Goal: Task Accomplishment & Management: Use online tool/utility

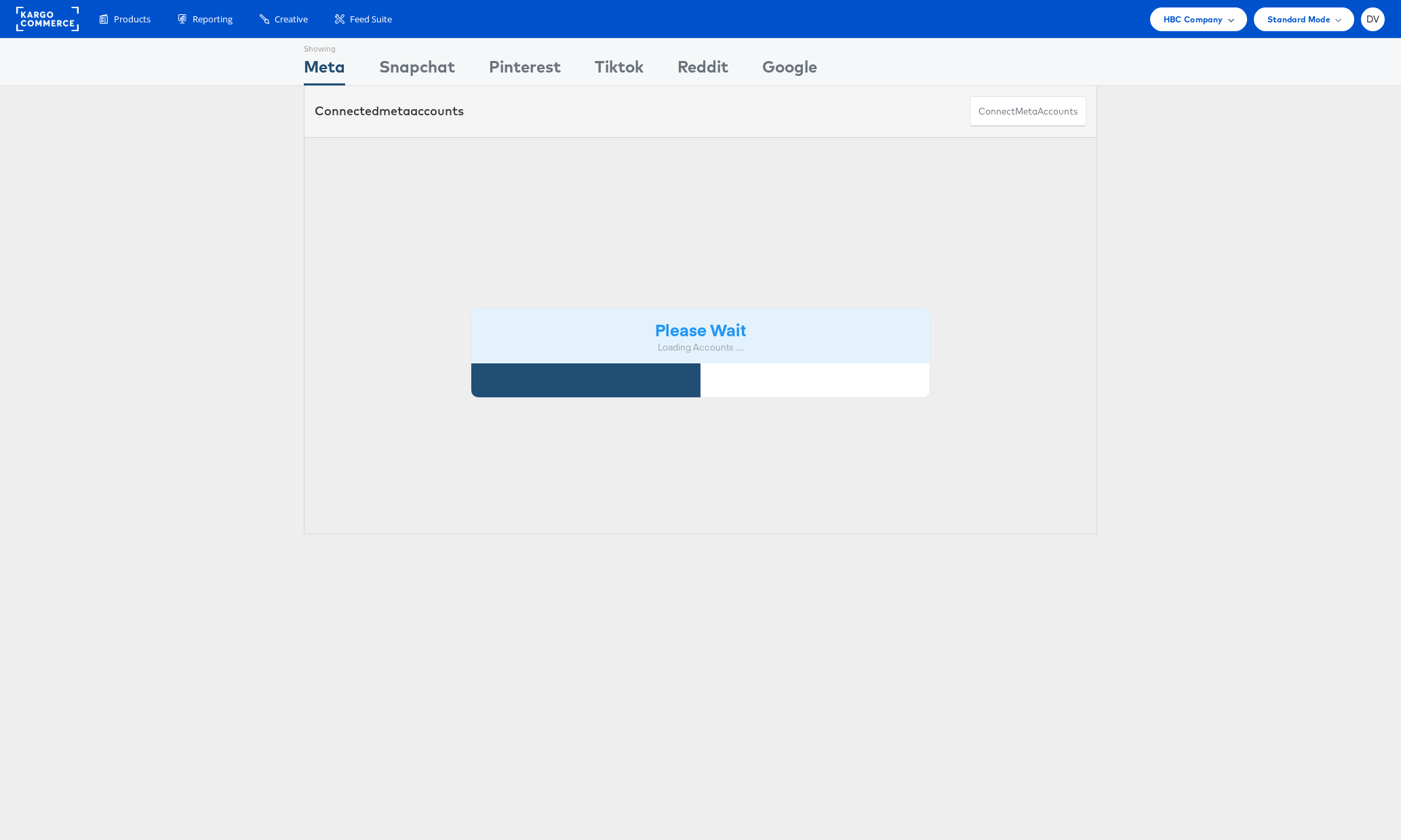
click at [1214, 14] on span "HBC Company" at bounding box center [1193, 19] width 60 height 14
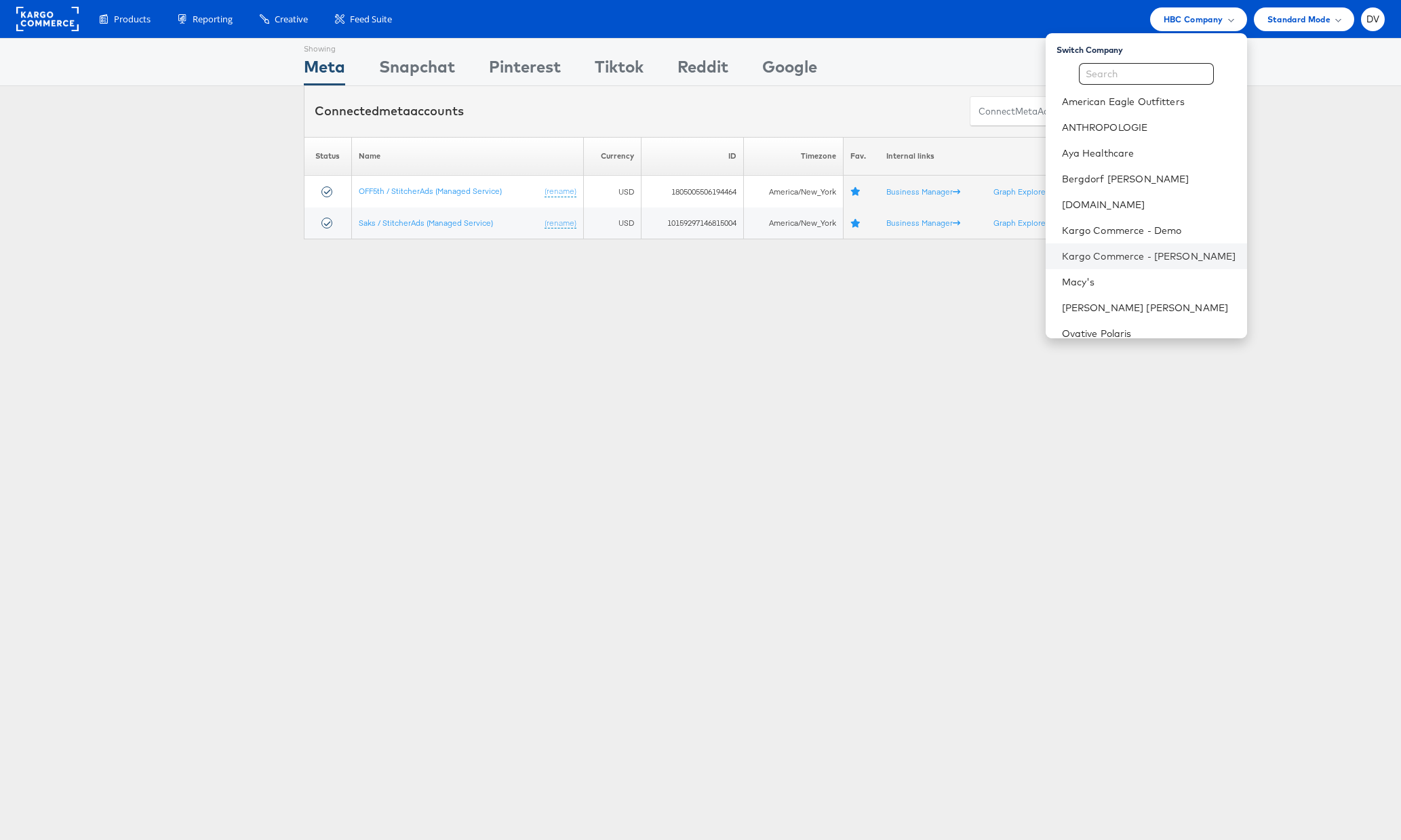
scroll to position [216, 0]
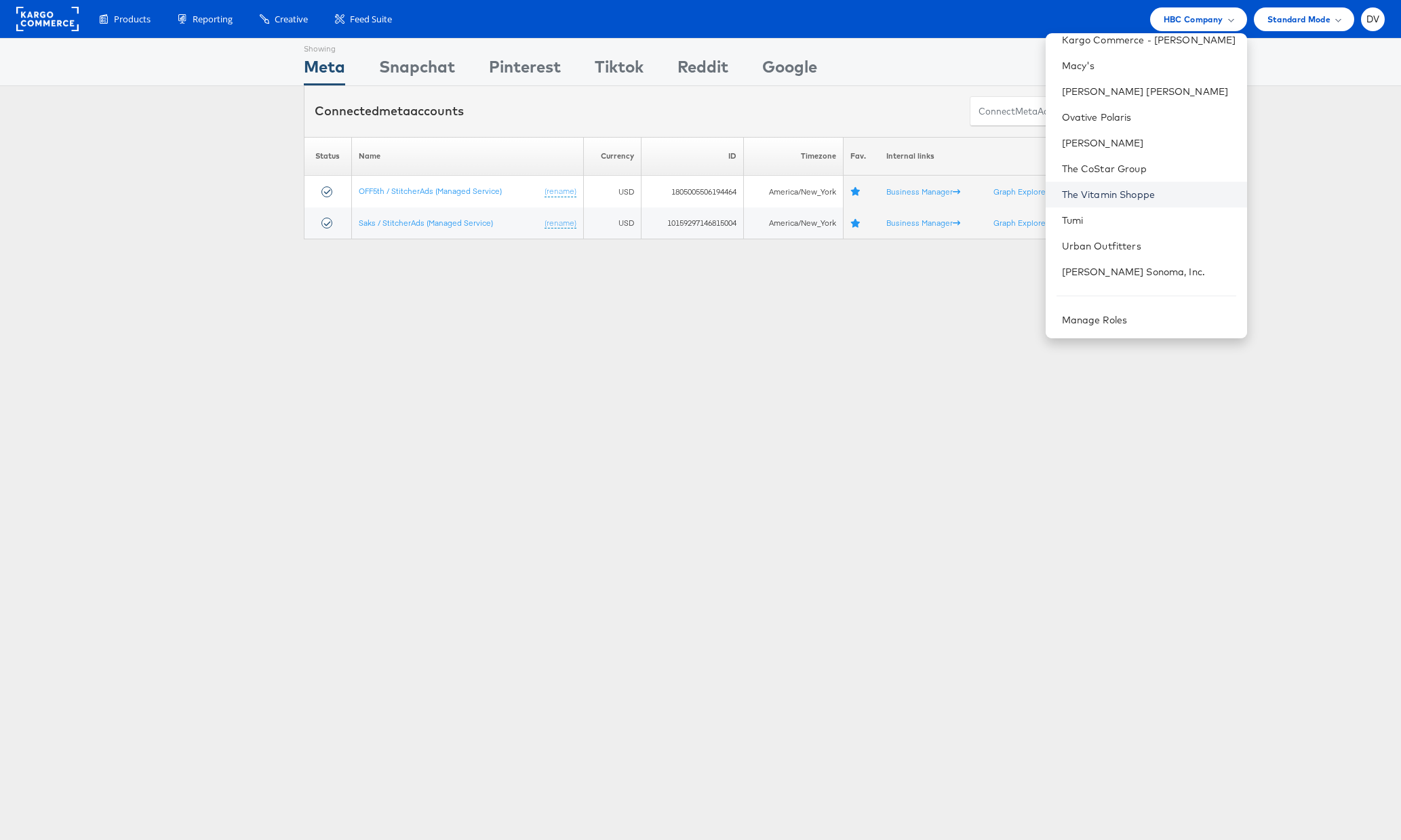
click at [1112, 196] on link "The Vitamin Shoppe" at bounding box center [1149, 195] width 174 height 14
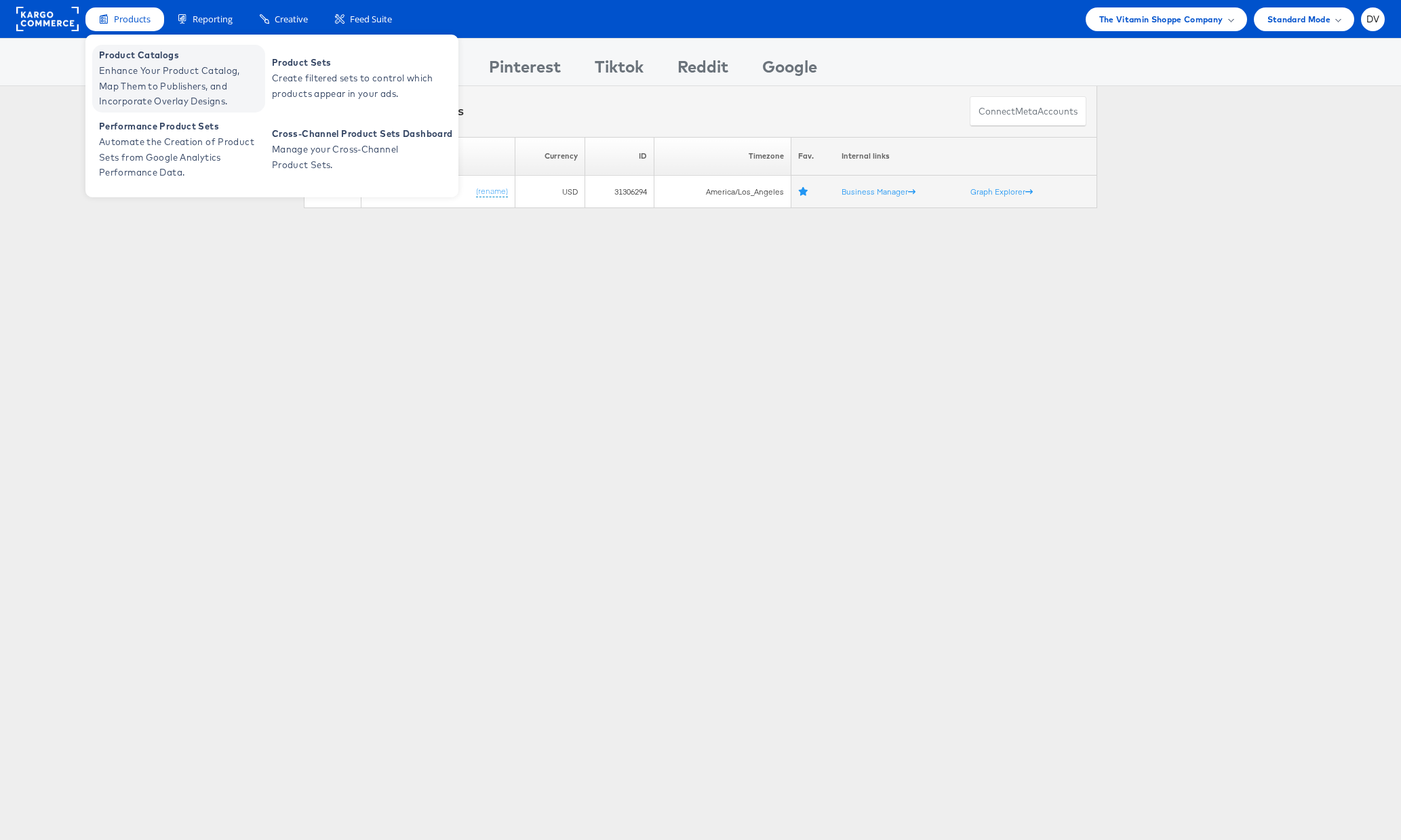
click at [135, 59] on span "Product Catalogs" at bounding box center [180, 55] width 163 height 15
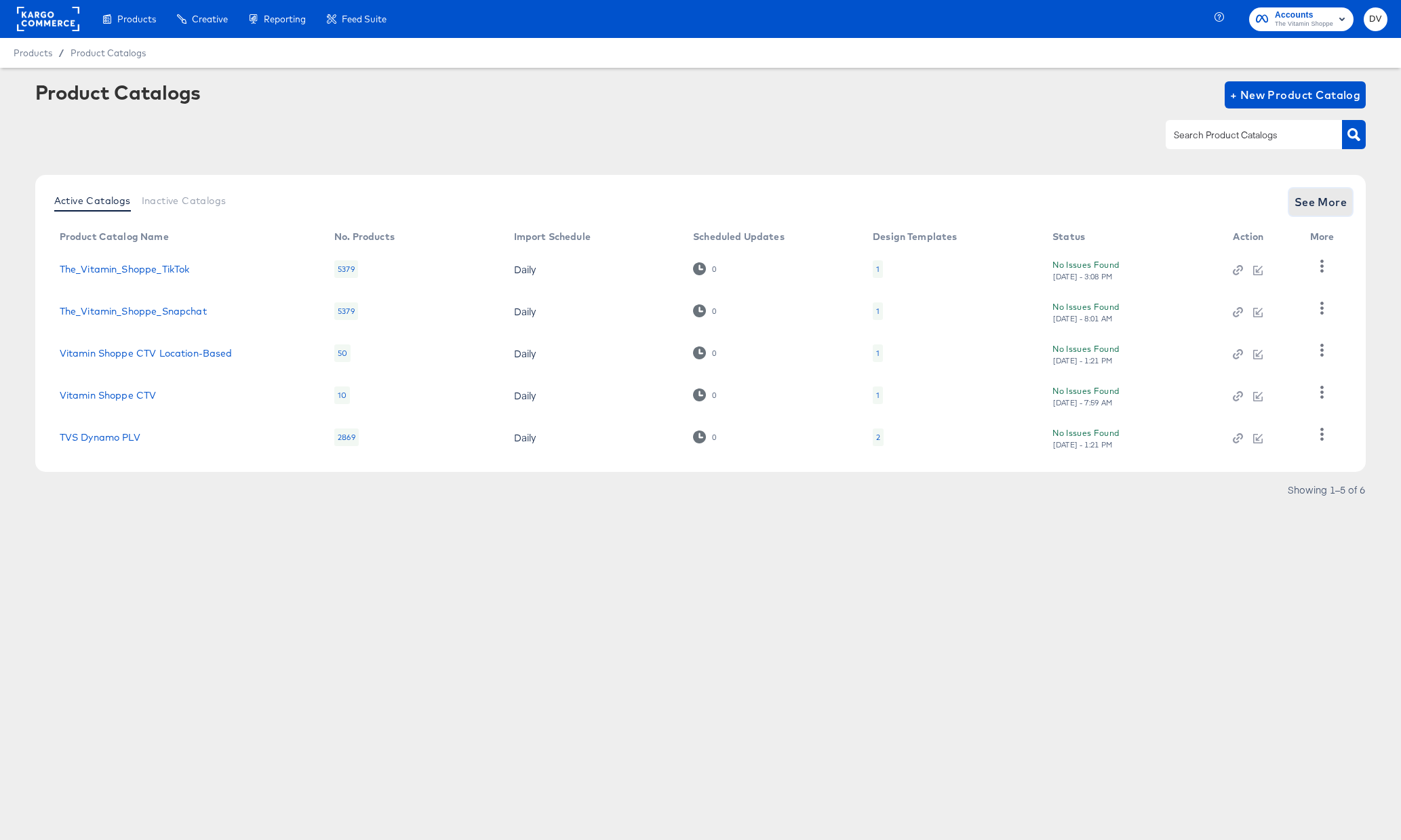
click at [1311, 207] on span "See More" at bounding box center [1321, 202] width 53 height 19
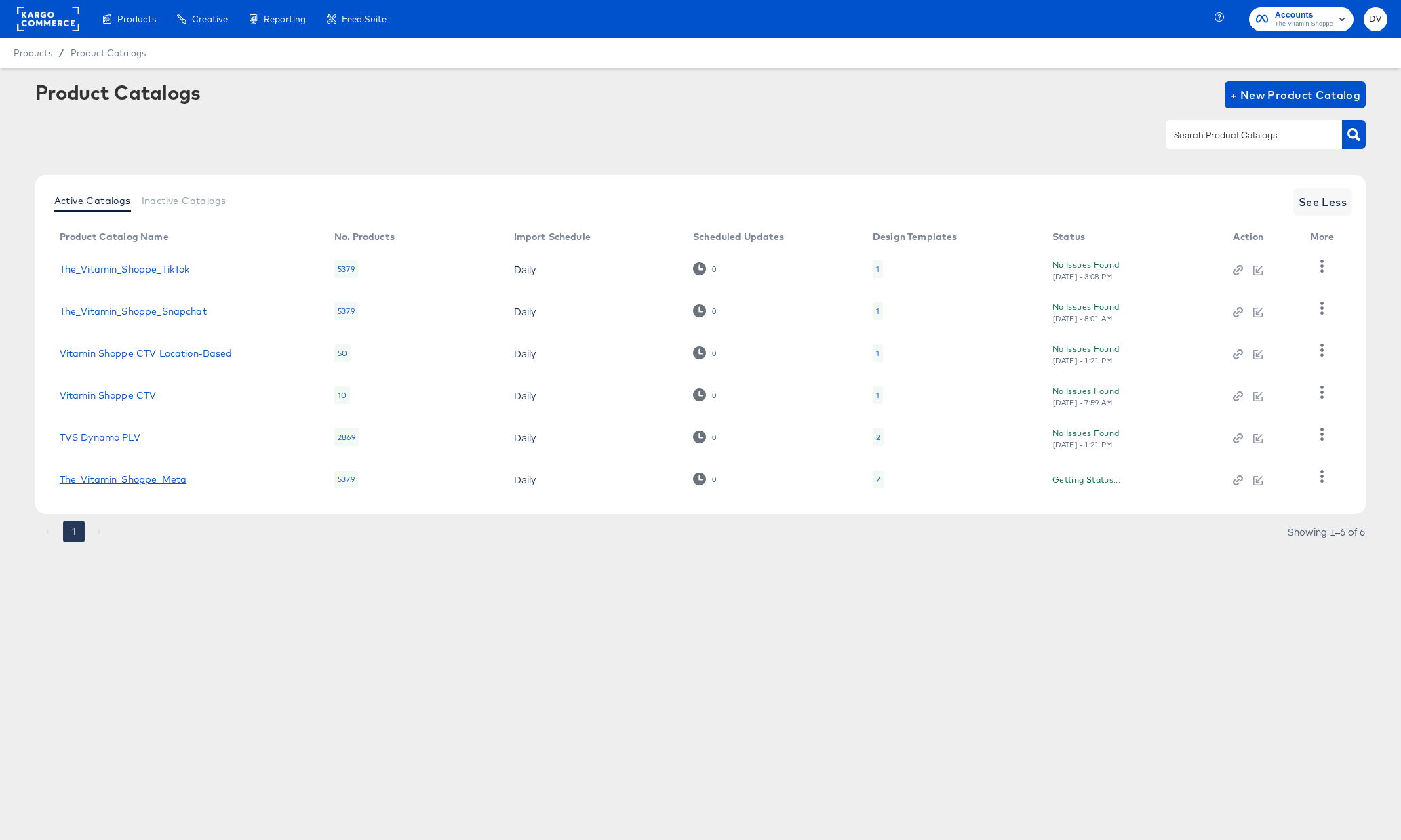
click at [140, 477] on link "The_Vitamin_Shoppe_Meta" at bounding box center [123, 479] width 127 height 11
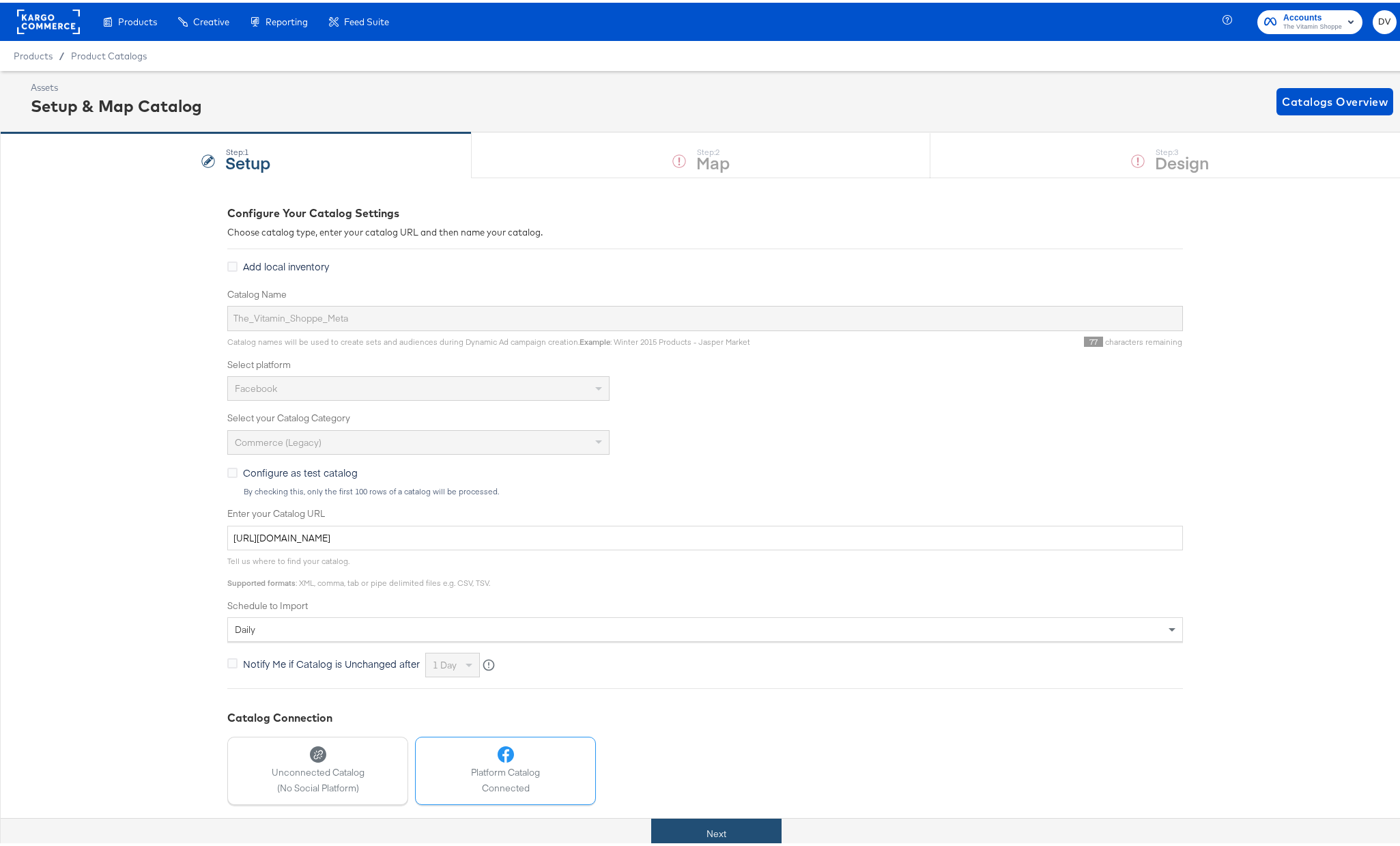
click at [683, 827] on button "Next" at bounding box center [716, 831] width 130 height 31
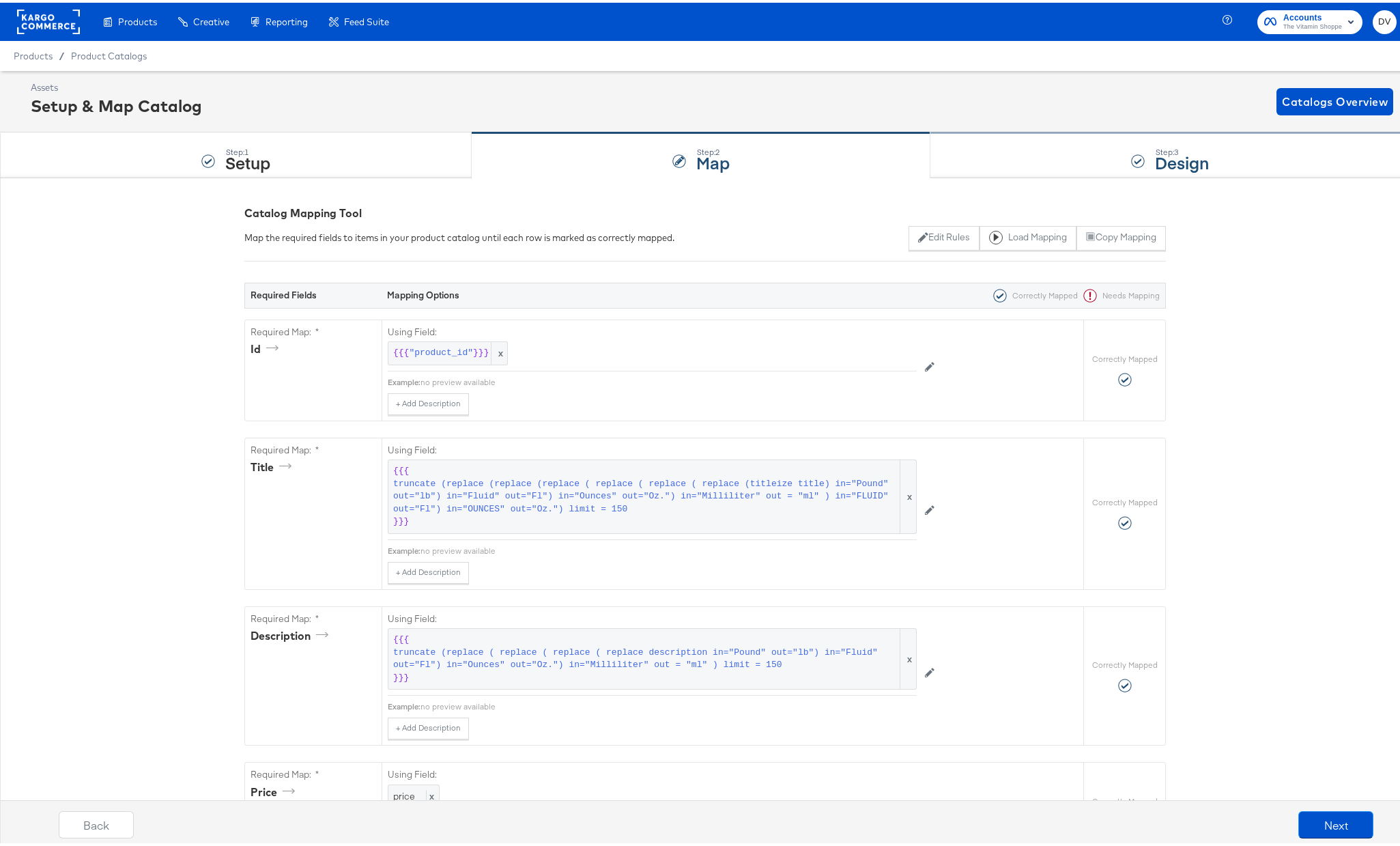
click at [970, 146] on div "Step: 3 Design" at bounding box center [1170, 153] width 480 height 45
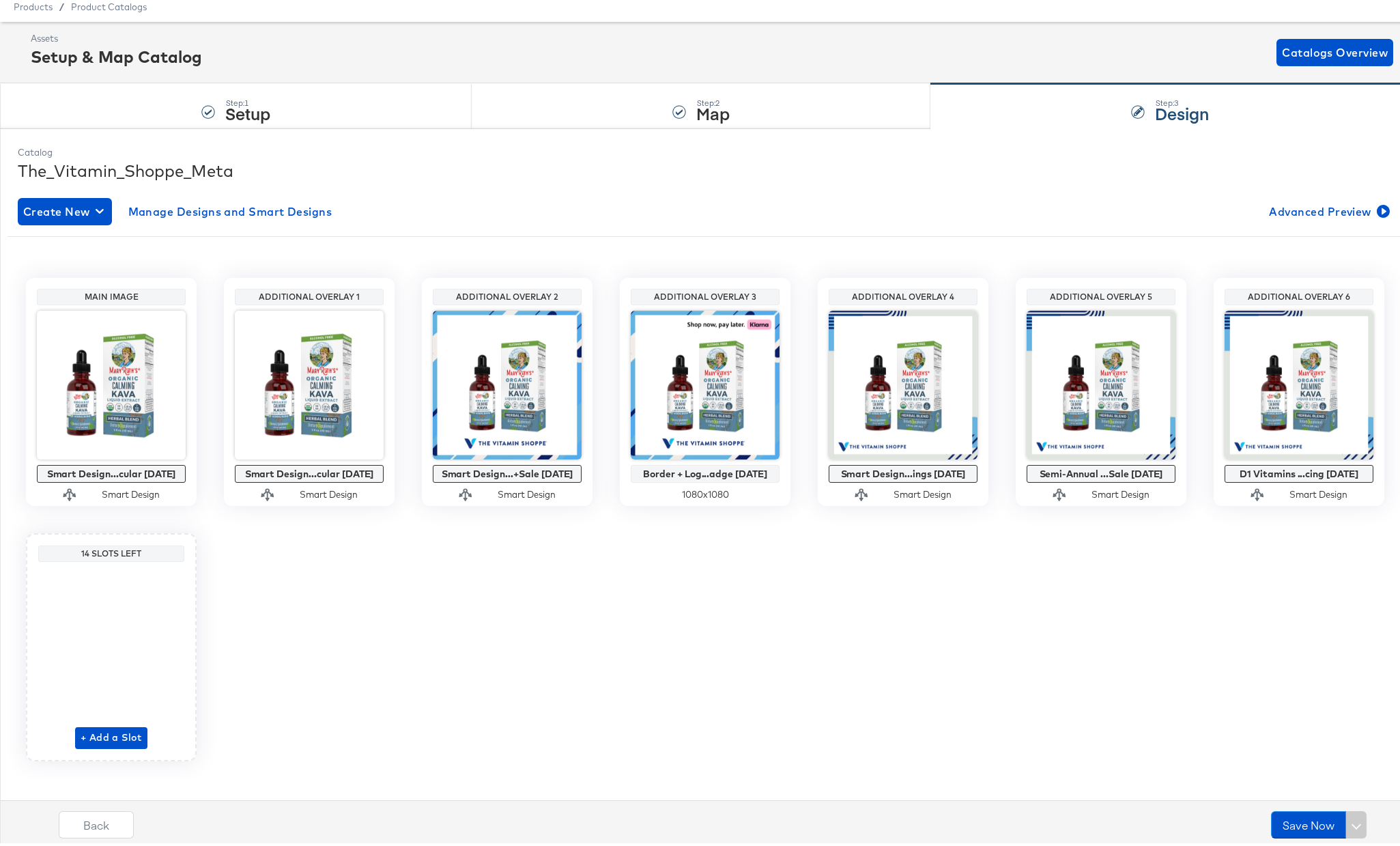
scroll to position [60, 0]
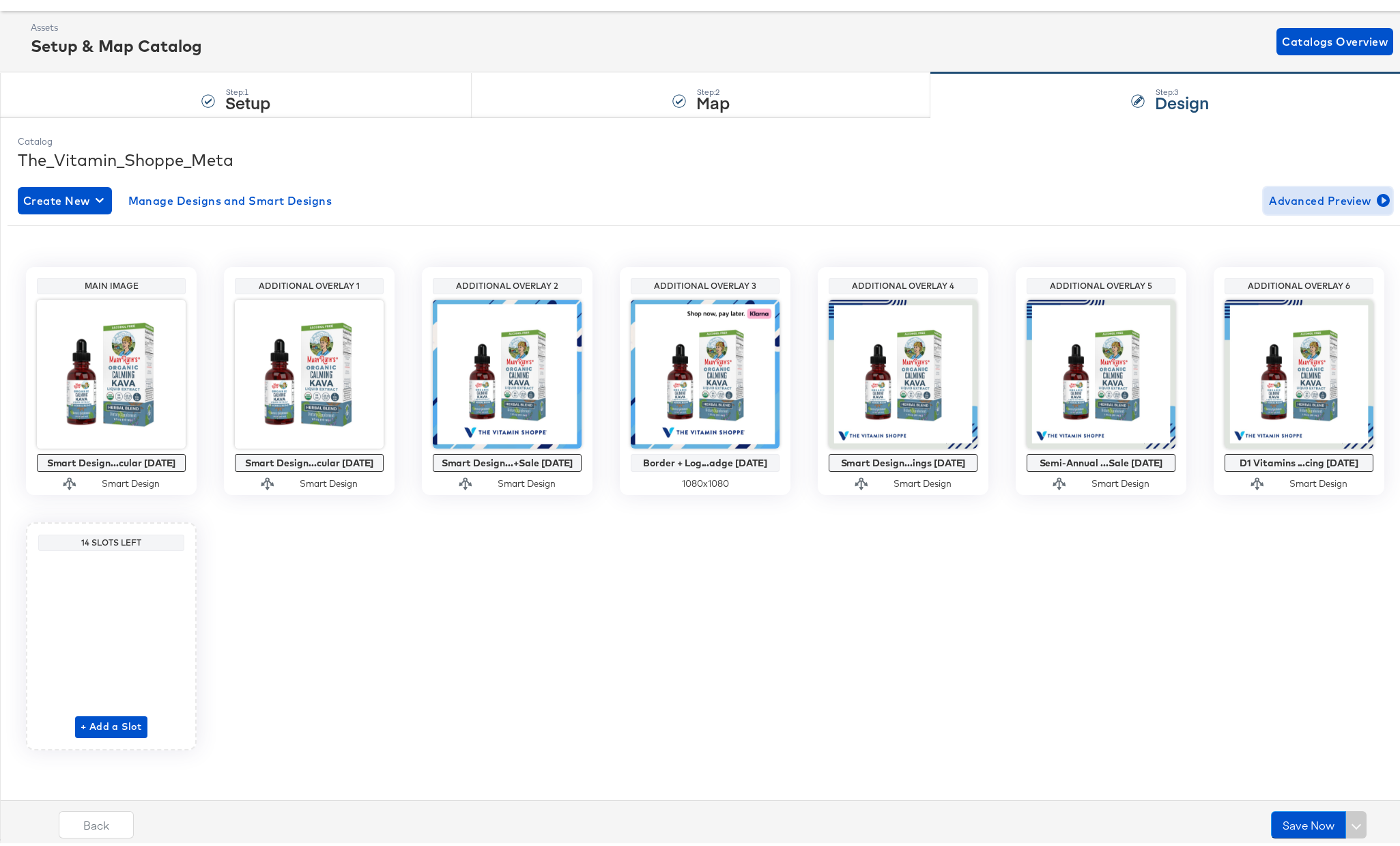
click at [1293, 200] on span "Advanced Preview" at bounding box center [1328, 198] width 118 height 19
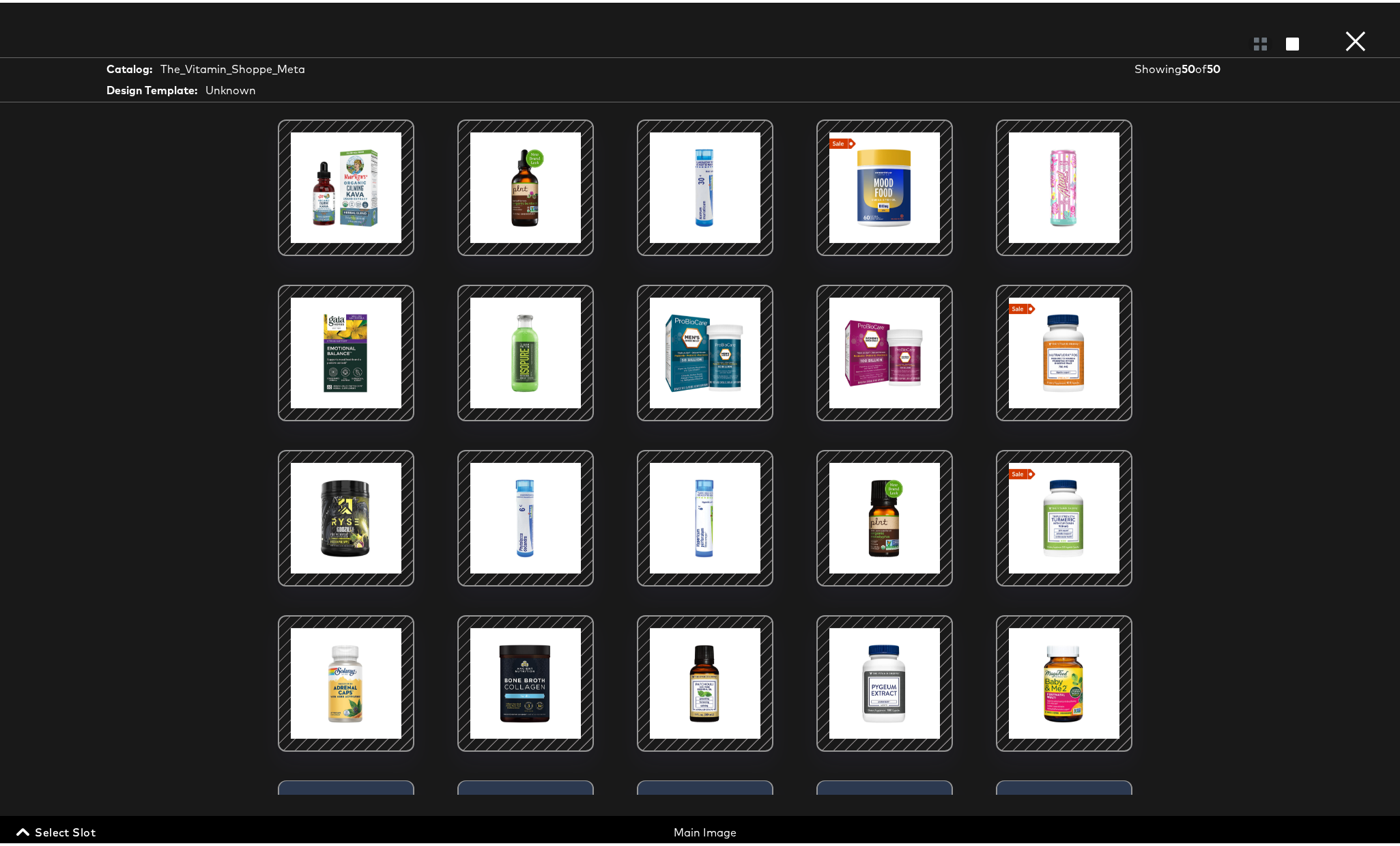
click at [49, 831] on span "Select Slot" at bounding box center [57, 830] width 76 height 19
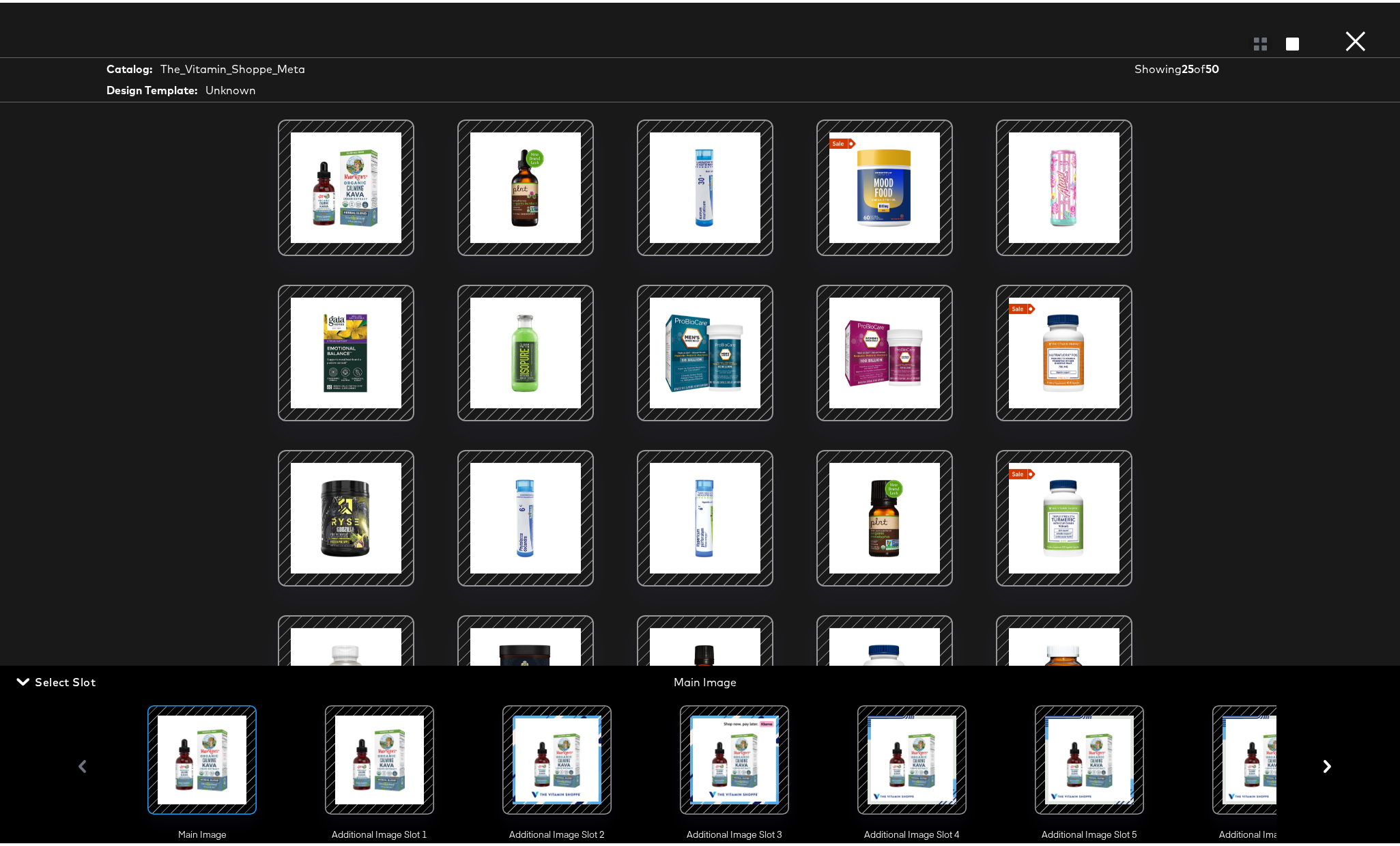
click at [888, 754] on div at bounding box center [912, 758] width 93 height 93
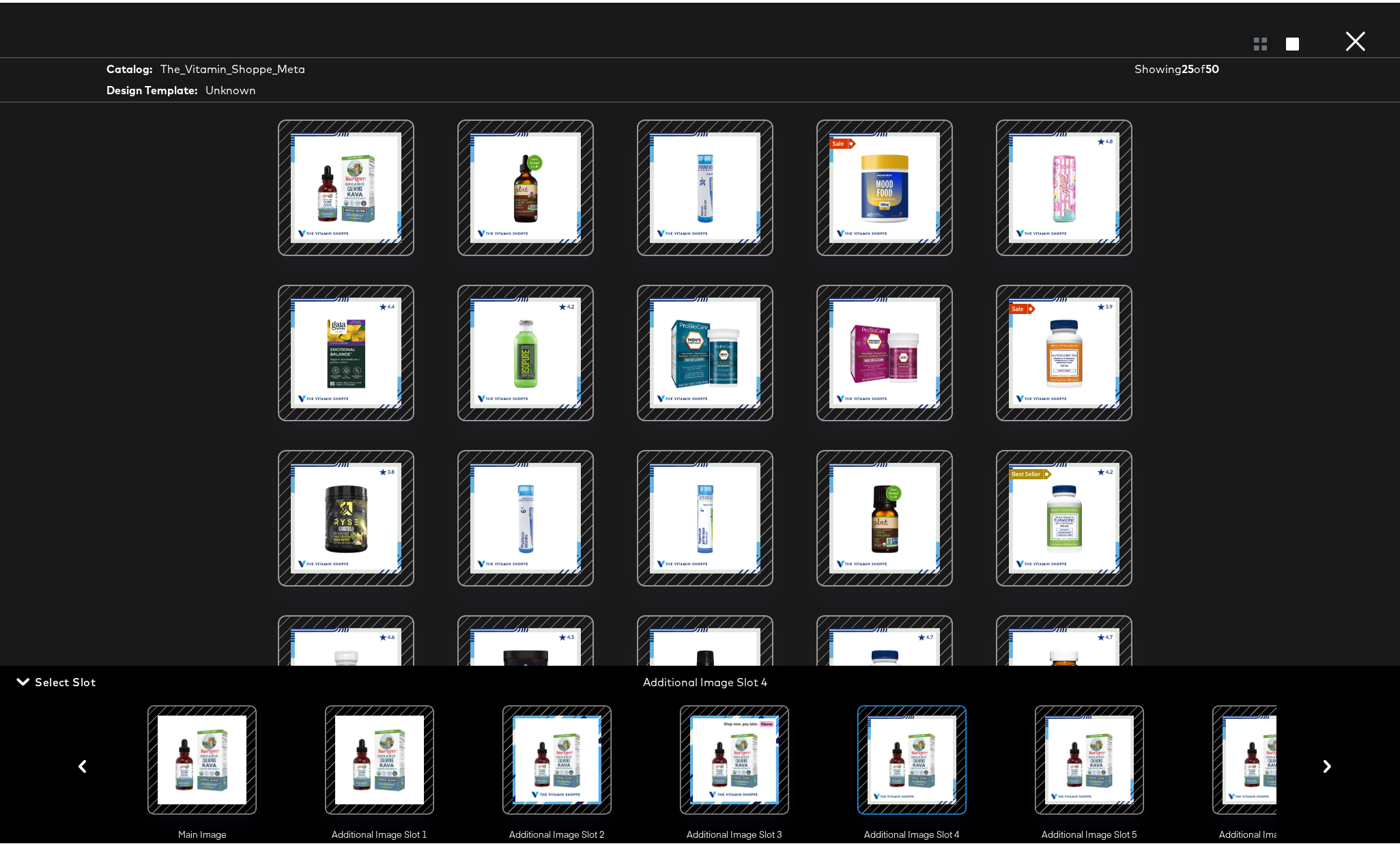
click at [1073, 761] on div at bounding box center [1090, 758] width 93 height 93
click at [1325, 771] on icon "button" at bounding box center [1328, 764] width 8 height 13
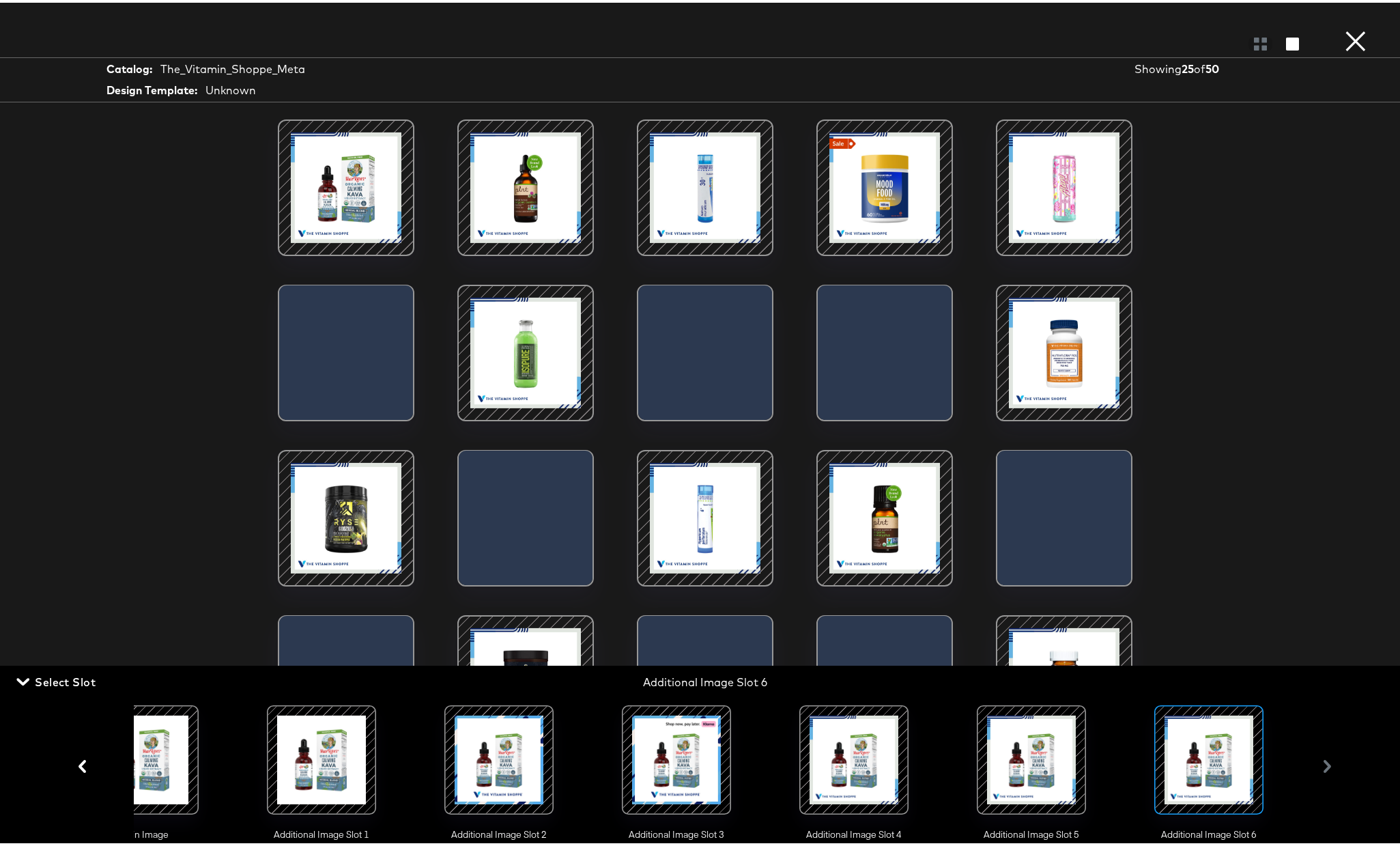
scroll to position [0, 67]
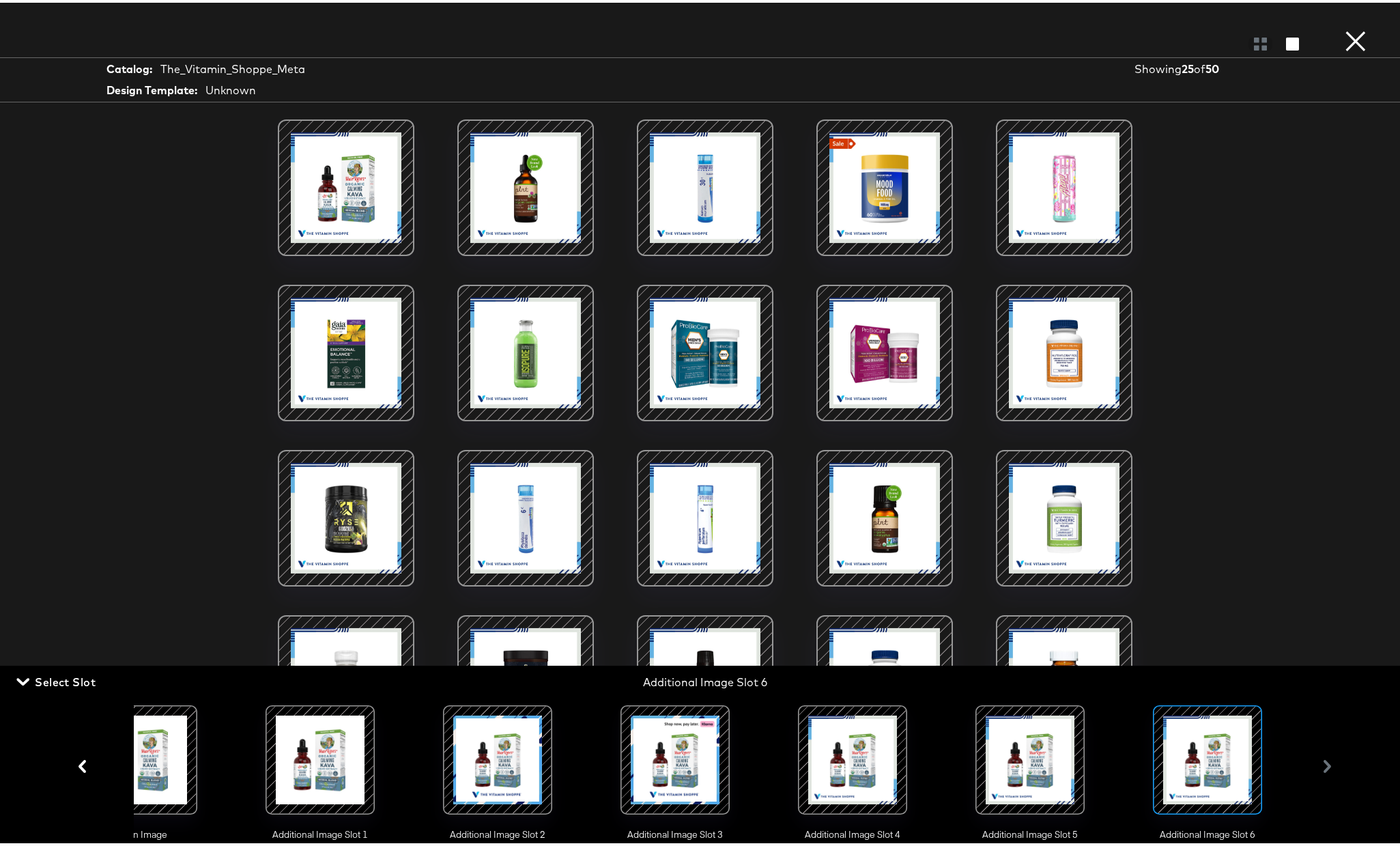
click at [1228, 762] on div at bounding box center [1208, 758] width 93 height 93
click at [1312, 765] on div "Main Image Additional Image Slot 1 Additional Image Slot 2 Additional Image Slo…" at bounding box center [704, 764] width 1269 height 150
click at [1031, 748] on div at bounding box center [1030, 758] width 93 height 93
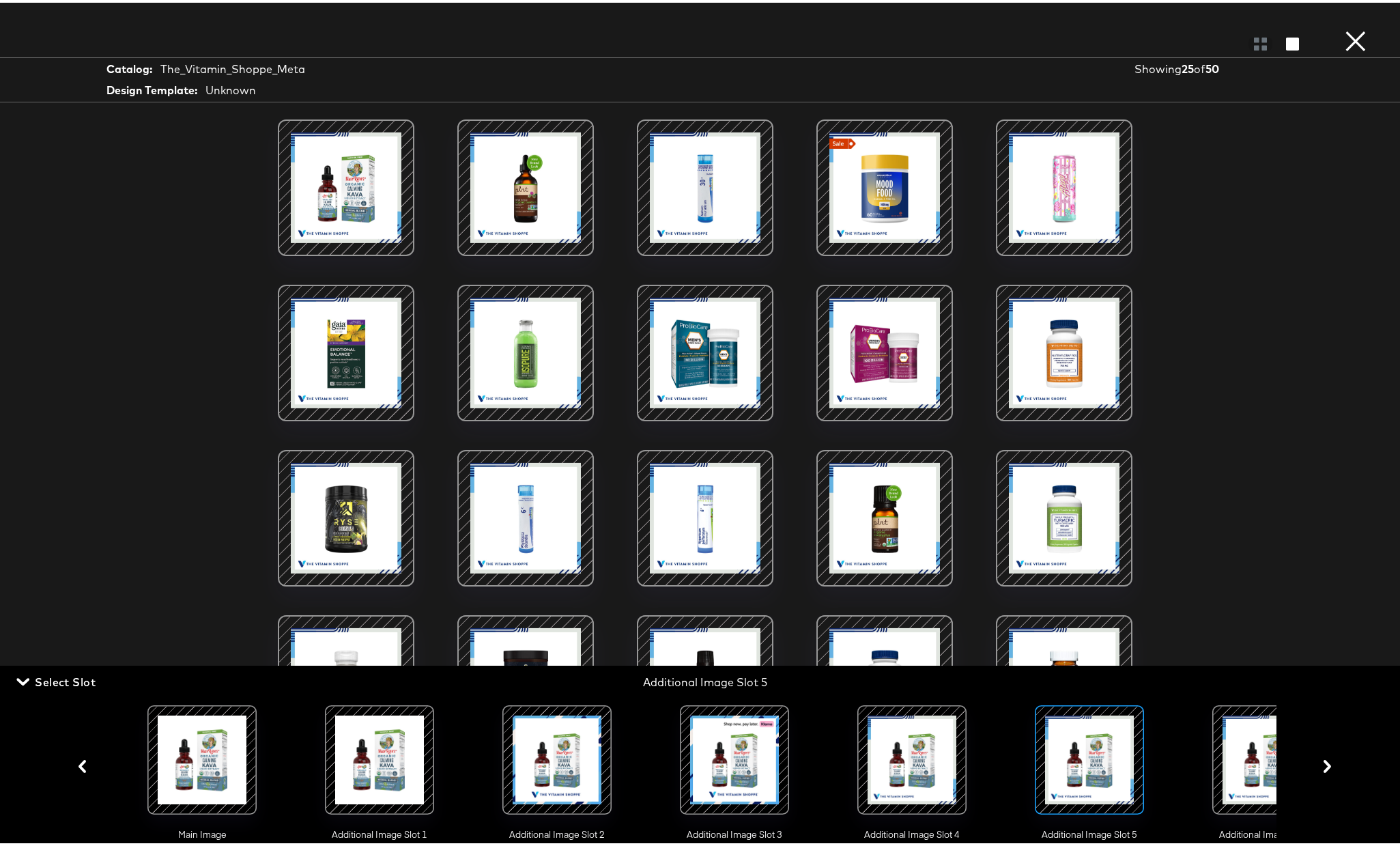
click at [878, 748] on div at bounding box center [912, 758] width 93 height 93
click at [745, 753] on div at bounding box center [734, 758] width 93 height 93
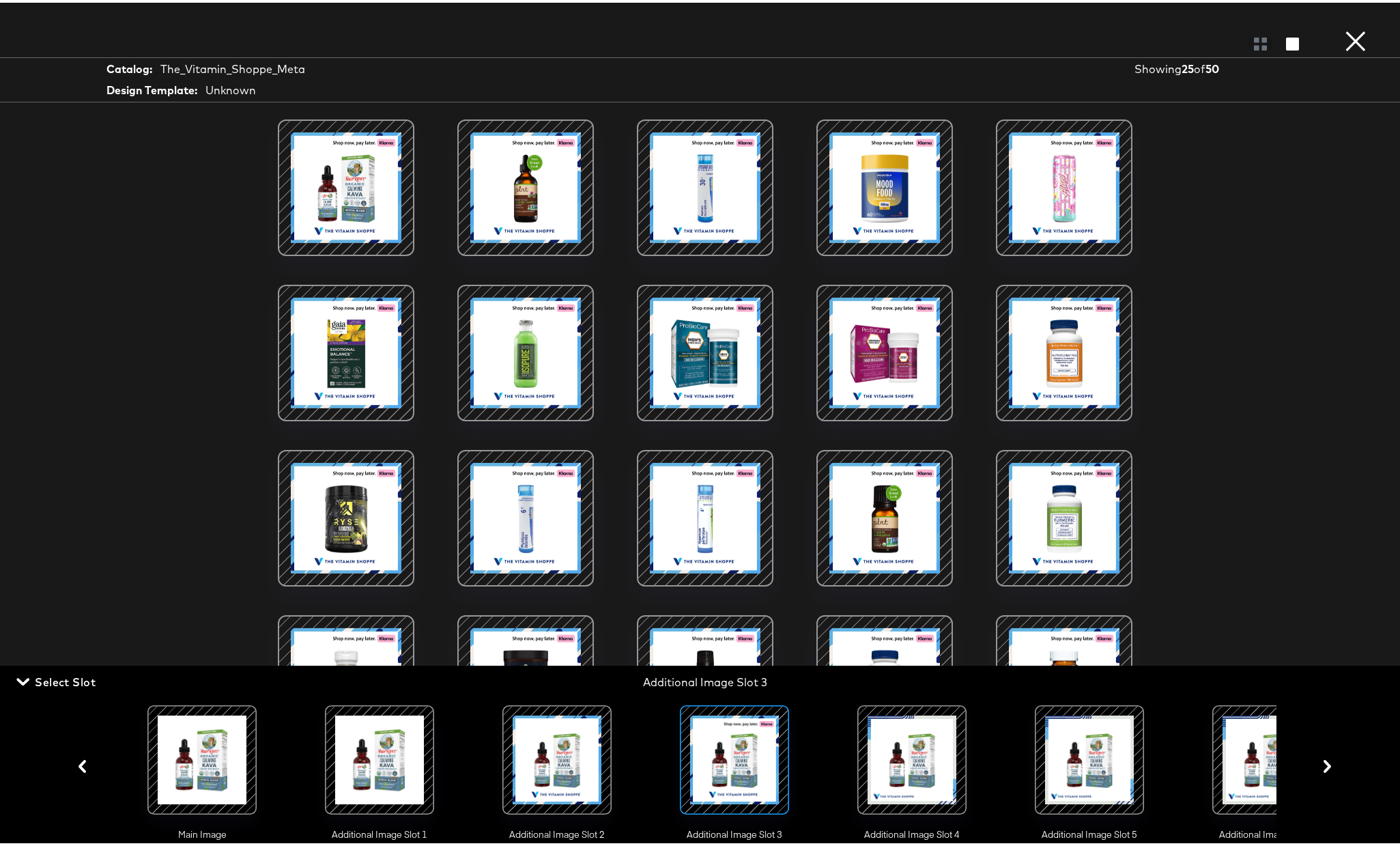
click at [931, 752] on div at bounding box center [912, 758] width 93 height 93
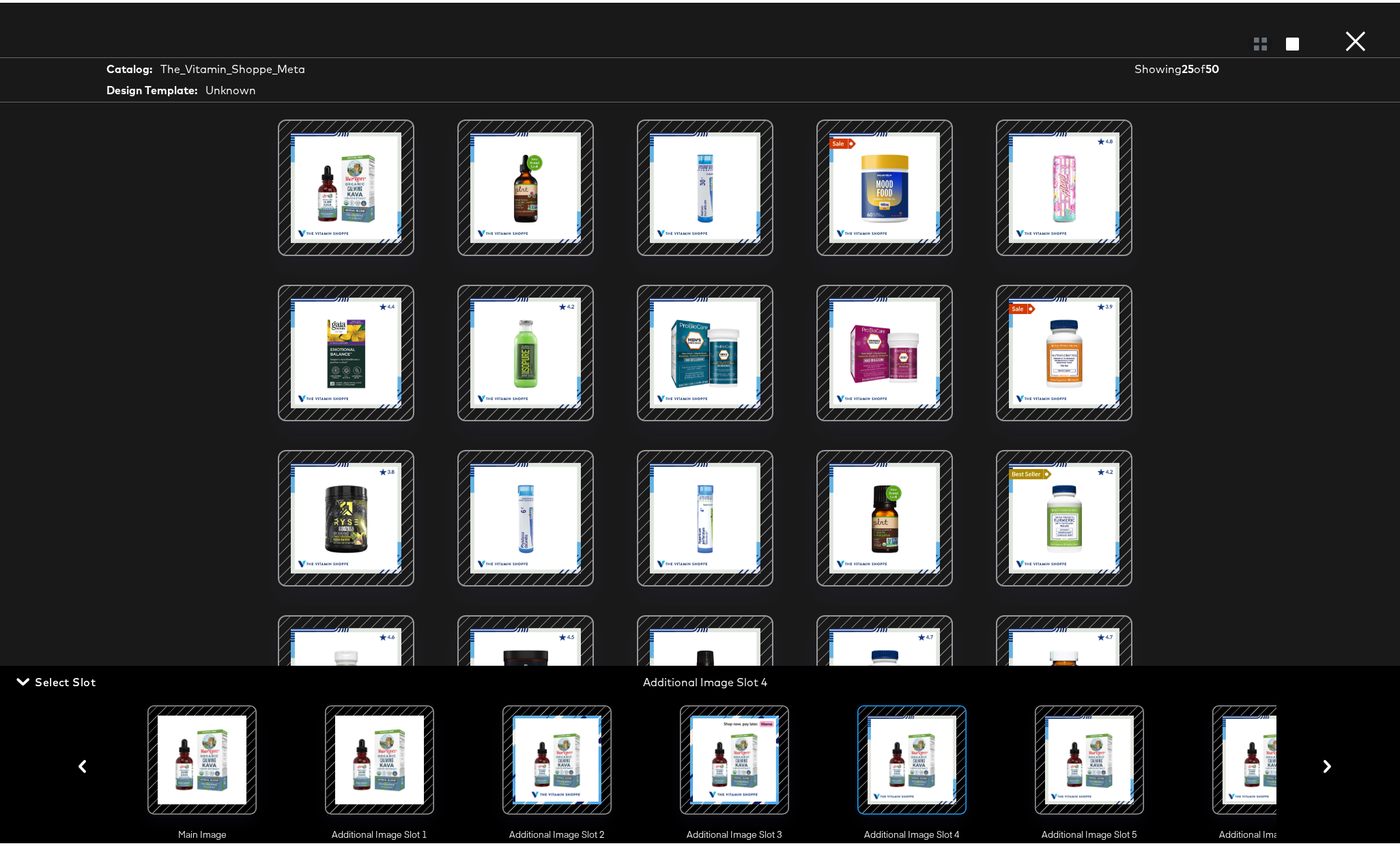
click at [1091, 747] on div at bounding box center [1090, 758] width 93 height 93
click at [1343, 27] on button "×" at bounding box center [1356, 14] width 27 height 27
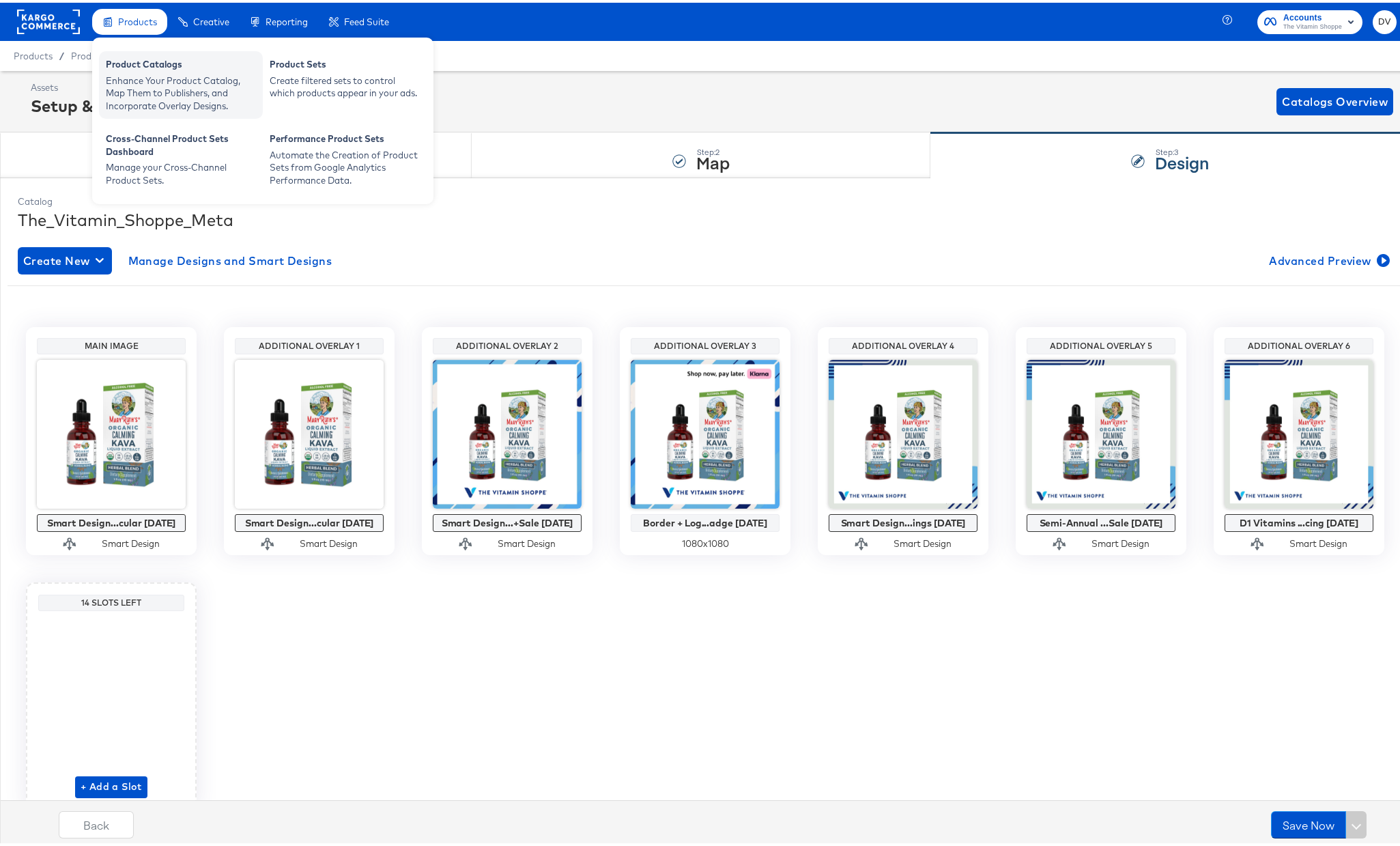
click at [141, 72] on div "Enhance Your Product Catalog, Map Them to Publishers, and Incorporate Overlay D…" at bounding box center [181, 91] width 150 height 39
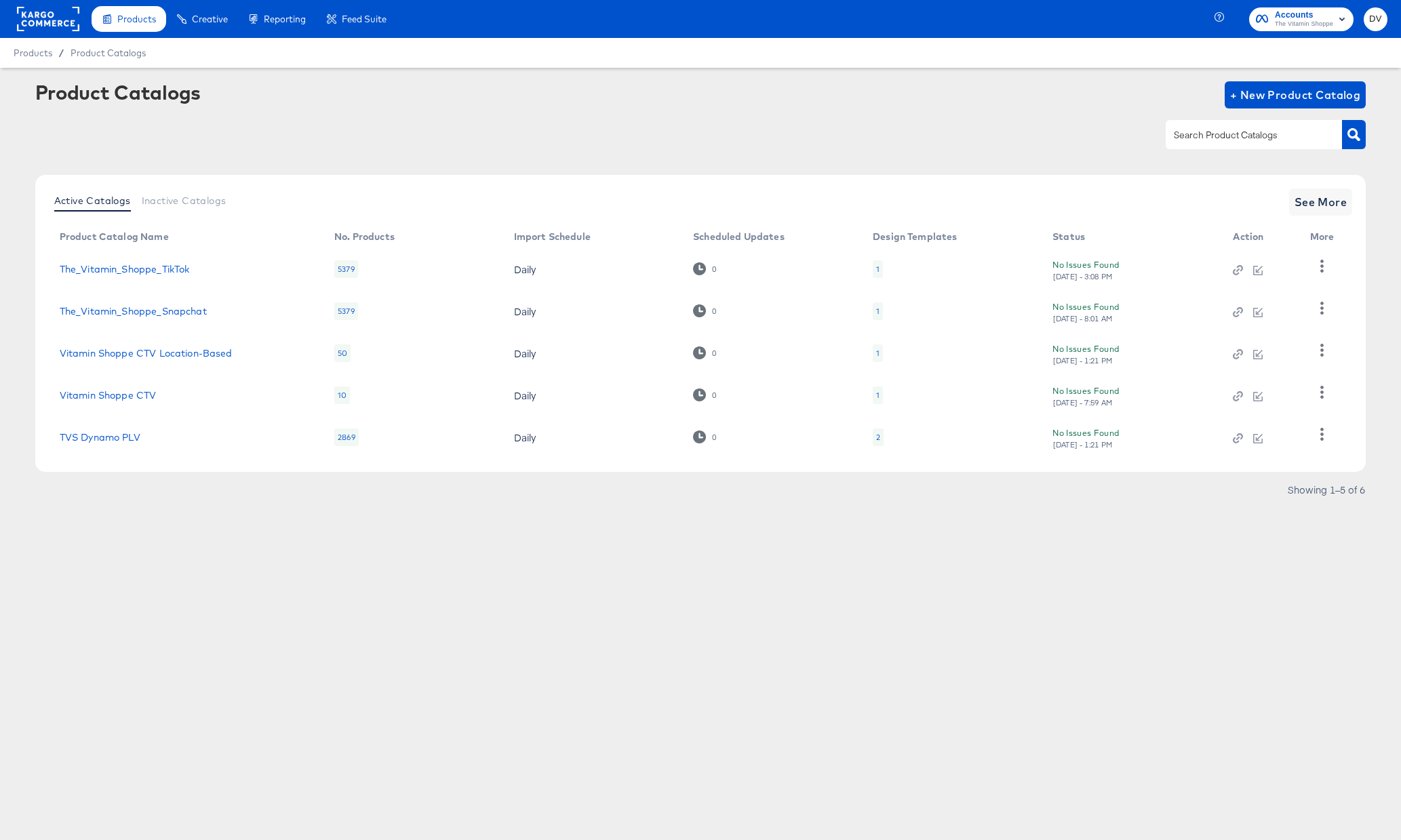
click at [31, 18] on rect at bounding box center [48, 19] width 62 height 25
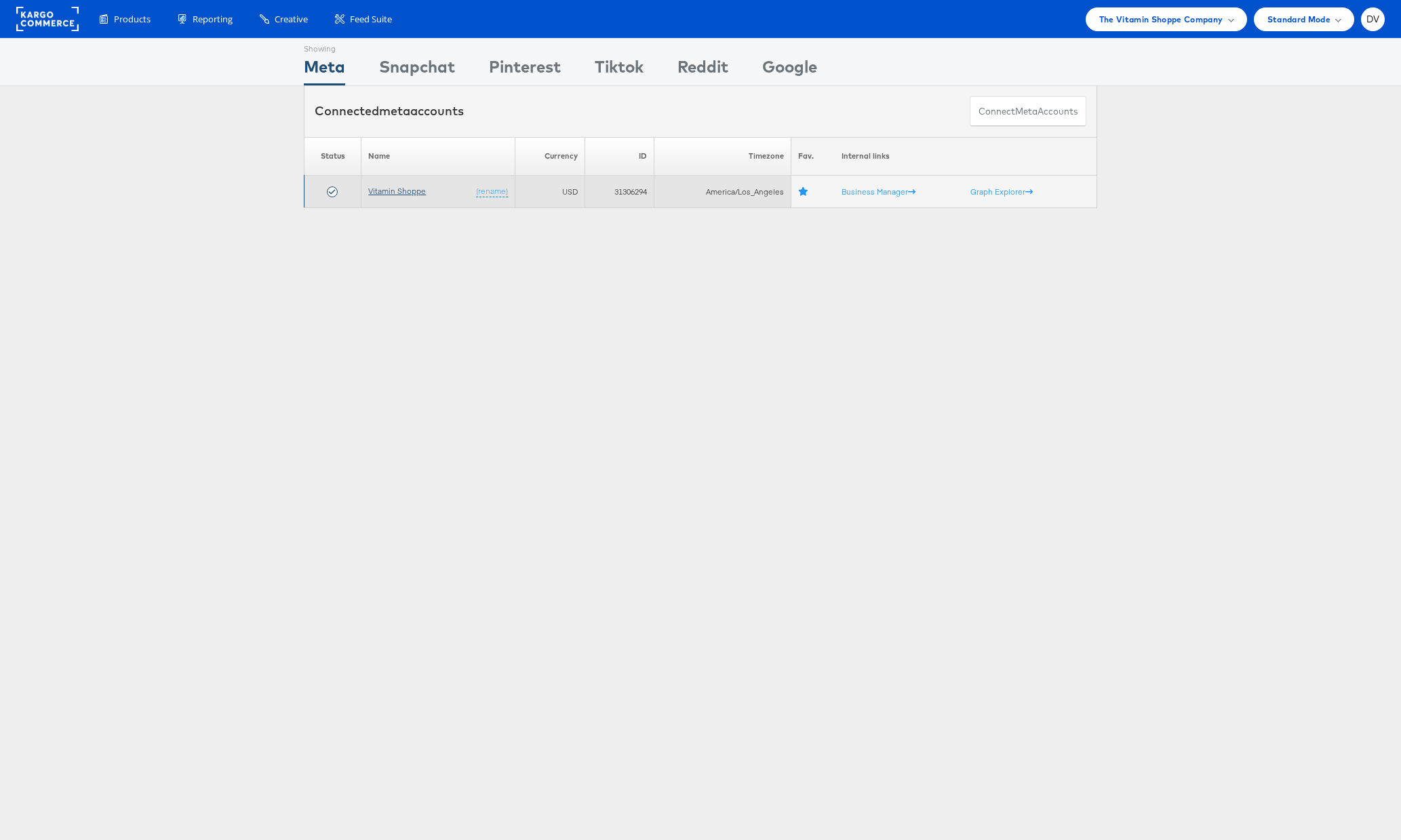
click at [403, 191] on link "Vitamin Shoppe" at bounding box center [397, 191] width 58 height 10
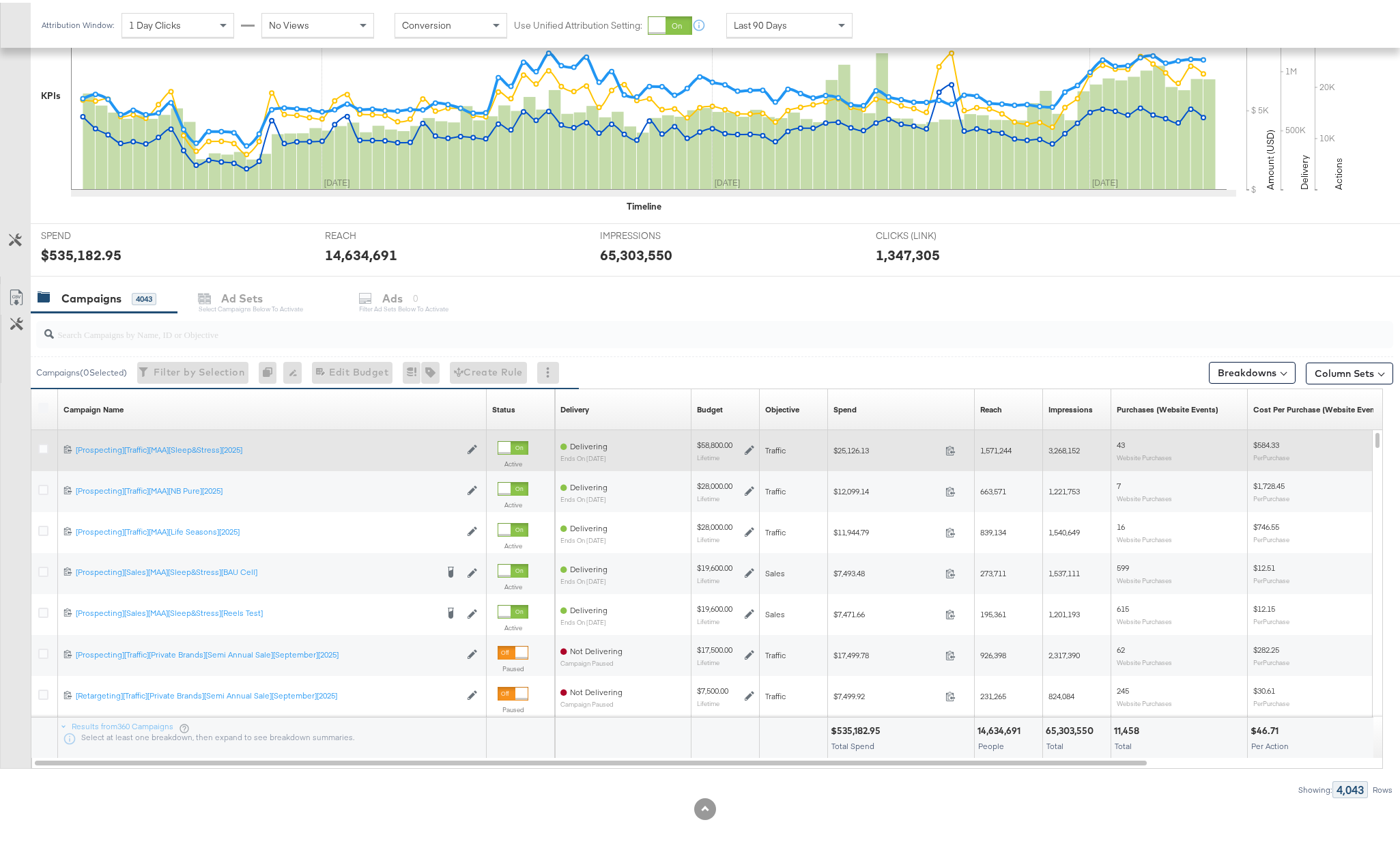
scroll to position [354, 0]
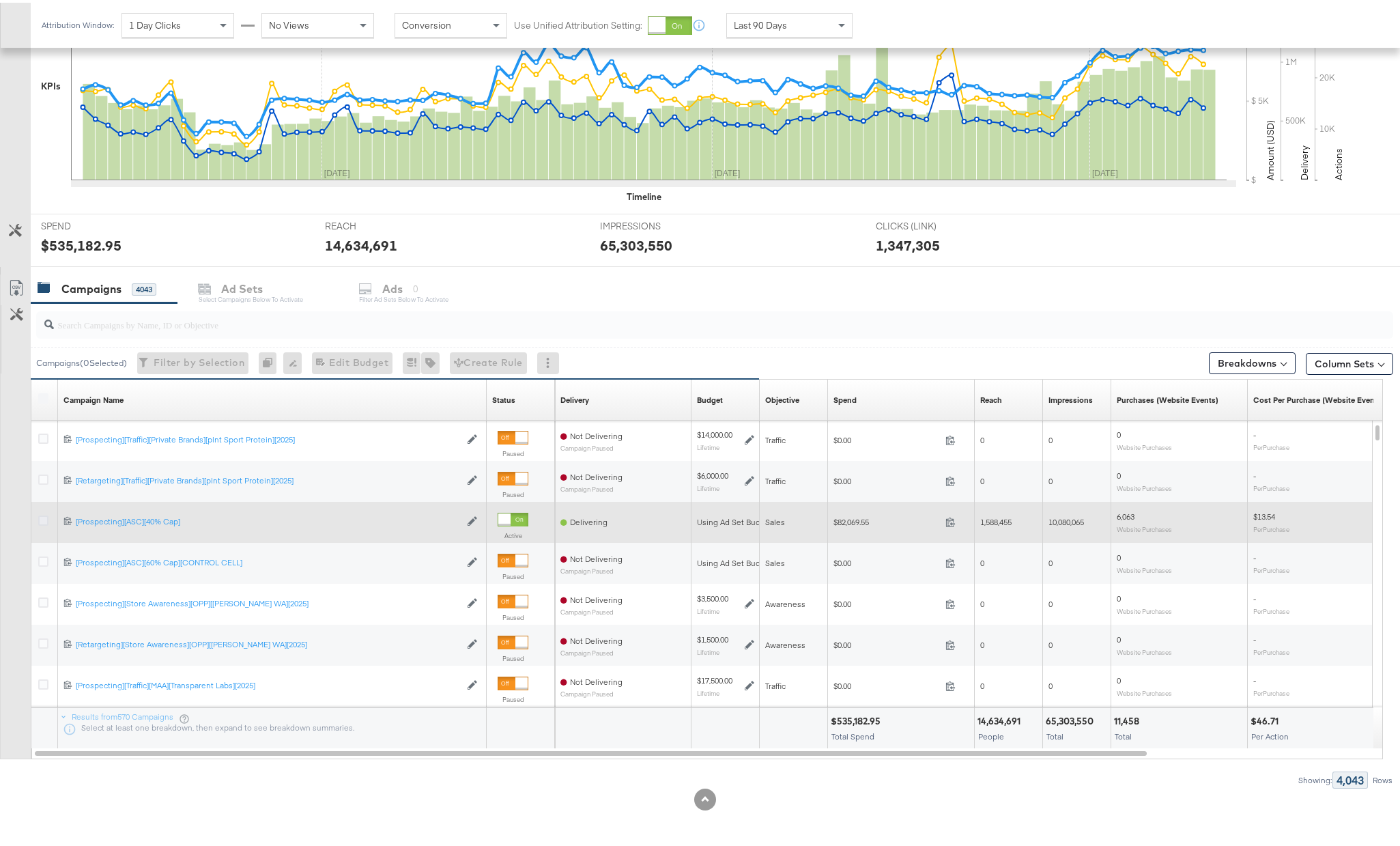
click at [42, 514] on icon at bounding box center [44, 518] width 10 height 10
click at [0, 0] on input "checkbox" at bounding box center [0, 0] width 0 height 0
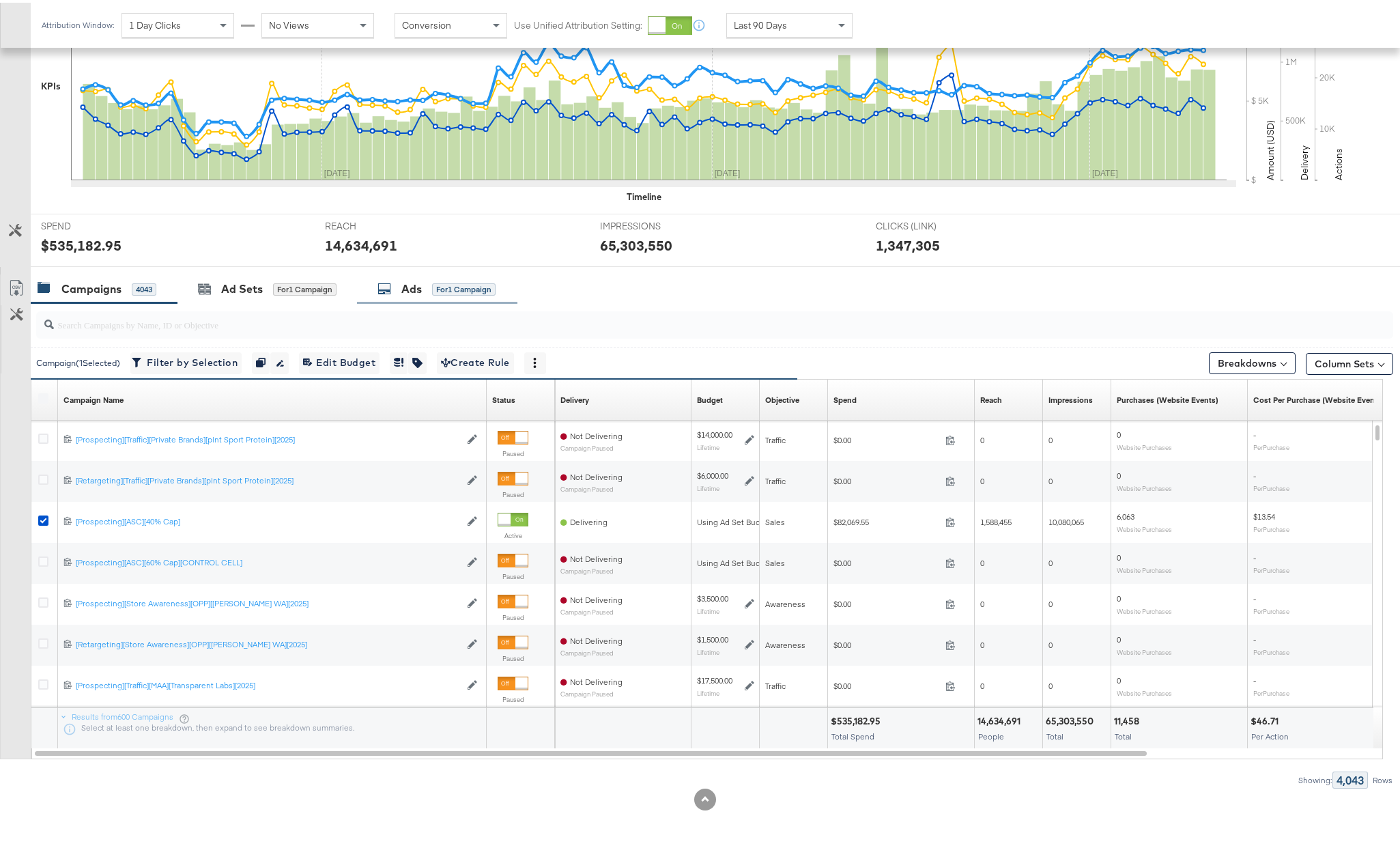
click at [395, 288] on div "Ads for 1 Campaign" at bounding box center [437, 286] width 118 height 15
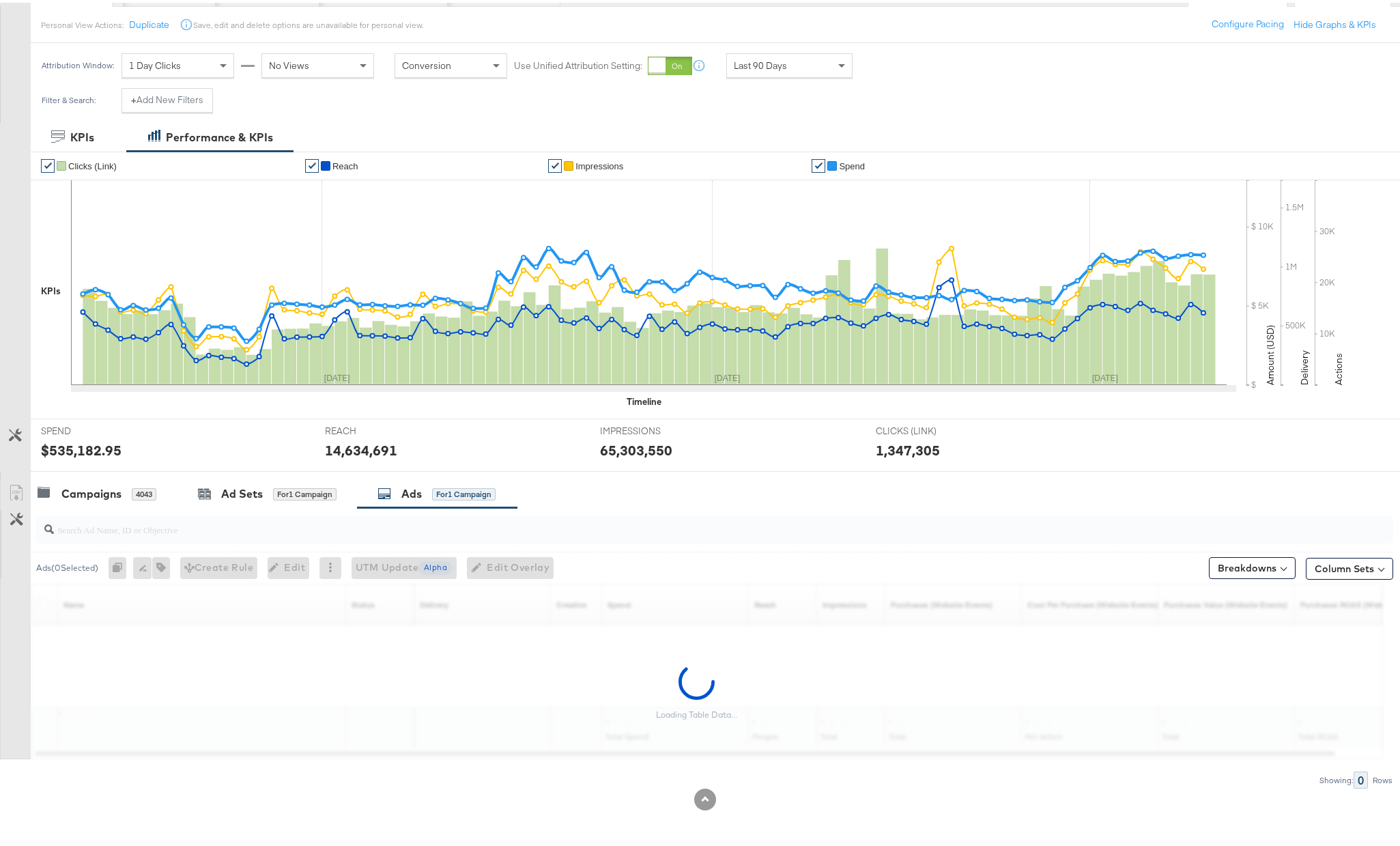
scroll to position [149, 0]
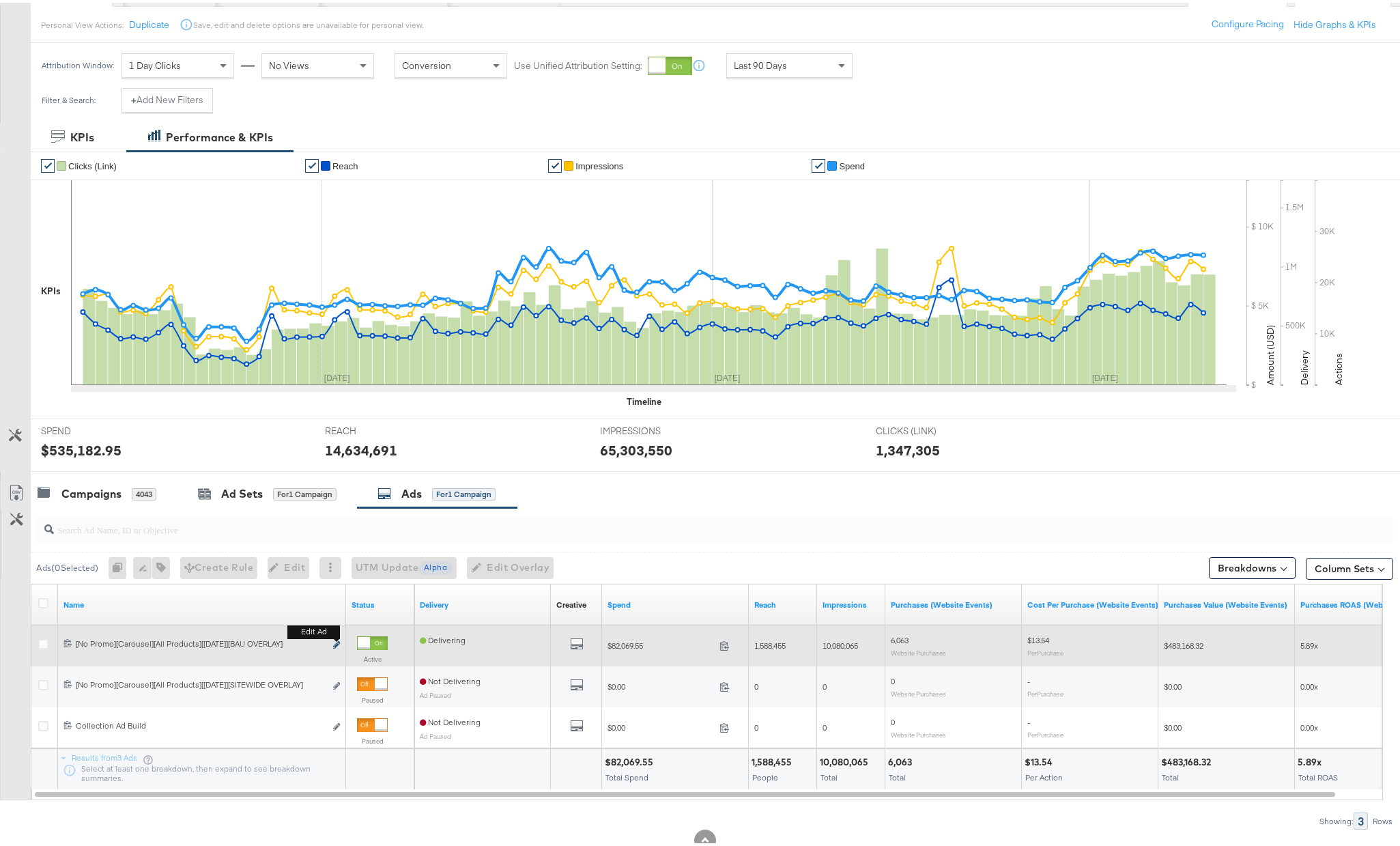
click at [334, 645] on icon "link" at bounding box center [337, 642] width 7 height 8
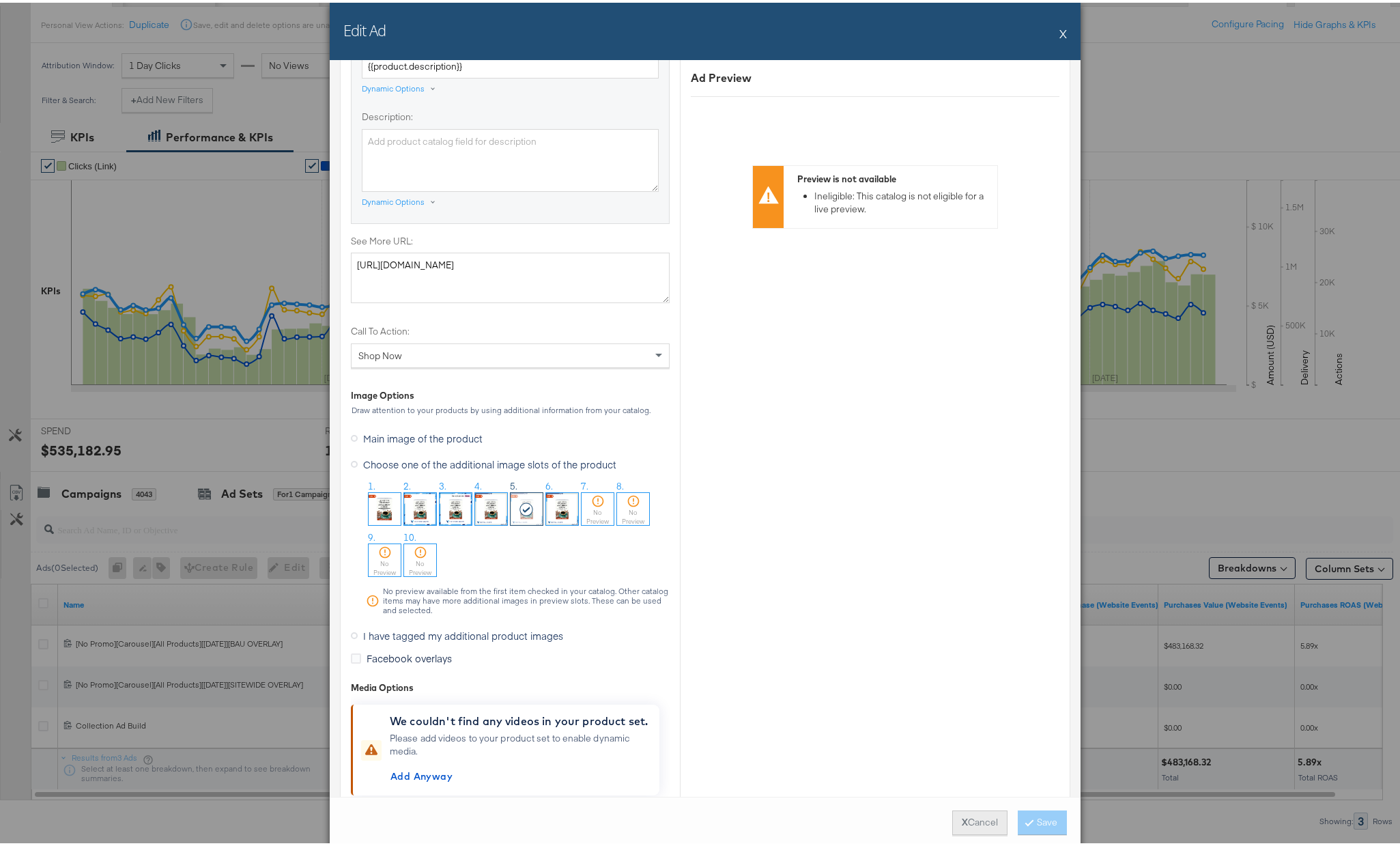
scroll to position [1112, 0]
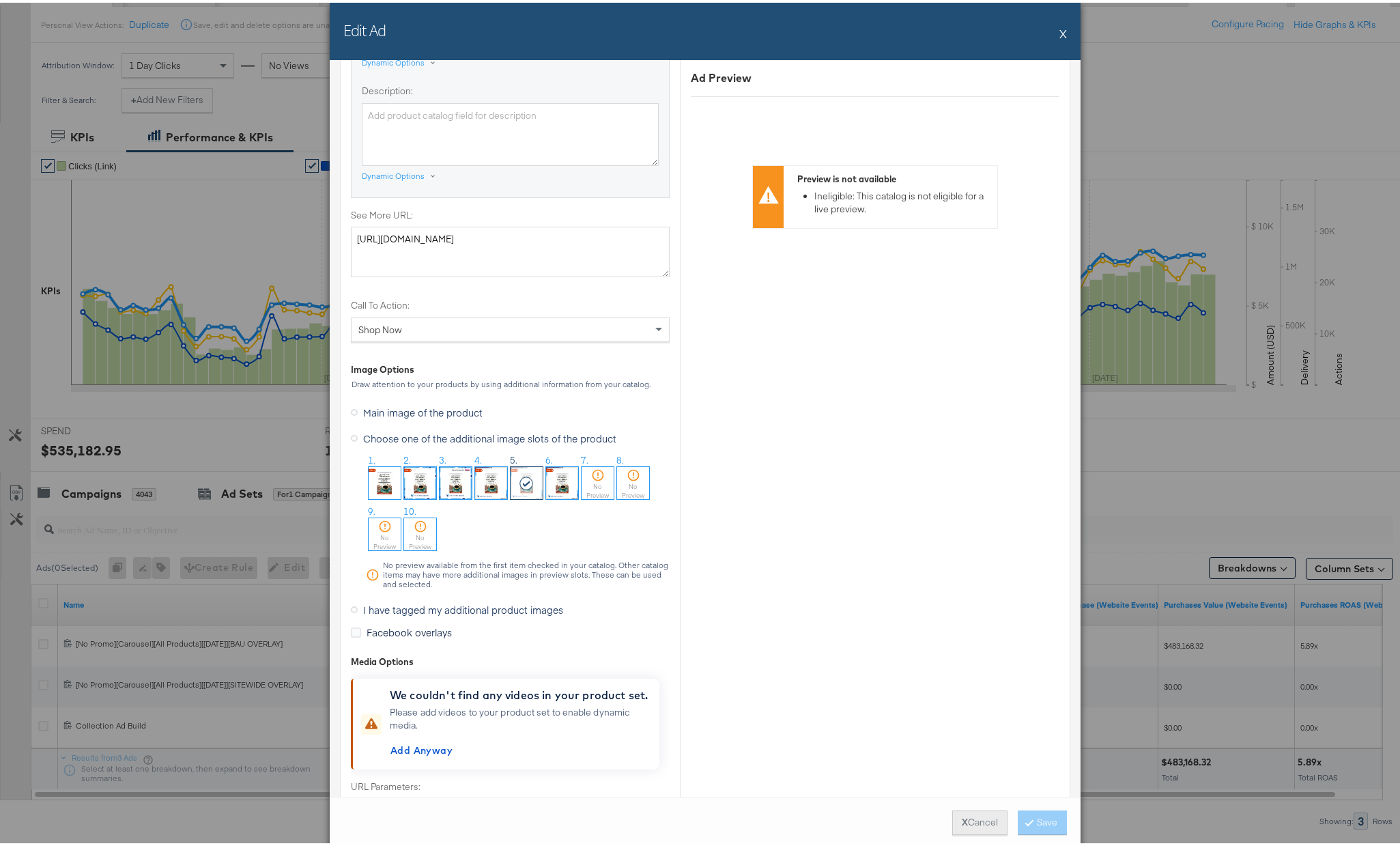
click at [966, 826] on button "X Cancel" at bounding box center [980, 820] width 56 height 25
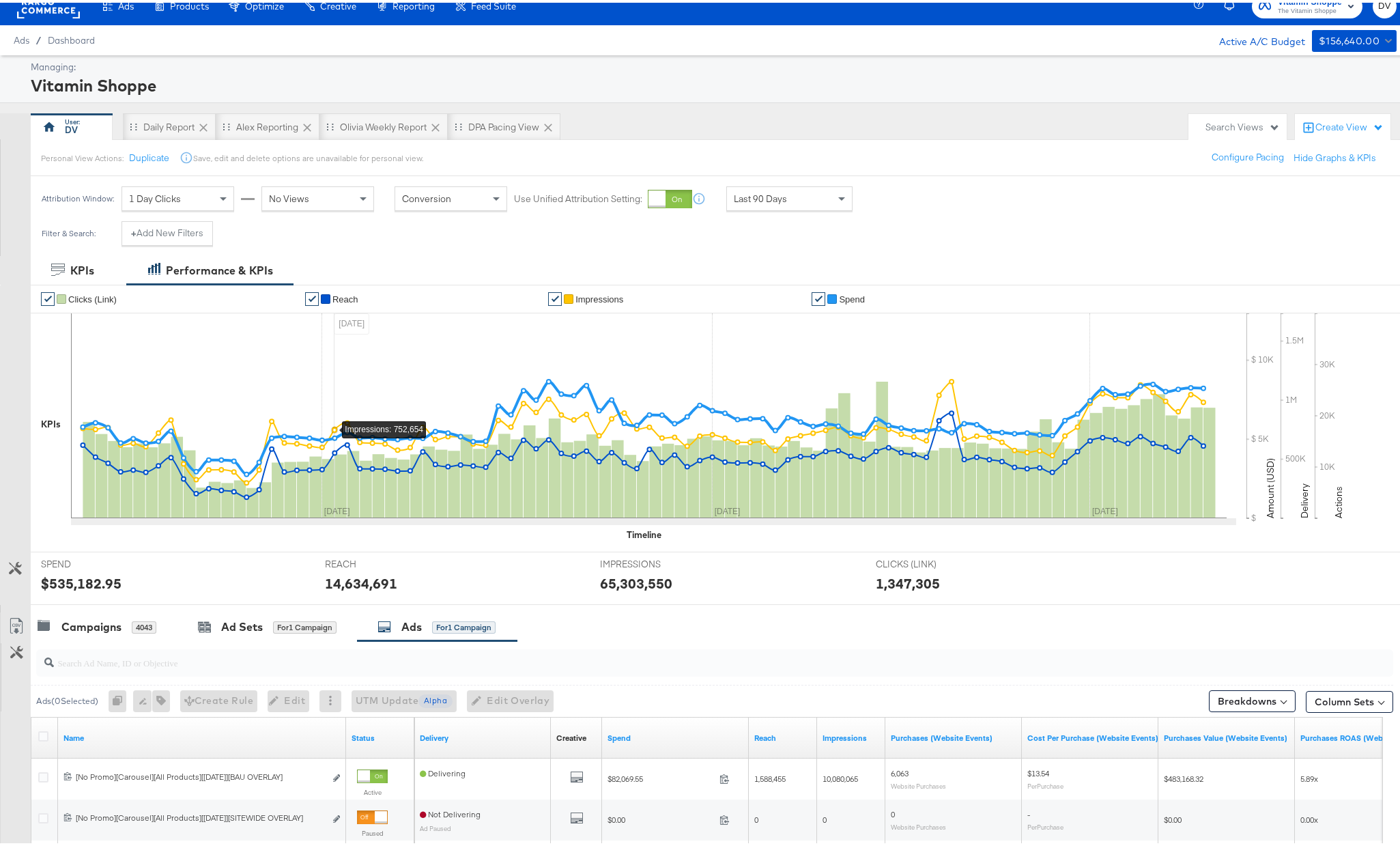
scroll to position [0, 0]
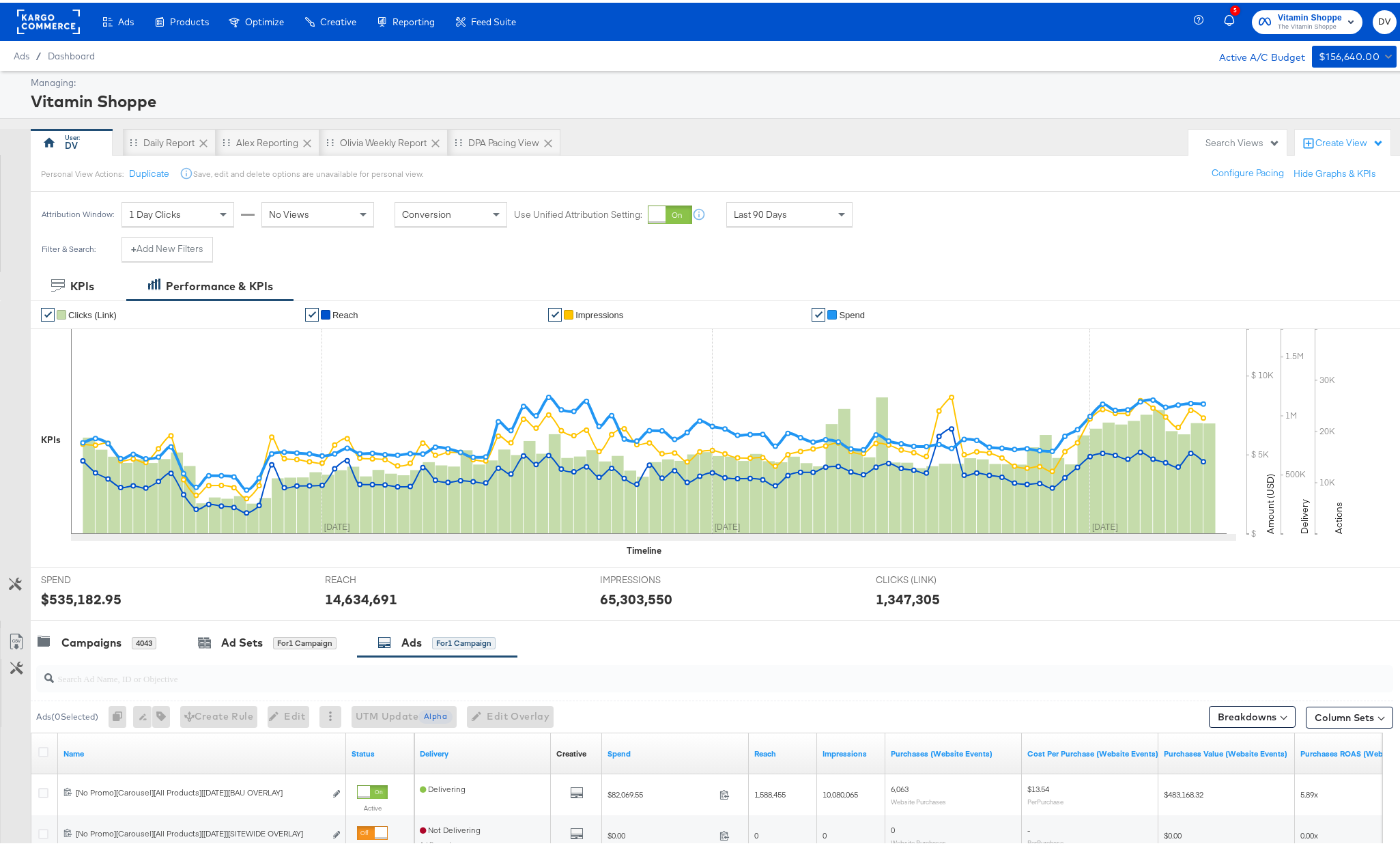
click at [50, 27] on rect at bounding box center [48, 19] width 63 height 25
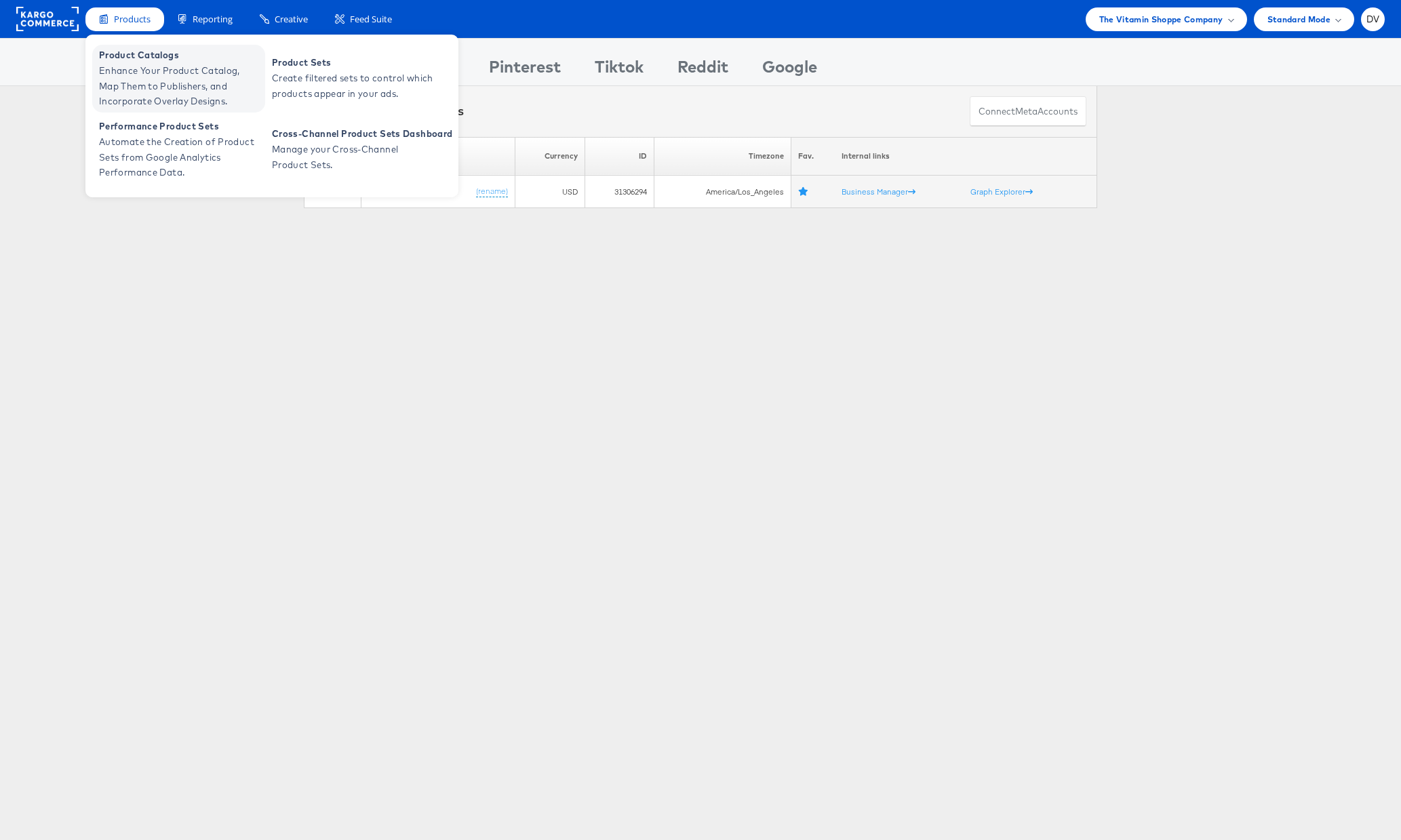
click at [133, 50] on span "Product Catalogs" at bounding box center [180, 55] width 163 height 15
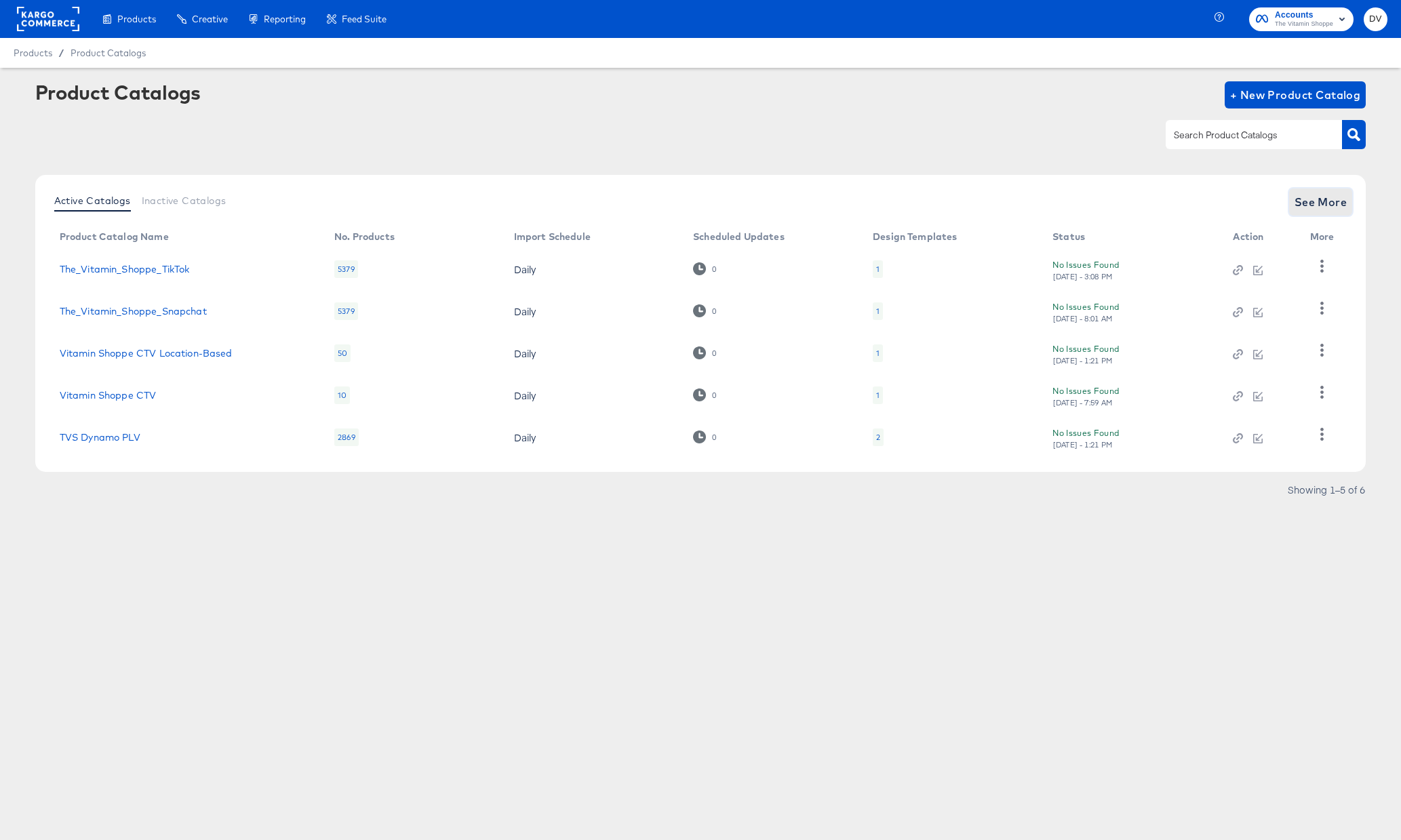
click at [1321, 204] on span "See More" at bounding box center [1321, 202] width 53 height 19
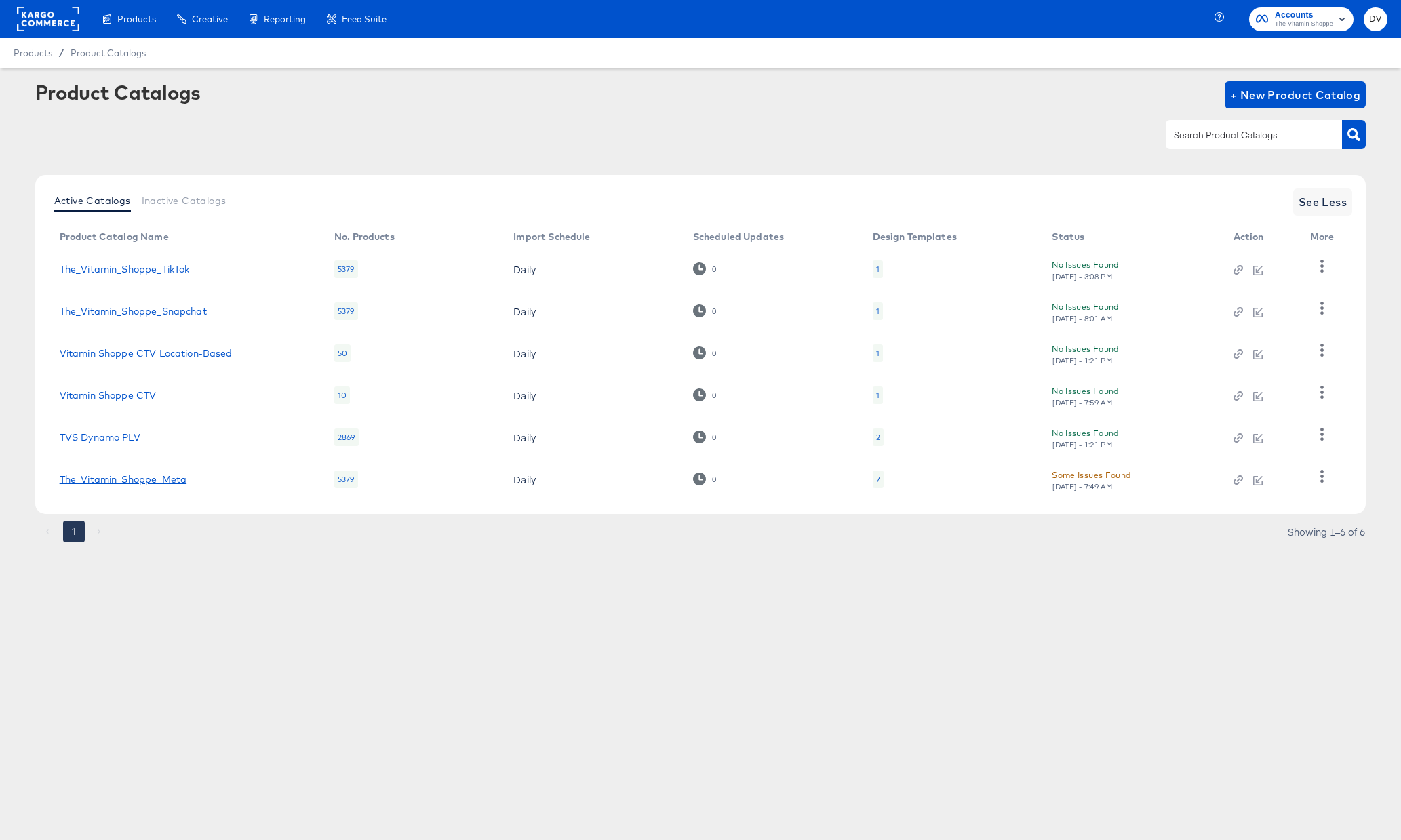
click at [123, 477] on link "The_Vitamin_Shoppe_Meta" at bounding box center [123, 479] width 127 height 11
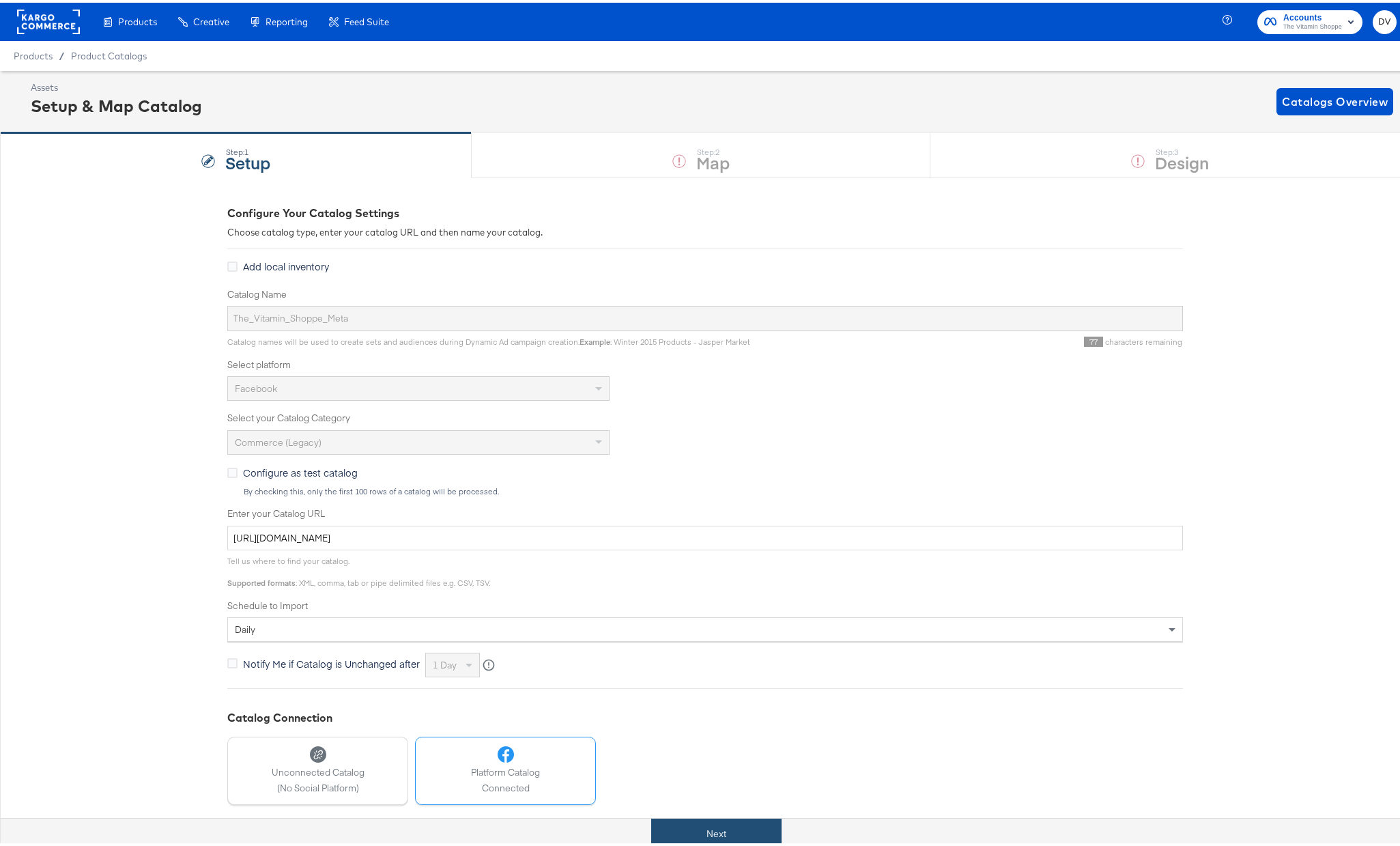
click at [736, 826] on button "Next" at bounding box center [716, 831] width 130 height 31
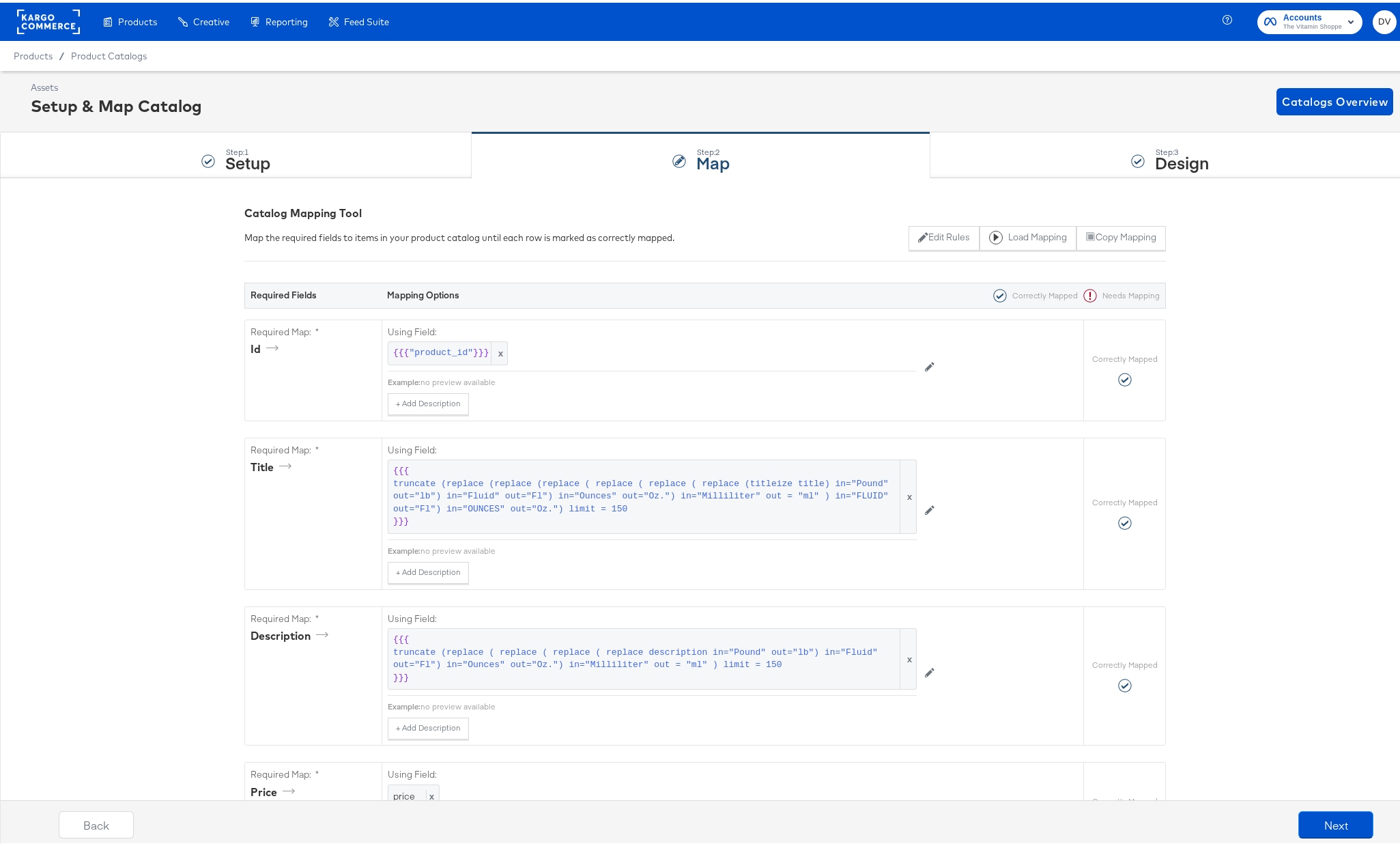
click at [1014, 155] on div "Step: 3 Design" at bounding box center [1170, 153] width 480 height 45
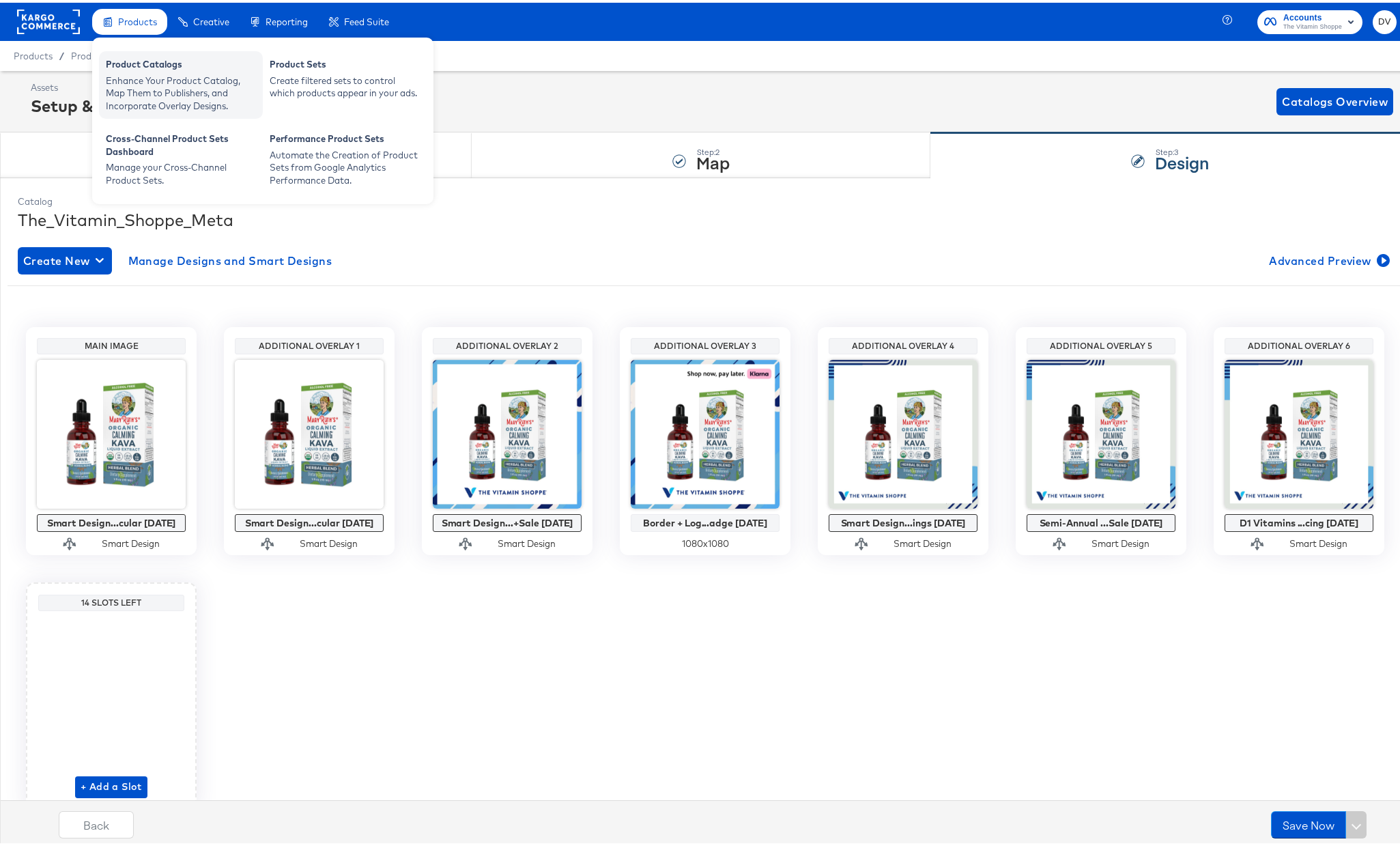
click at [135, 79] on div "Enhance Your Product Catalog, Map Them to Publishers, and Incorporate Overlay D…" at bounding box center [181, 91] width 150 height 39
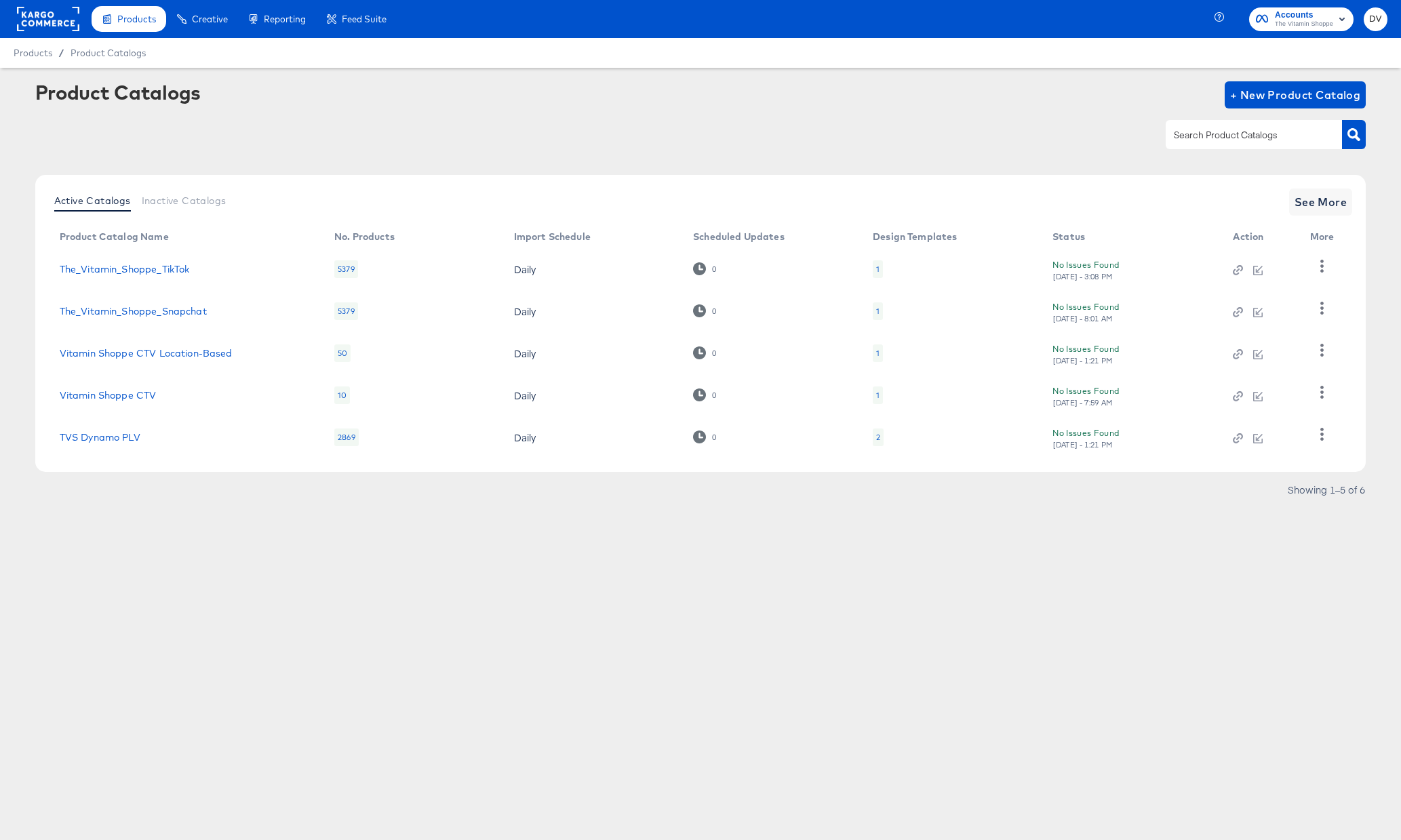
click at [38, 9] on rect at bounding box center [48, 19] width 62 height 25
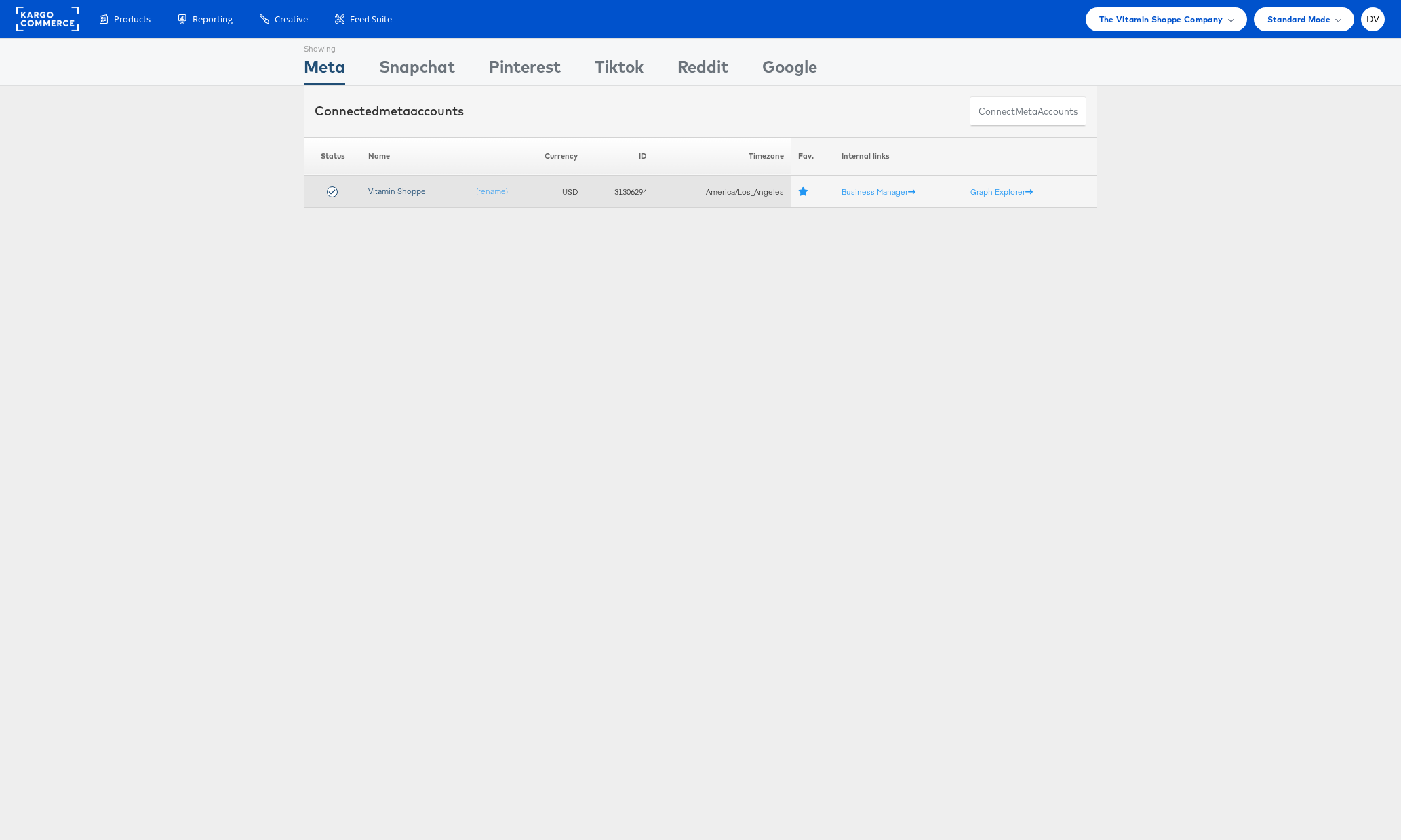
click at [409, 195] on link "Vitamin Shoppe" at bounding box center [397, 191] width 58 height 10
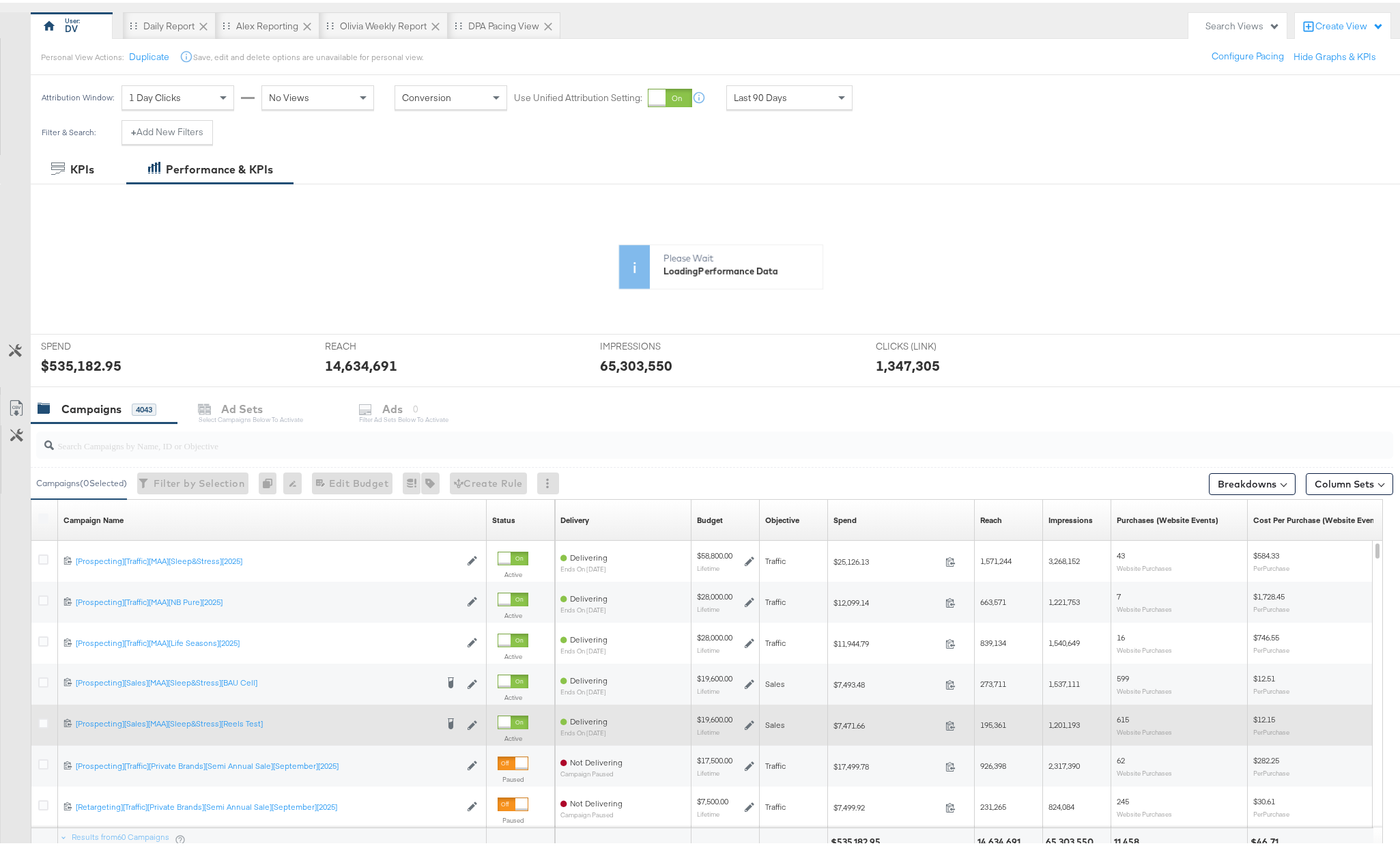
scroll to position [237, 0]
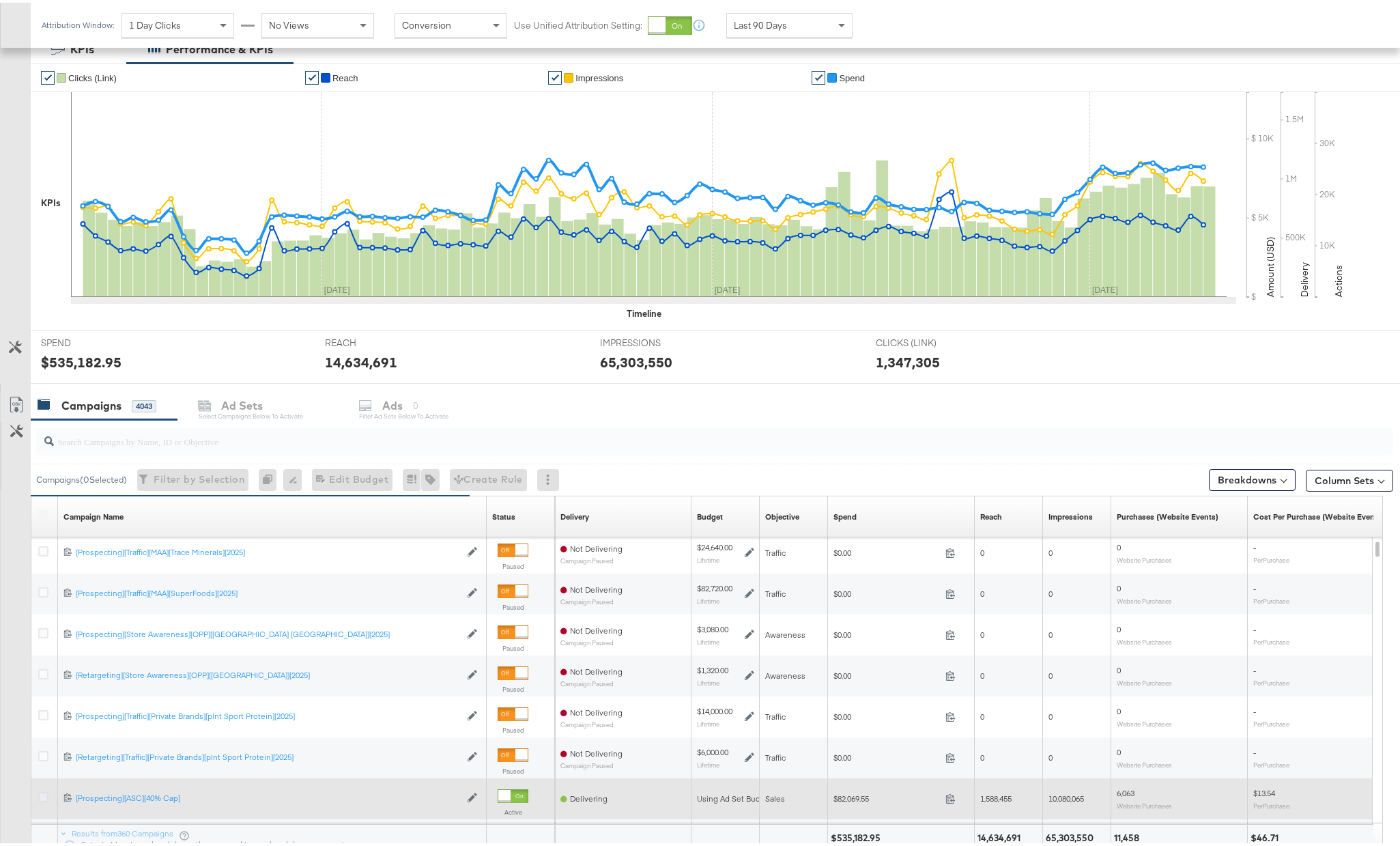
click at [45, 795] on icon at bounding box center [44, 795] width 10 height 10
click at [0, 0] on input "checkbox" at bounding box center [0, 0] width 0 height 0
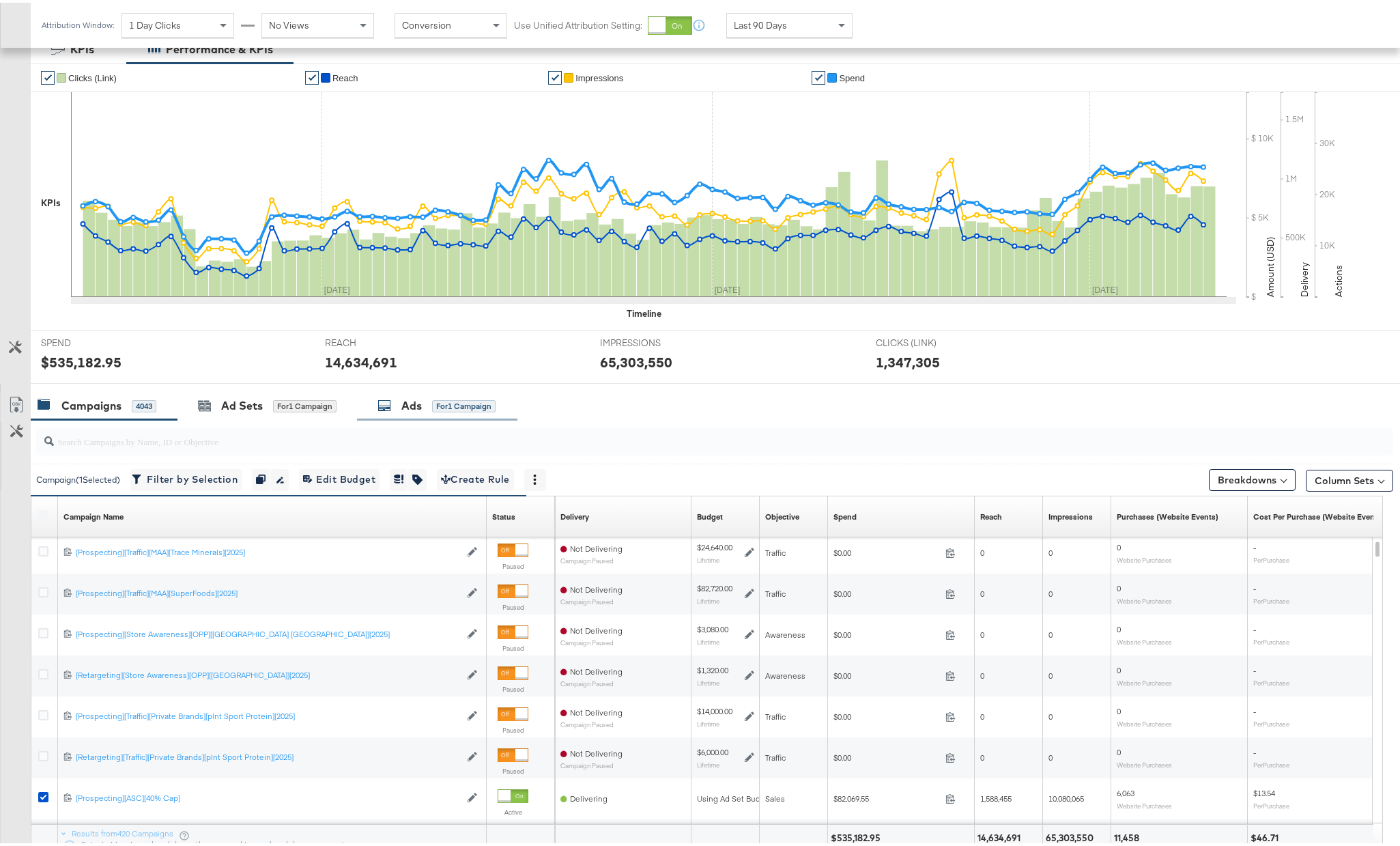
click at [416, 402] on div "Ads" at bounding box center [412, 403] width 21 height 15
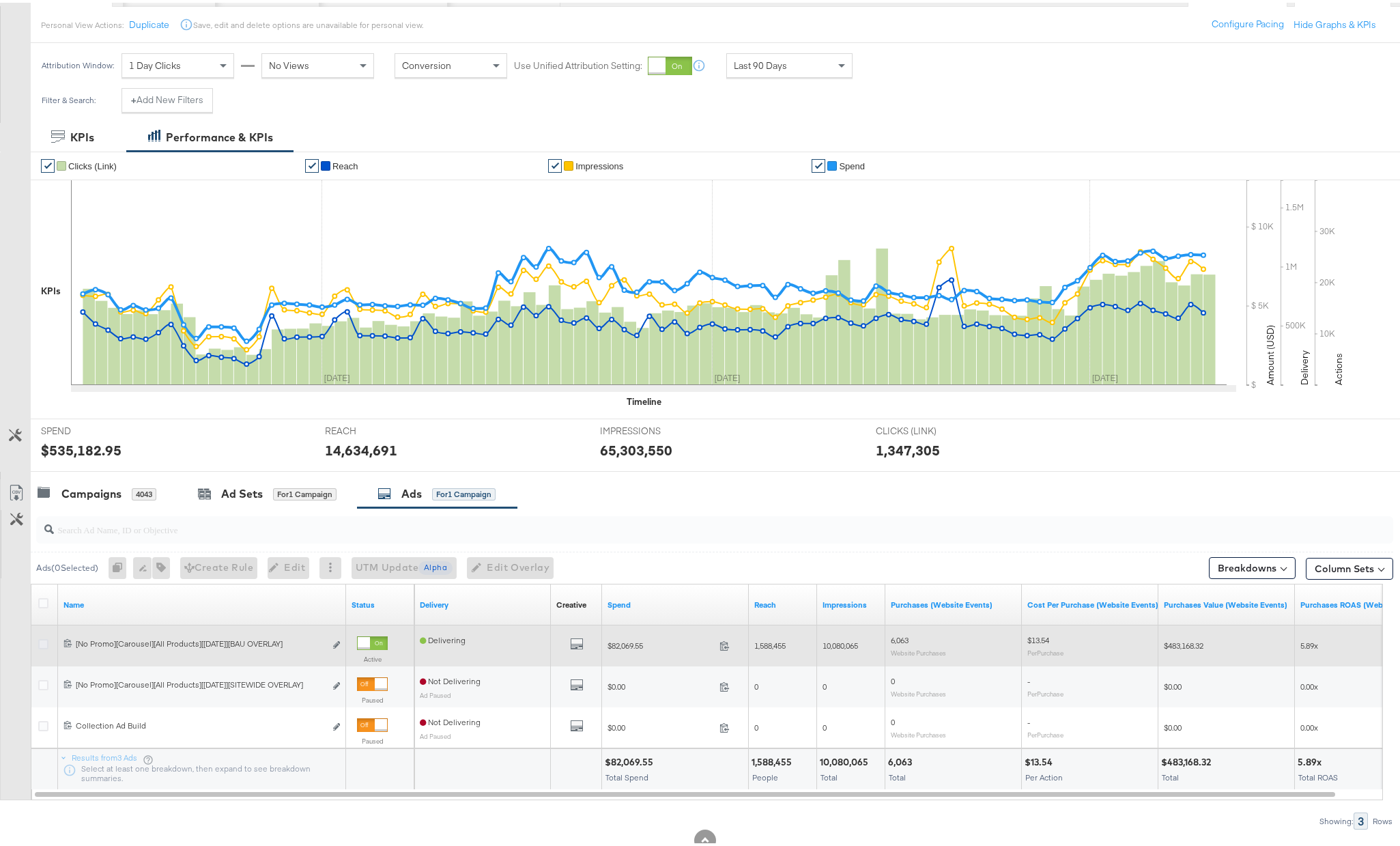
click at [46, 643] on icon at bounding box center [44, 642] width 10 height 10
click at [0, 0] on input "checkbox" at bounding box center [0, 0] width 0 height 0
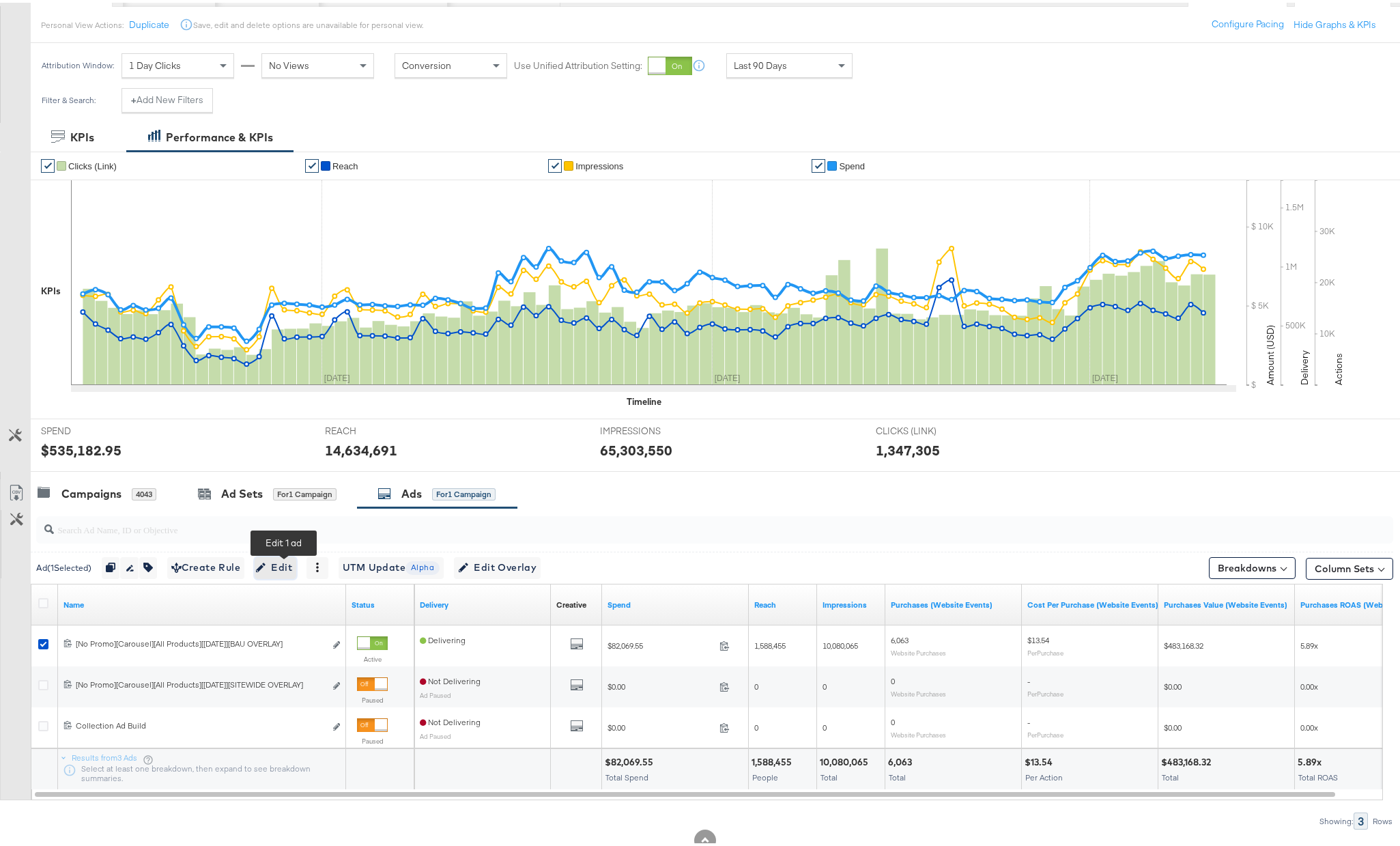
click at [279, 569] on span "Edit" at bounding box center [275, 565] width 33 height 17
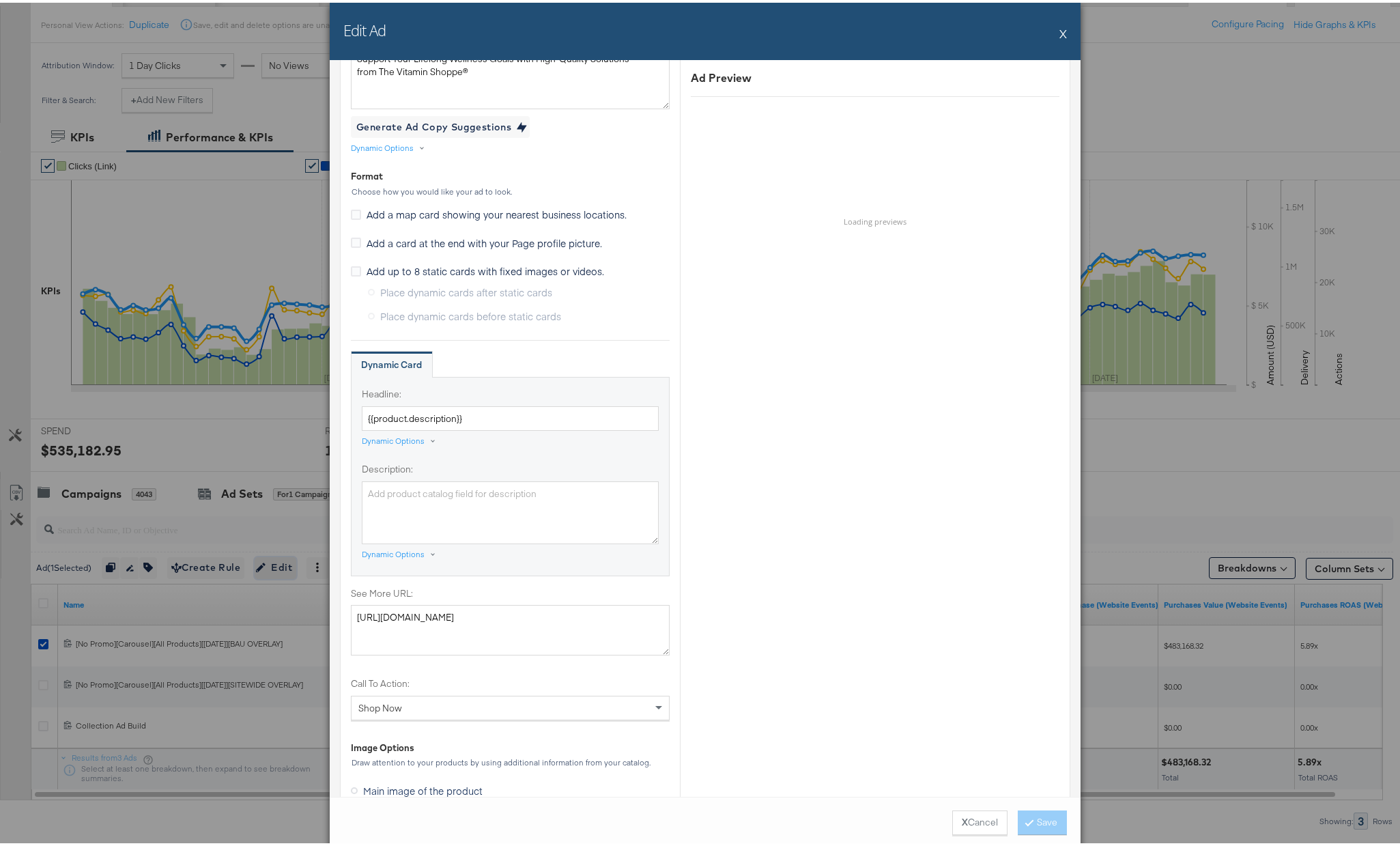
scroll to position [991, 0]
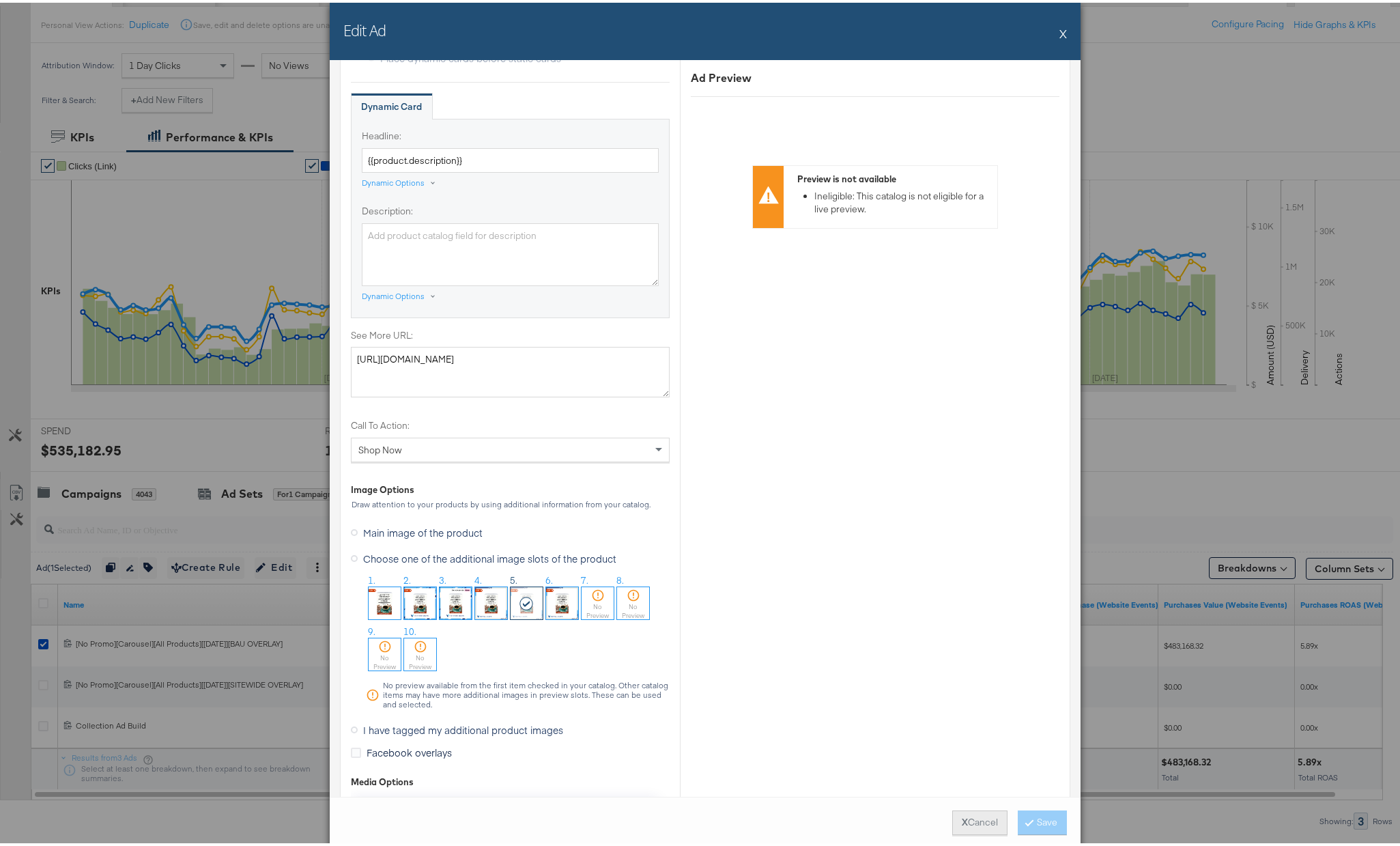
click at [955, 826] on button "X Cancel" at bounding box center [980, 820] width 56 height 25
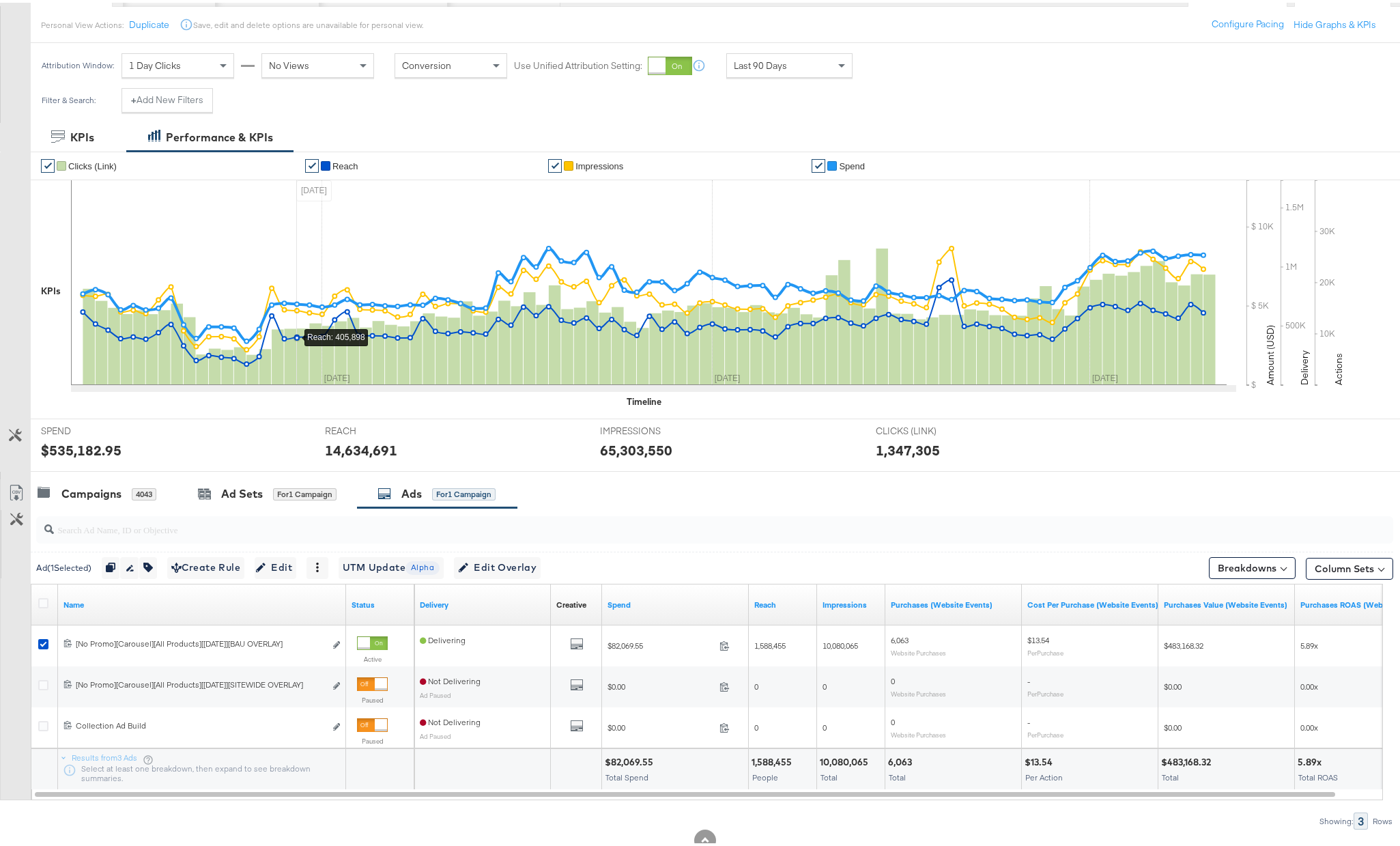
scroll to position [0, 0]
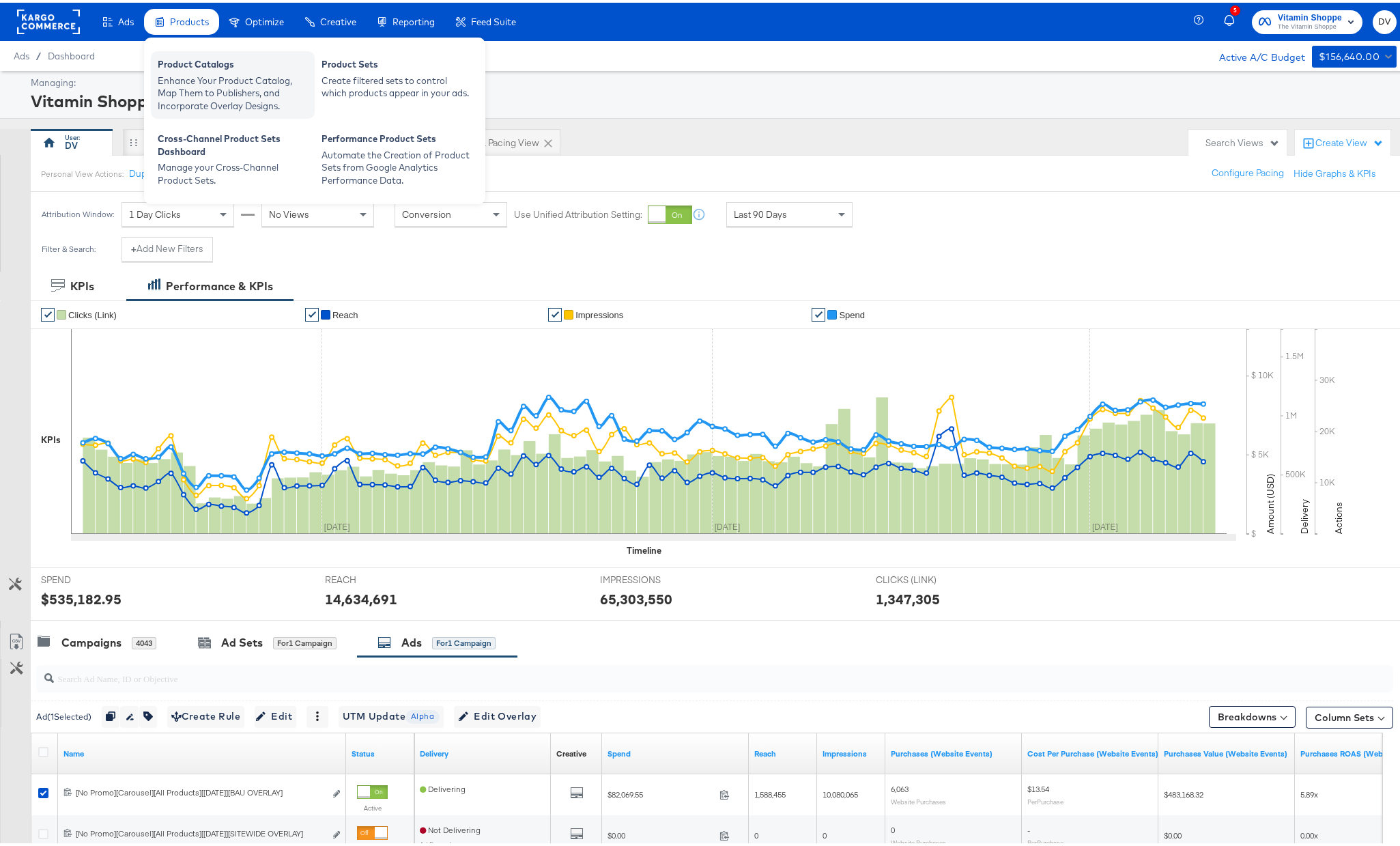
click at [198, 66] on div "Product Catalogs" at bounding box center [232, 63] width 150 height 16
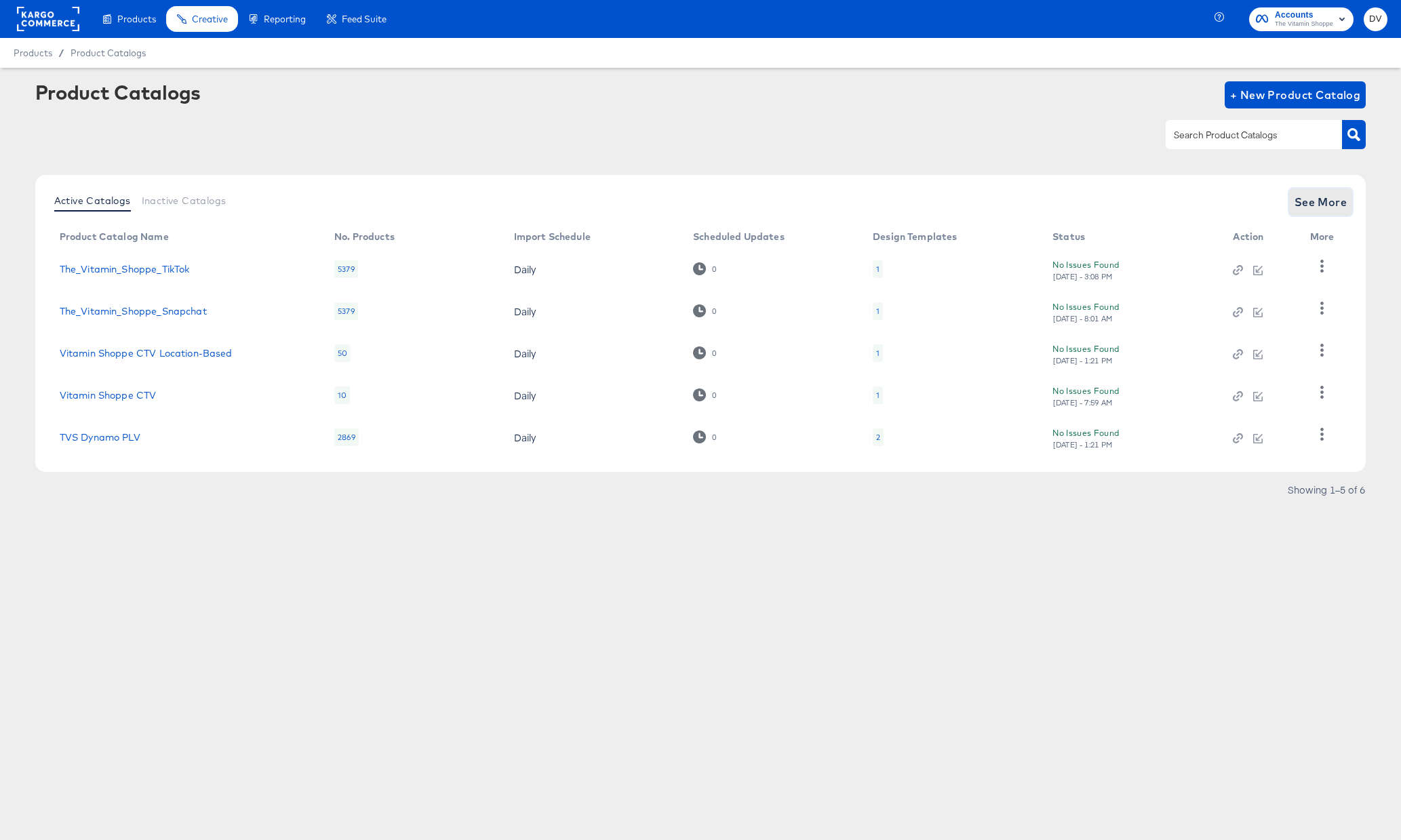
click at [1308, 205] on span "See More" at bounding box center [1321, 202] width 53 height 19
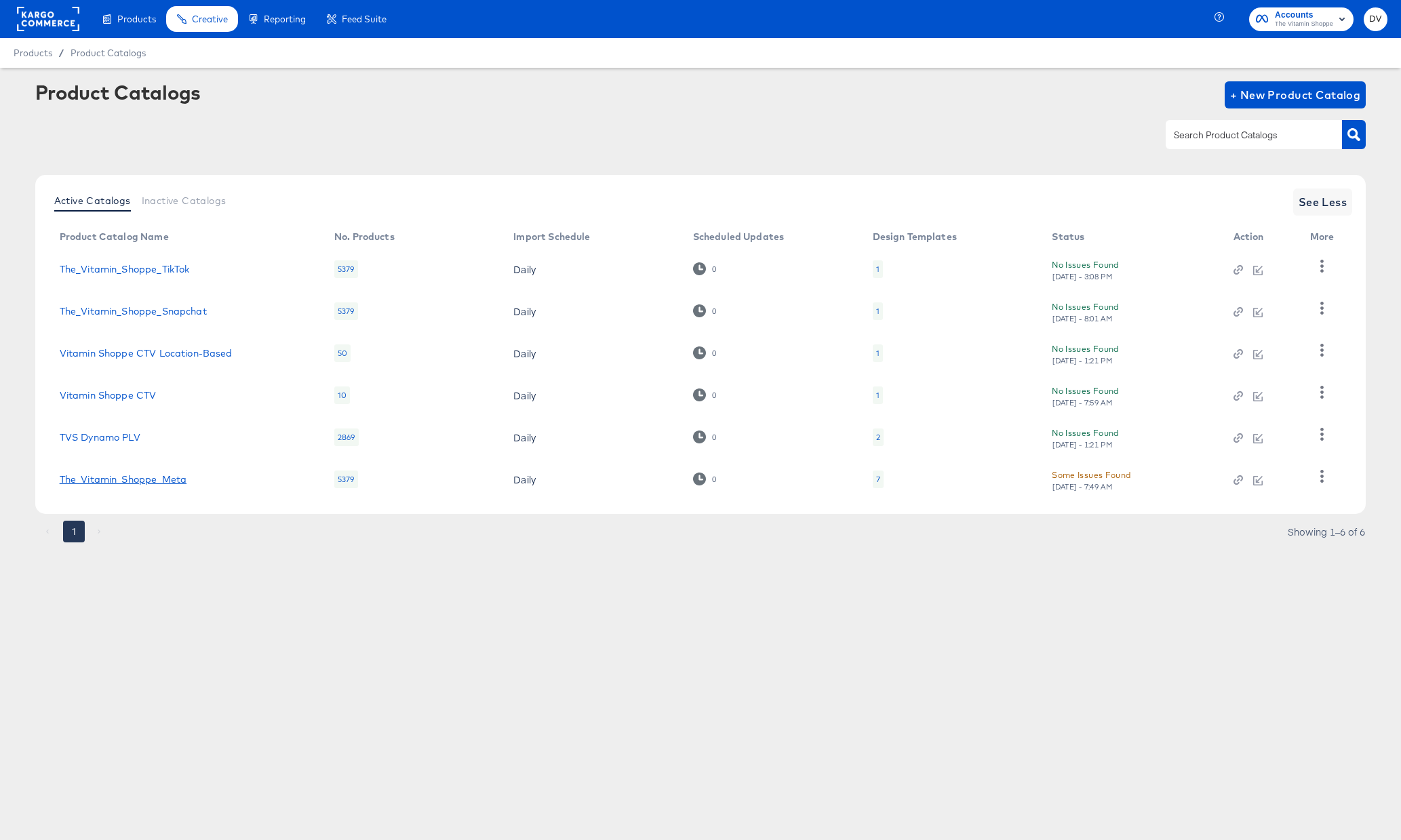
click at [166, 477] on link "The_Vitamin_Shoppe_Meta" at bounding box center [123, 479] width 127 height 11
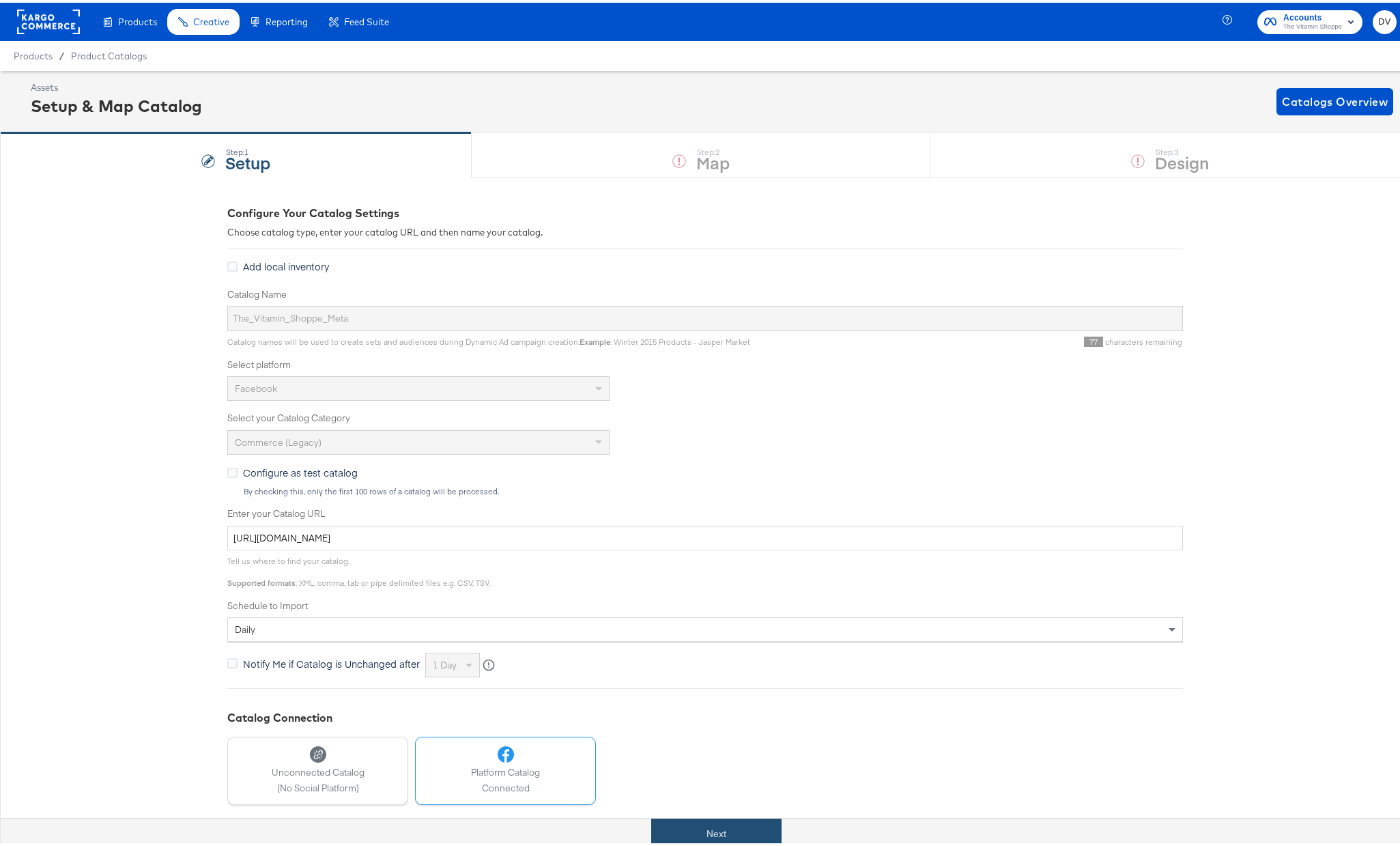
click at [745, 835] on button "Next" at bounding box center [716, 831] width 130 height 31
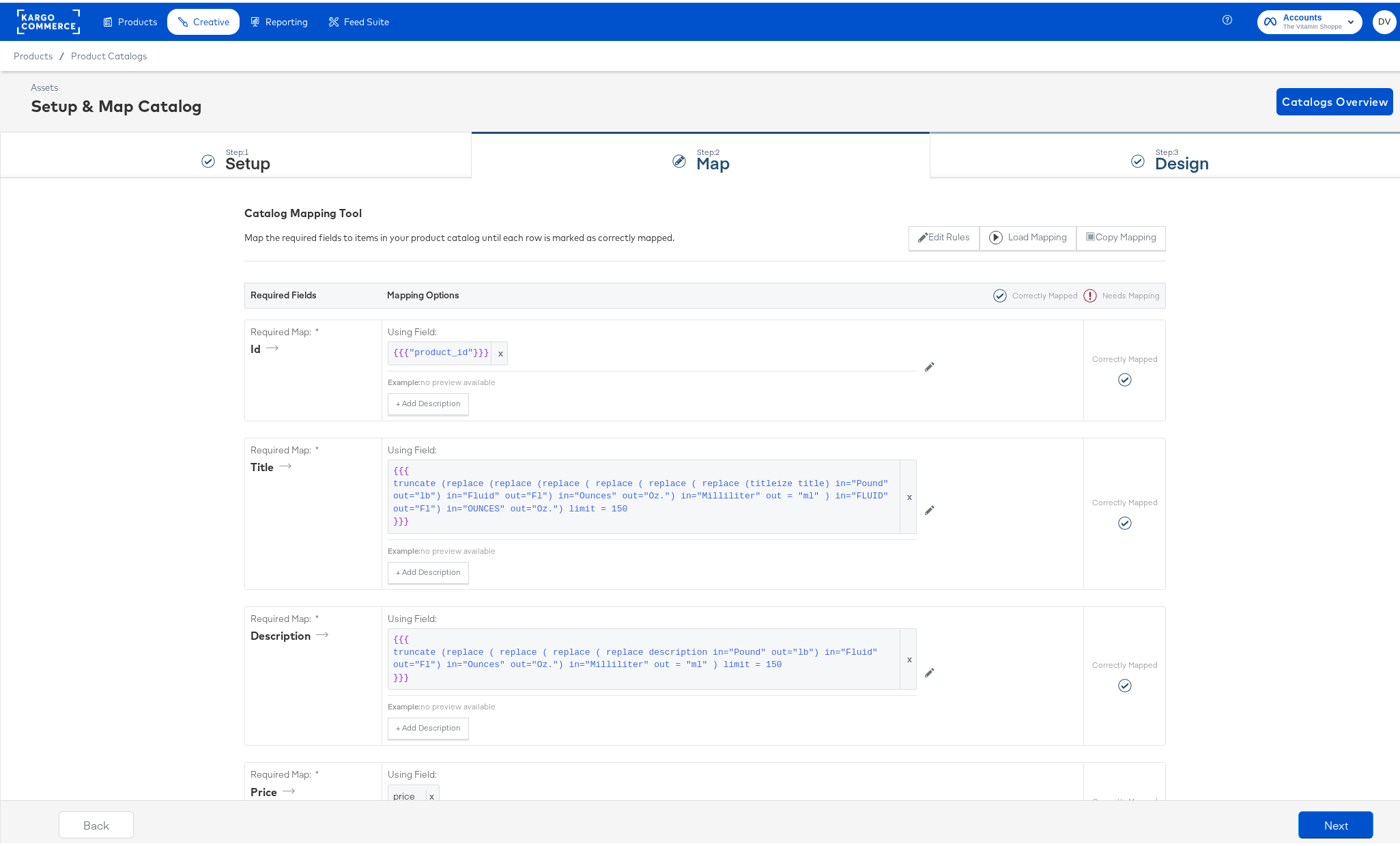
click at [1026, 147] on div "Step: 3 Design" at bounding box center [1170, 153] width 480 height 45
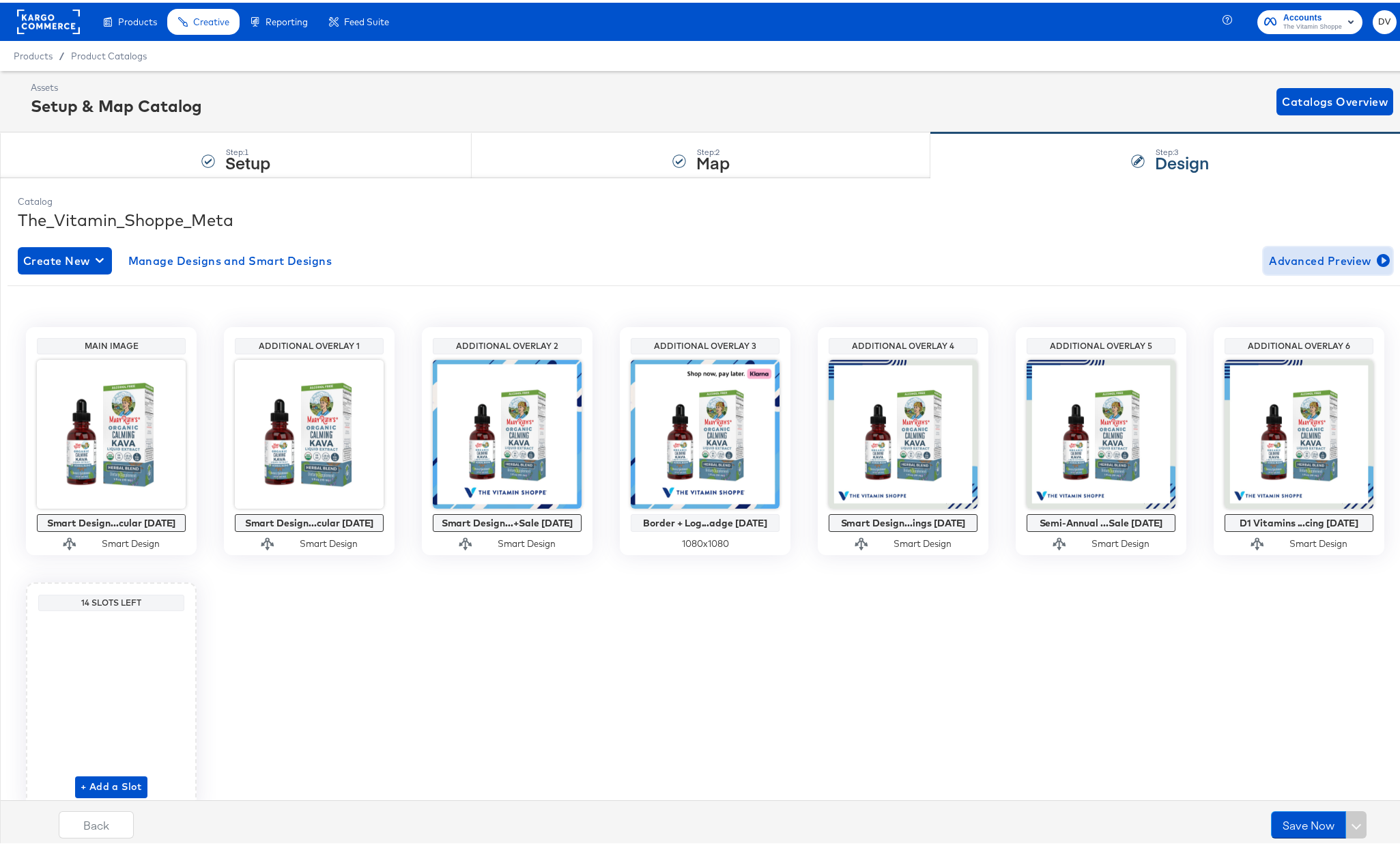
click at [1307, 257] on span "Advanced Preview" at bounding box center [1328, 258] width 118 height 19
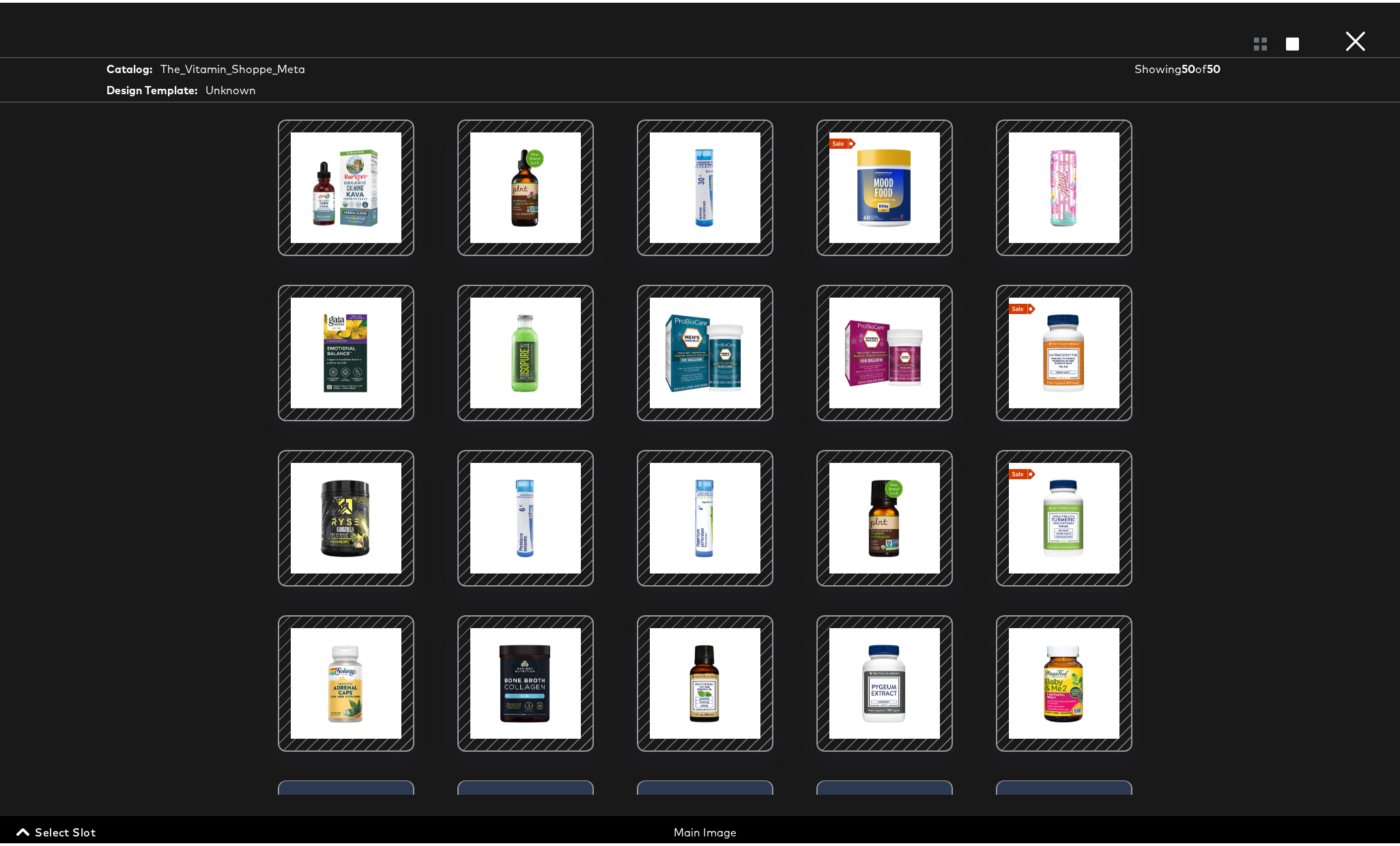
click at [52, 835] on span "Select Slot" at bounding box center [57, 830] width 76 height 19
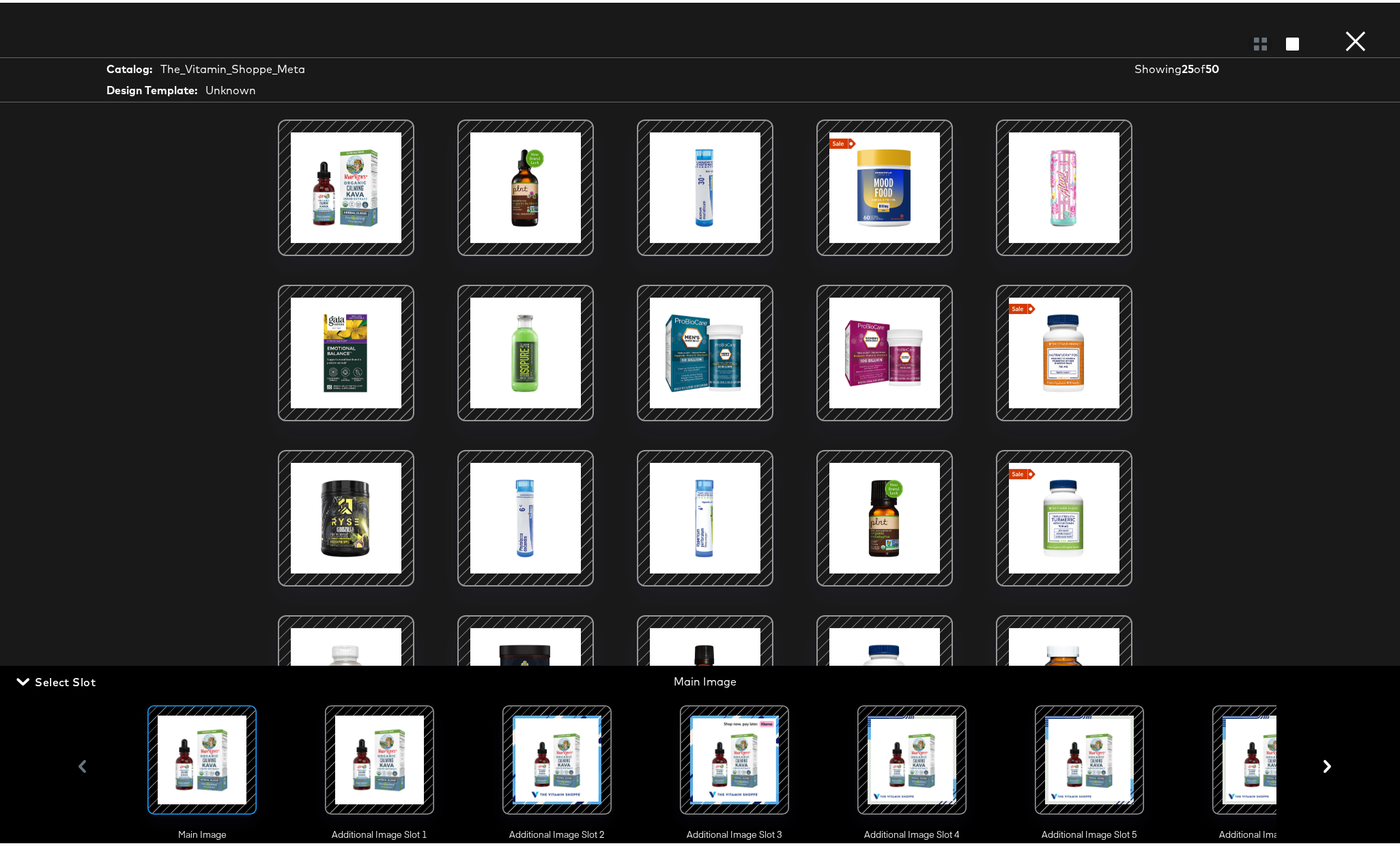
click at [1117, 774] on div at bounding box center [1090, 758] width 93 height 93
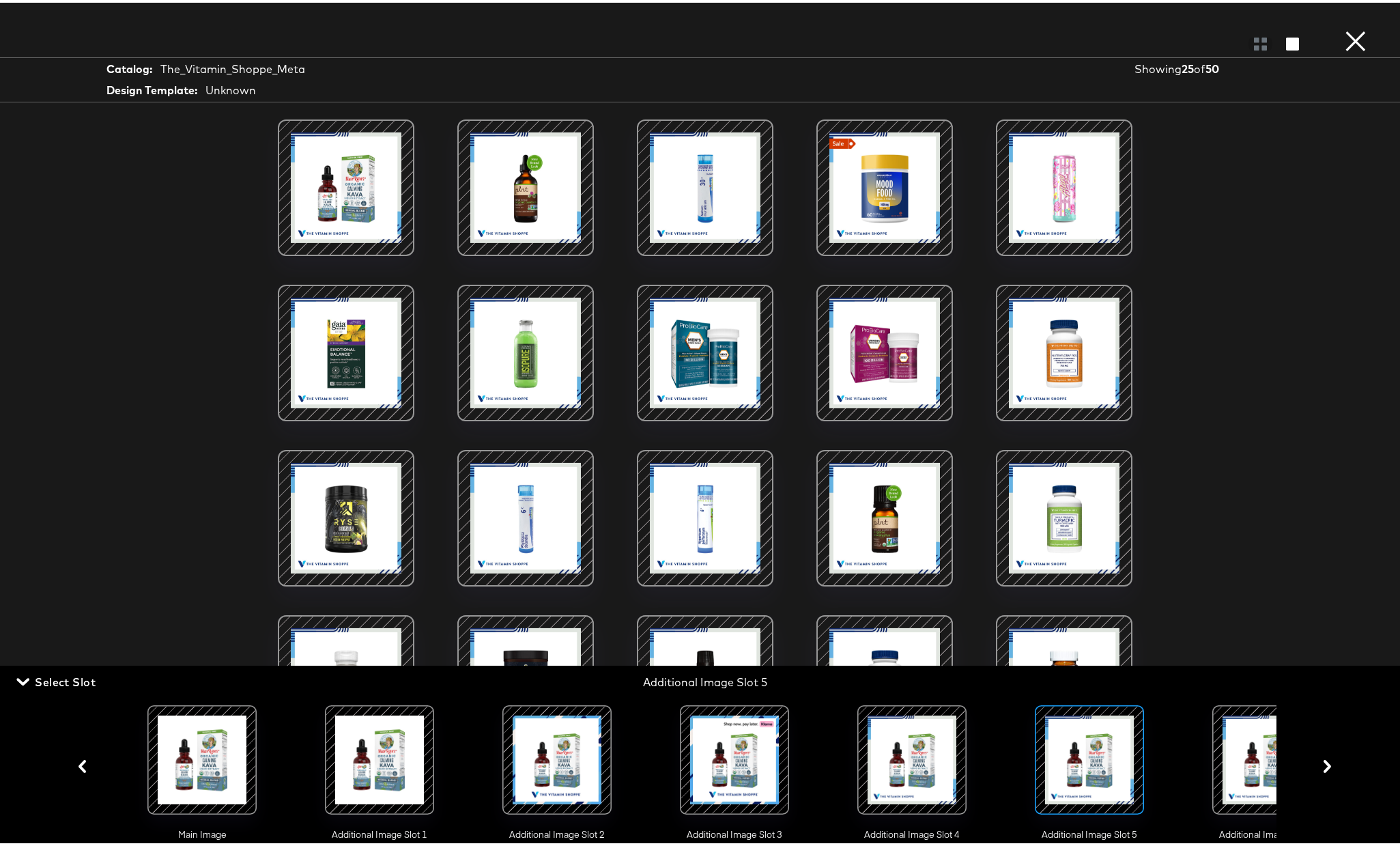
click at [910, 753] on div at bounding box center [912, 758] width 93 height 93
click at [1325, 771] on icon "button" at bounding box center [1328, 764] width 8 height 13
click at [930, 734] on div at bounding box center [912, 758] width 93 height 93
click at [1343, 27] on button "×" at bounding box center [1356, 14] width 27 height 27
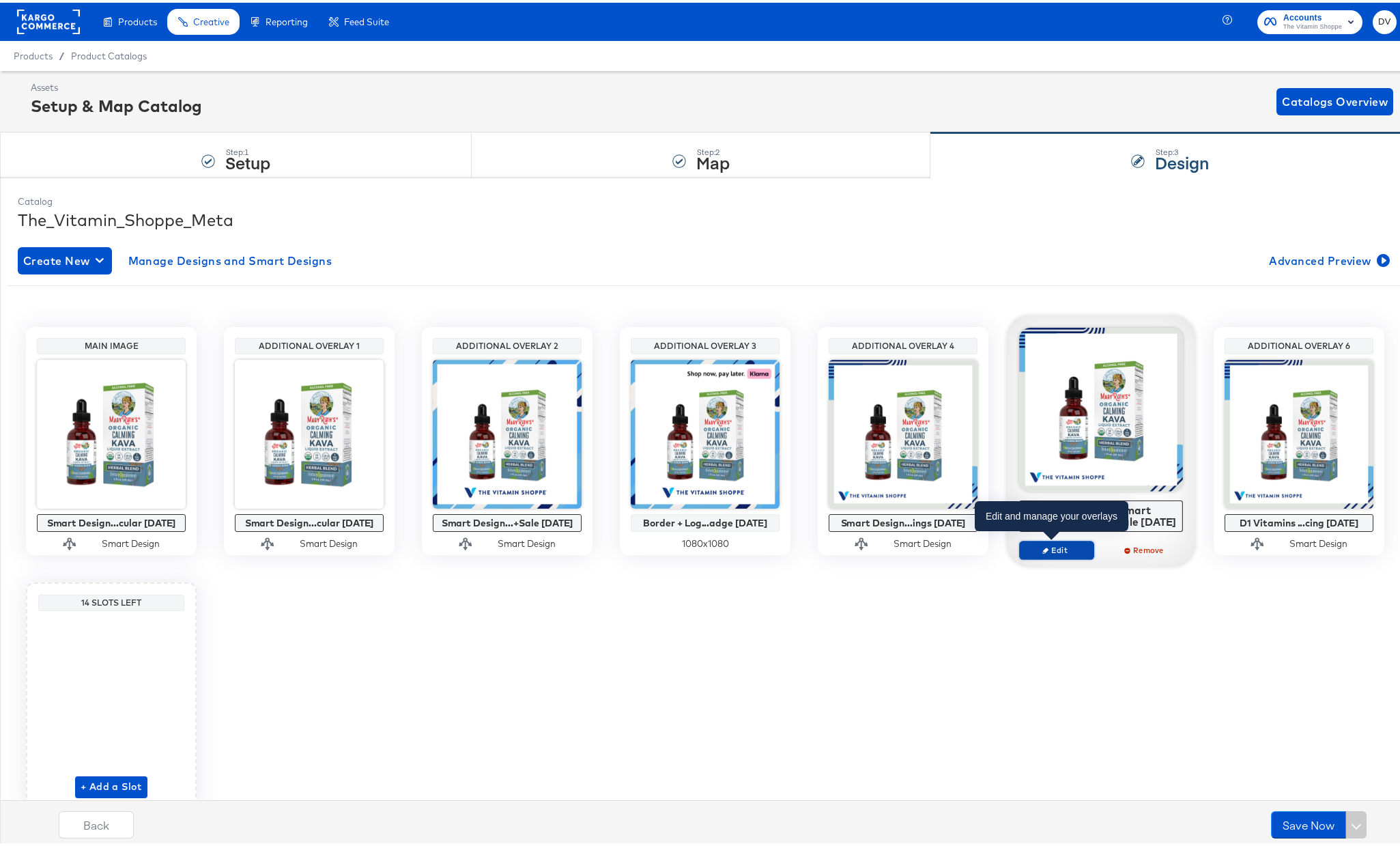
click at [1074, 549] on span "Edit" at bounding box center [1056, 548] width 63 height 10
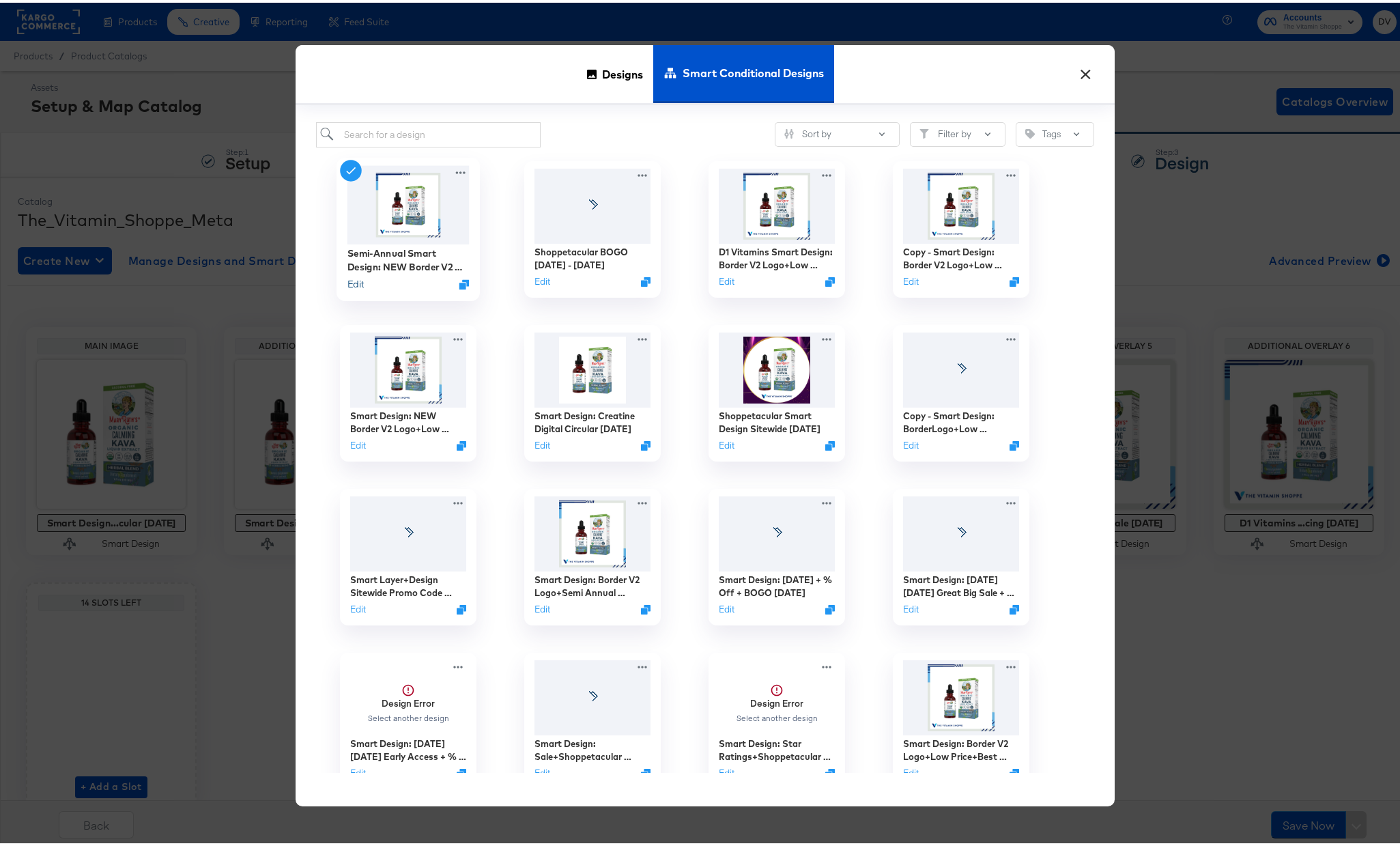
click at [355, 279] on button "Edit" at bounding box center [356, 280] width 16 height 13
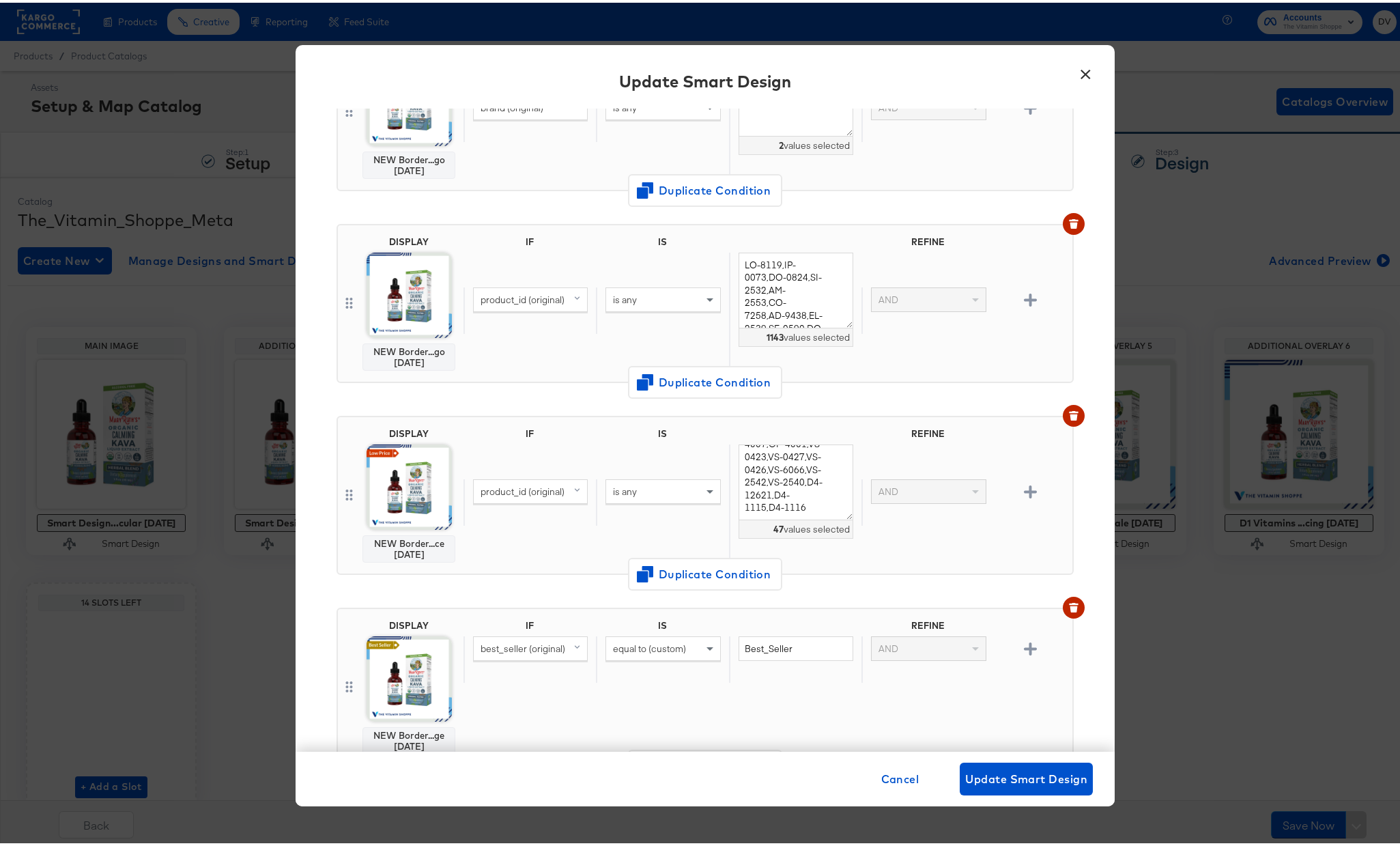
scroll to position [266, 0]
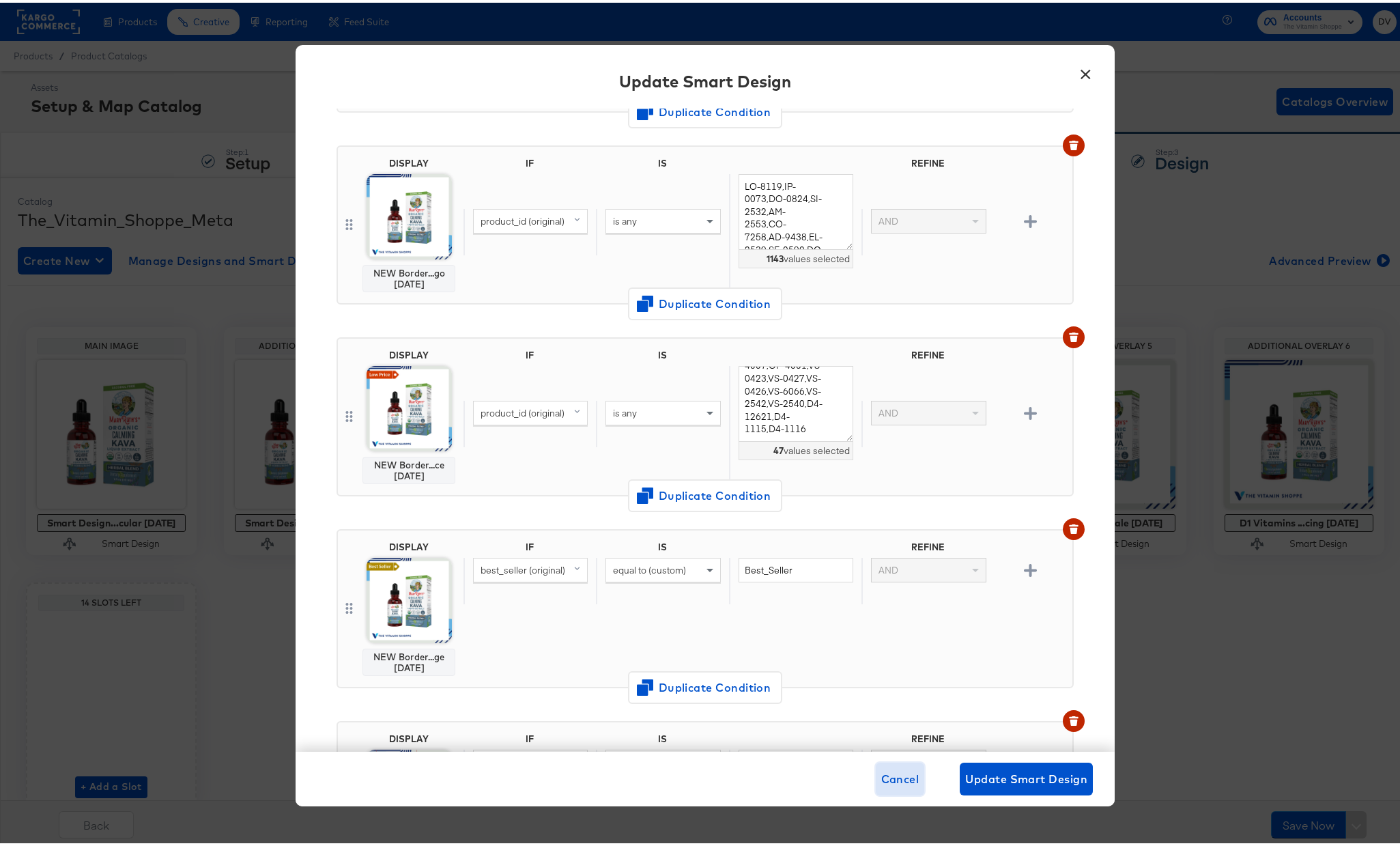
click at [895, 782] on span "Cancel" at bounding box center [900, 777] width 39 height 19
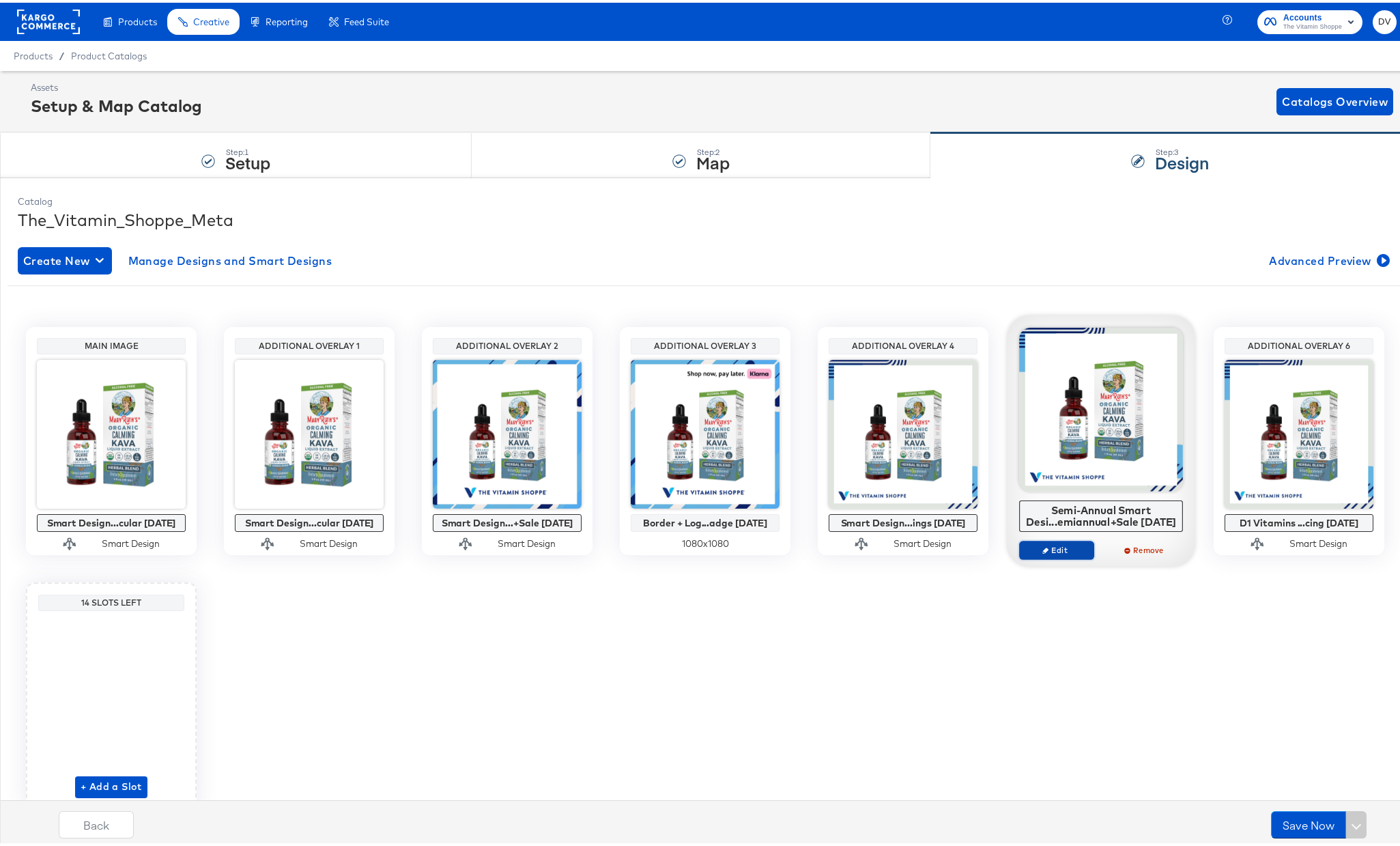
click at [1062, 549] on span "Edit" at bounding box center [1056, 548] width 63 height 10
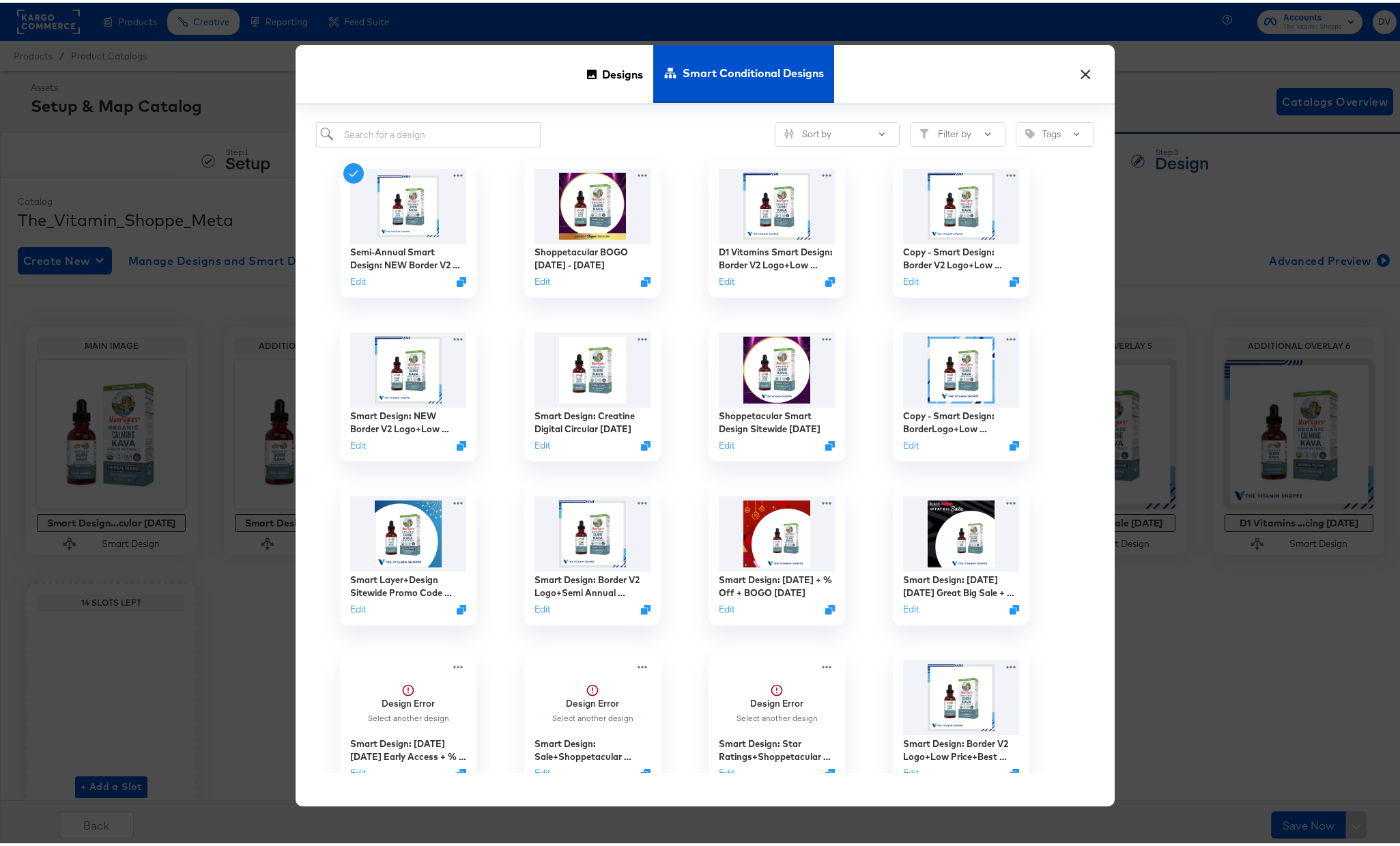
click at [1080, 69] on button "×" at bounding box center [1086, 68] width 25 height 25
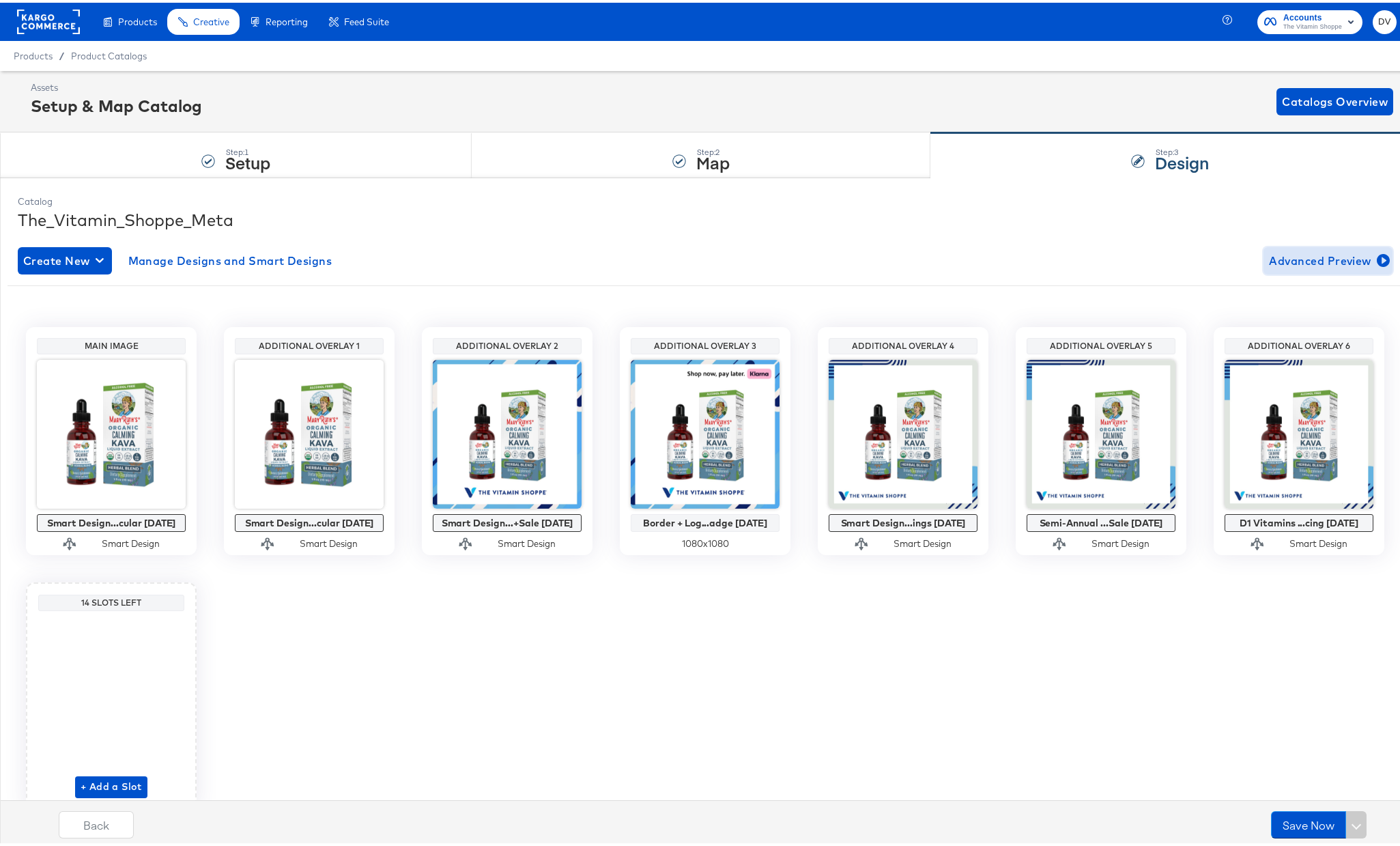
click at [1302, 261] on span "Advanced Preview" at bounding box center [1328, 258] width 118 height 19
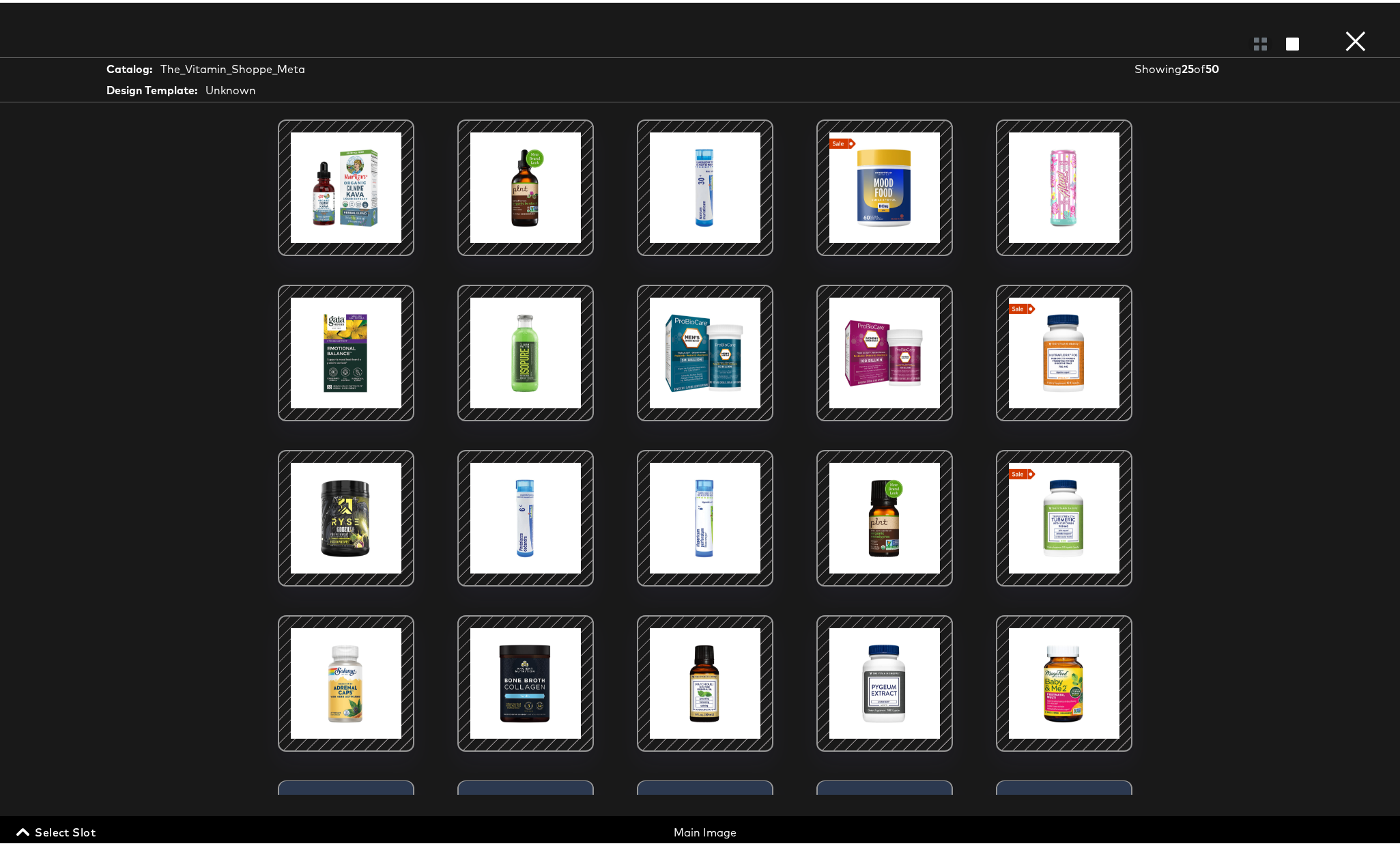
click at [69, 826] on span "Select Slot" at bounding box center [57, 830] width 76 height 19
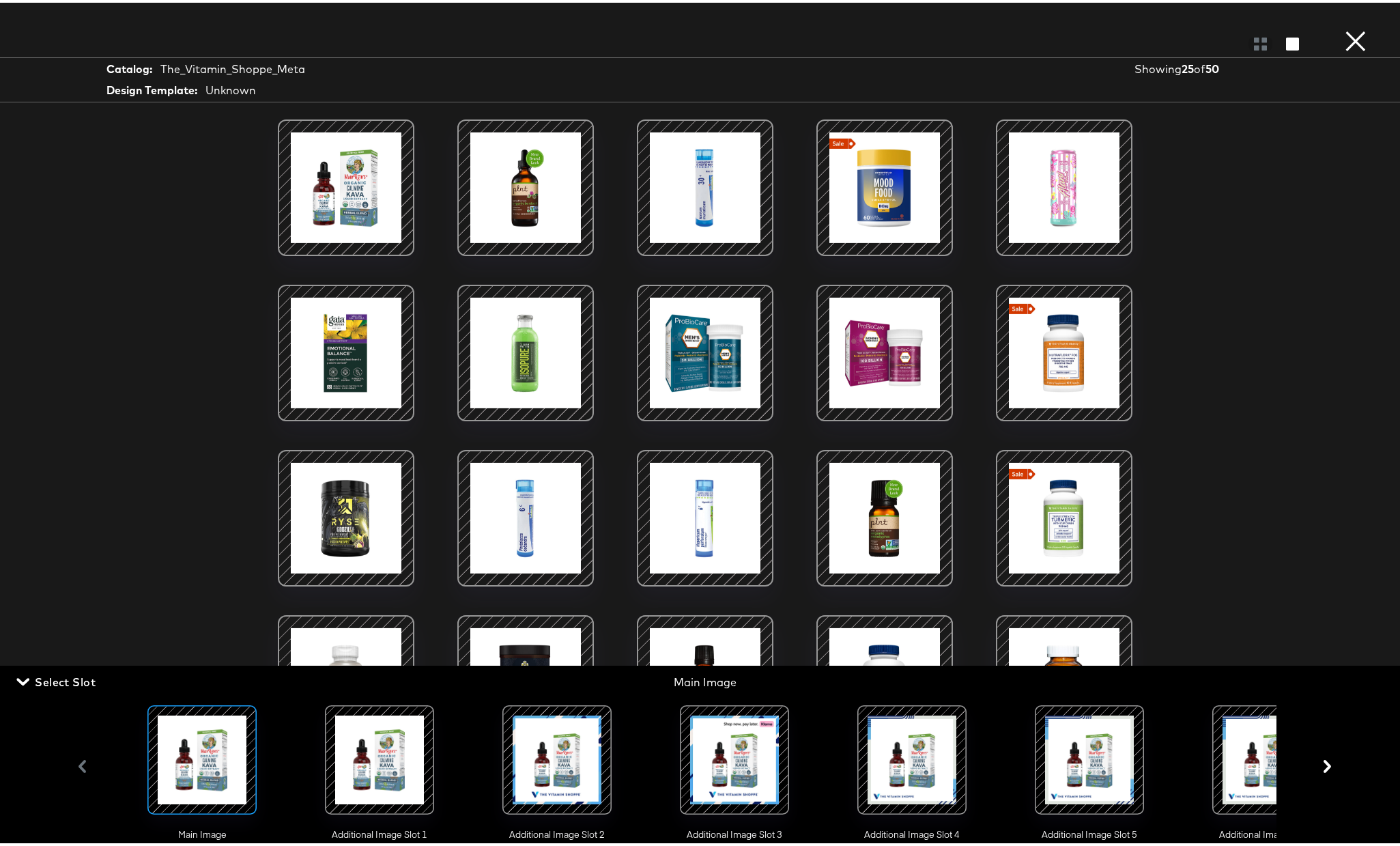
click at [1115, 768] on div at bounding box center [1090, 758] width 93 height 93
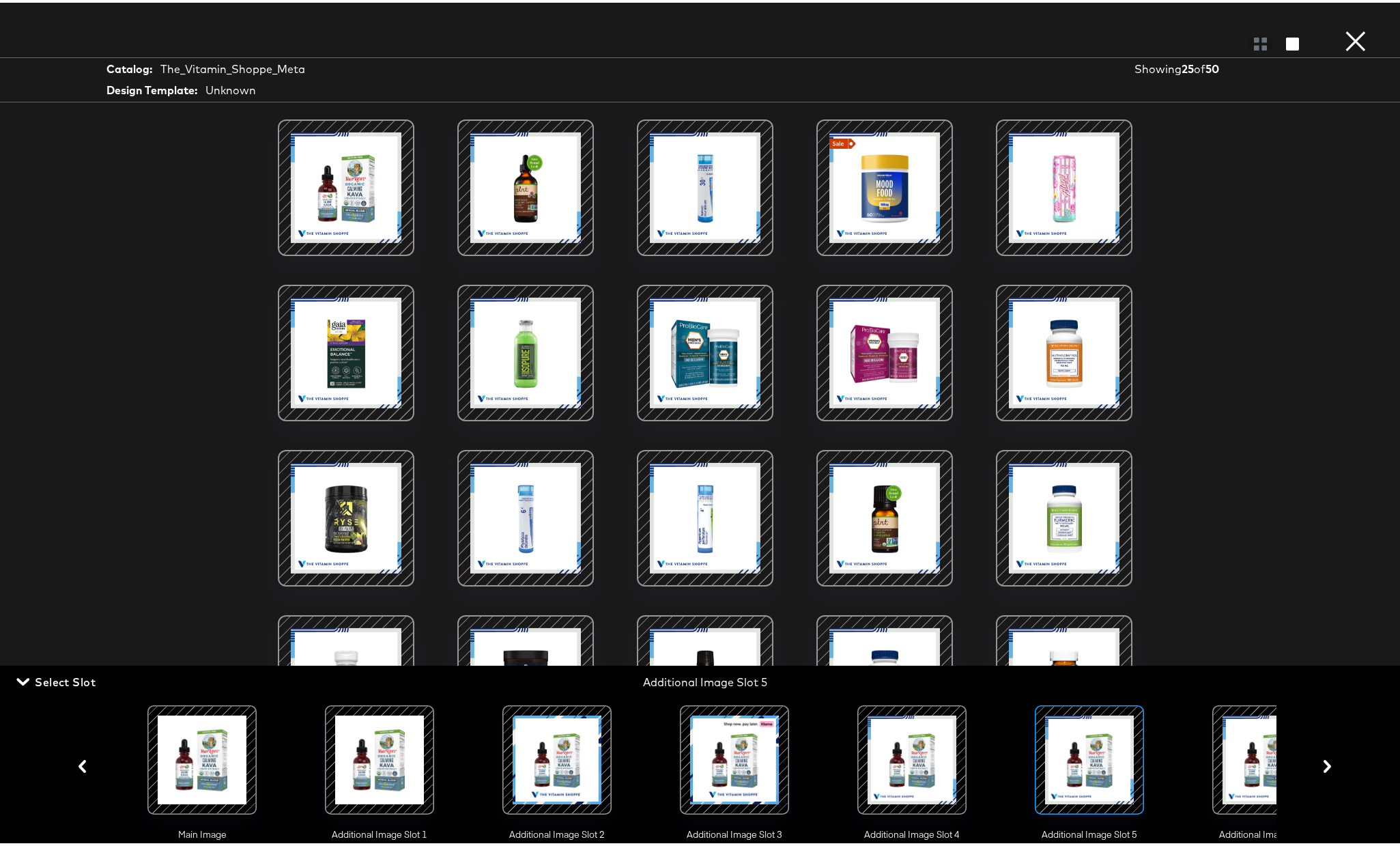
click at [1176, 304] on div "Load More" at bounding box center [705, 454] width 1024 height 675
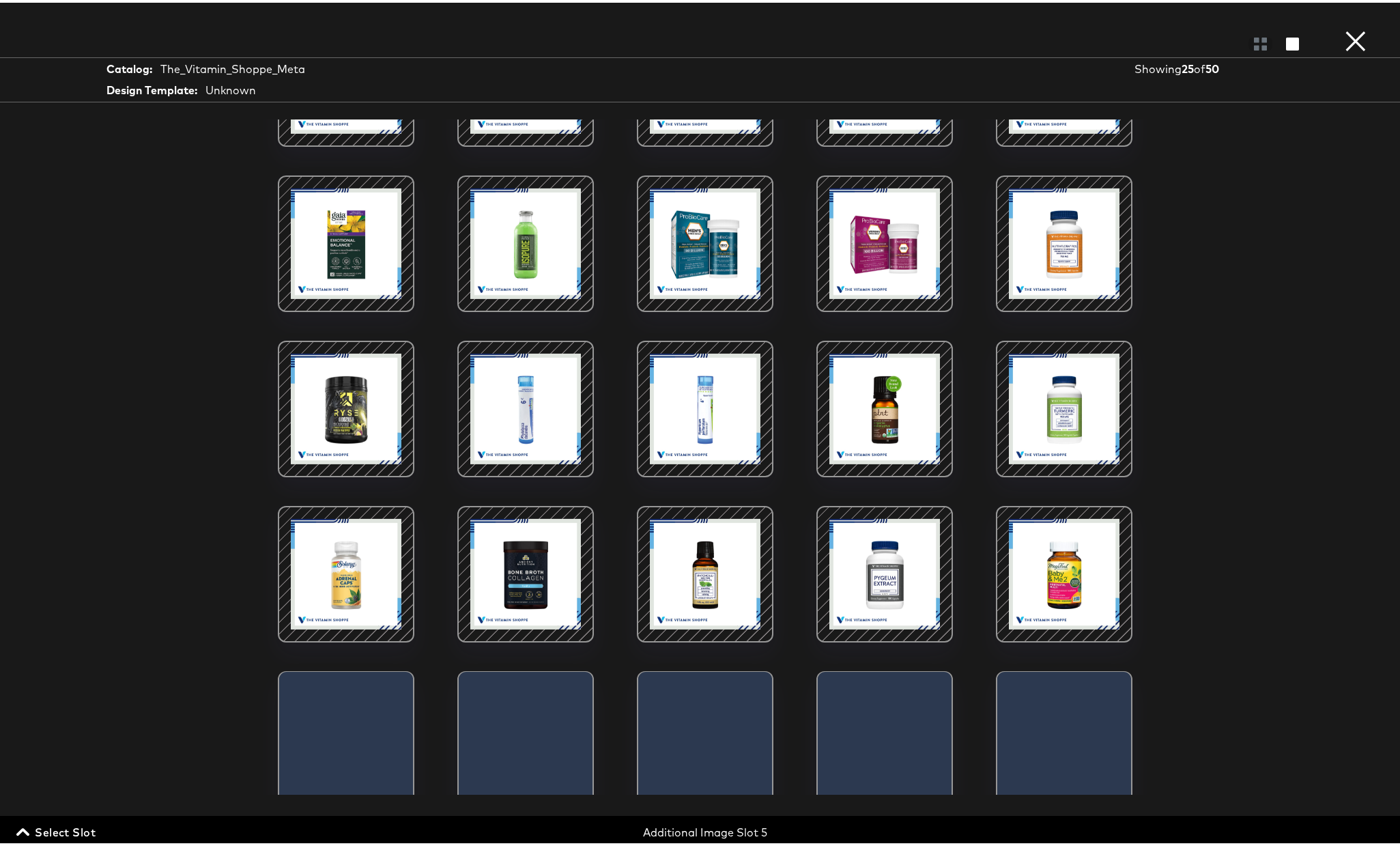
scroll to position [189, 0]
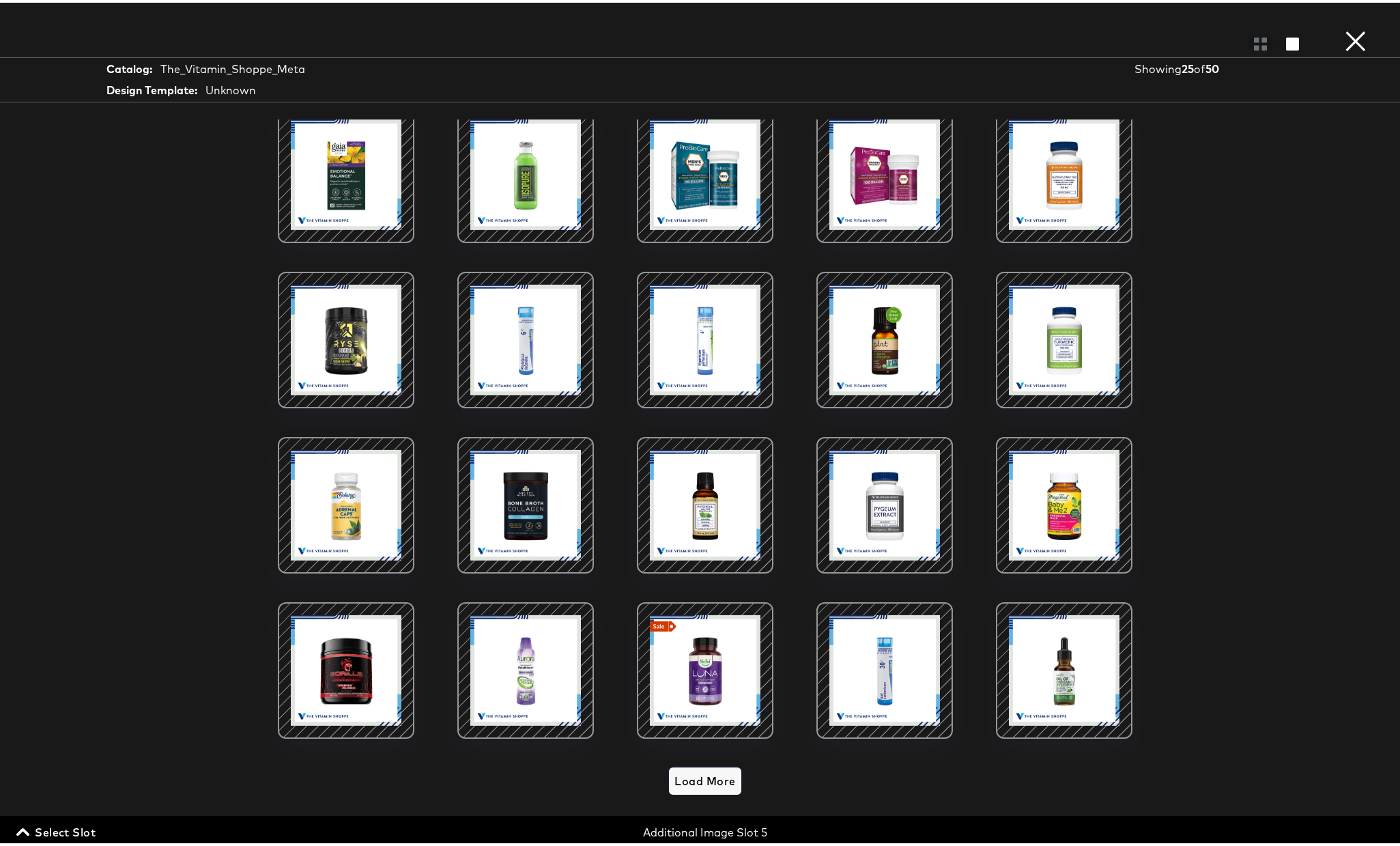
click at [714, 771] on span "Load More" at bounding box center [704, 778] width 61 height 19
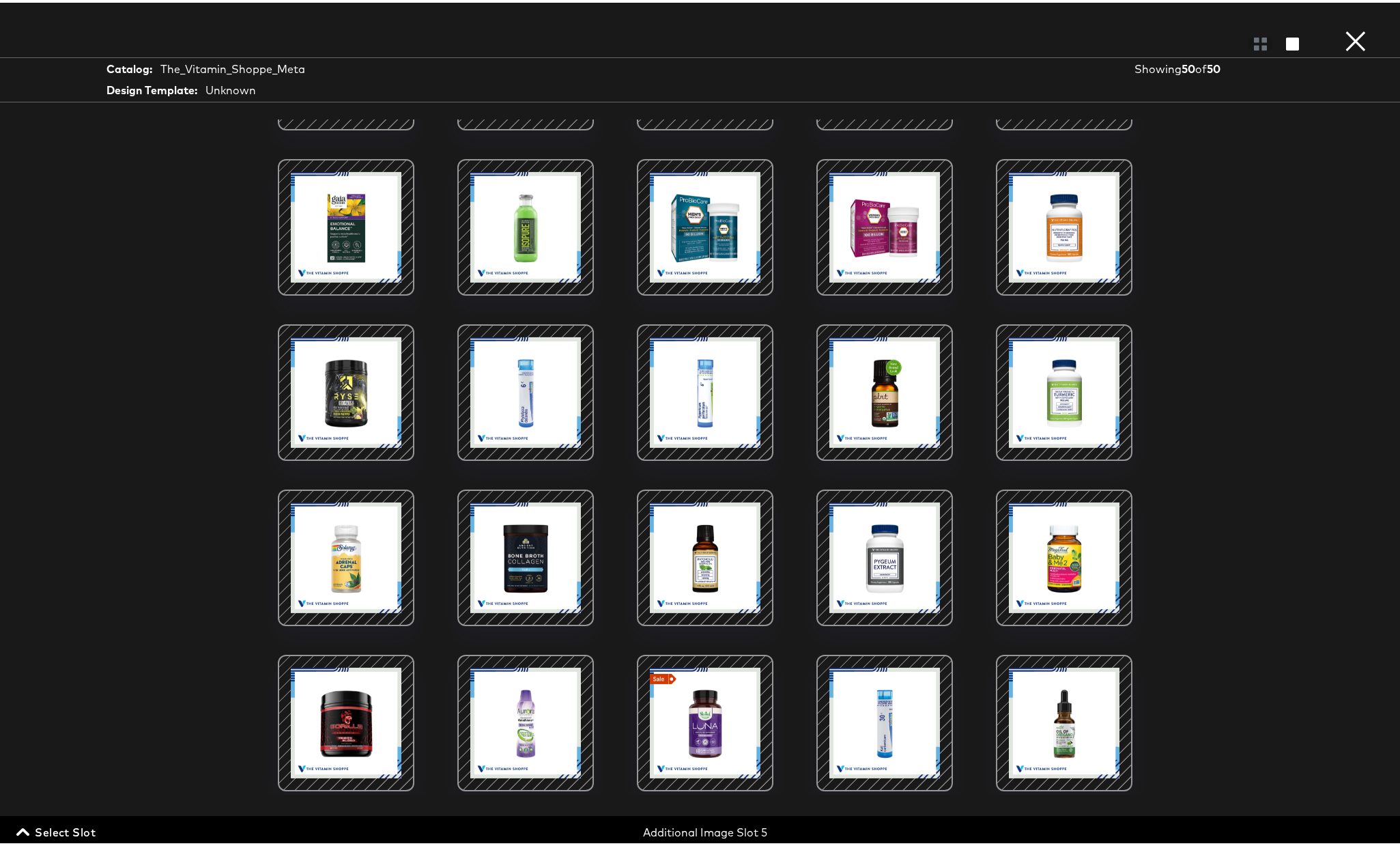
scroll to position [0, 0]
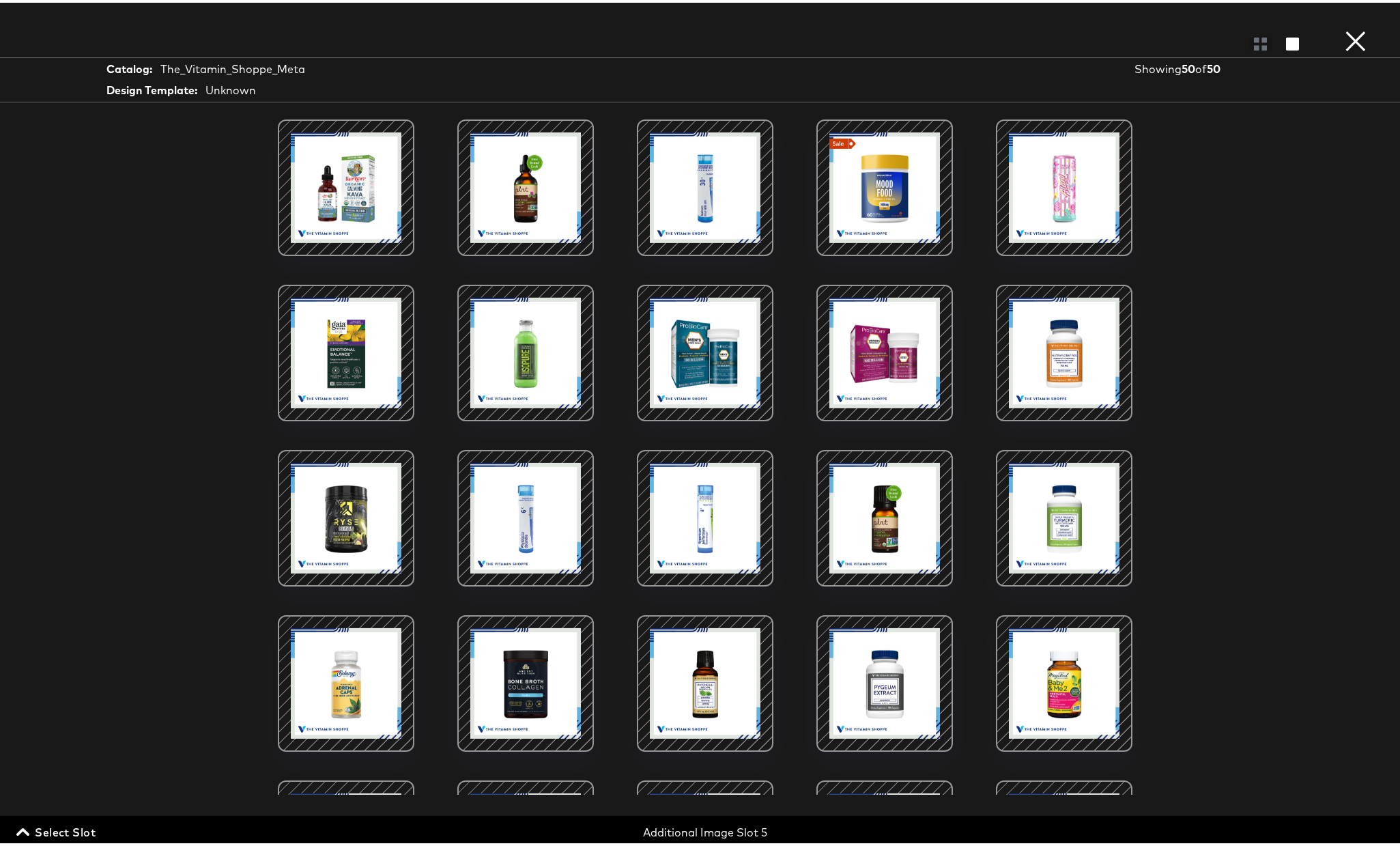
click at [1344, 27] on button "×" at bounding box center [1356, 14] width 27 height 27
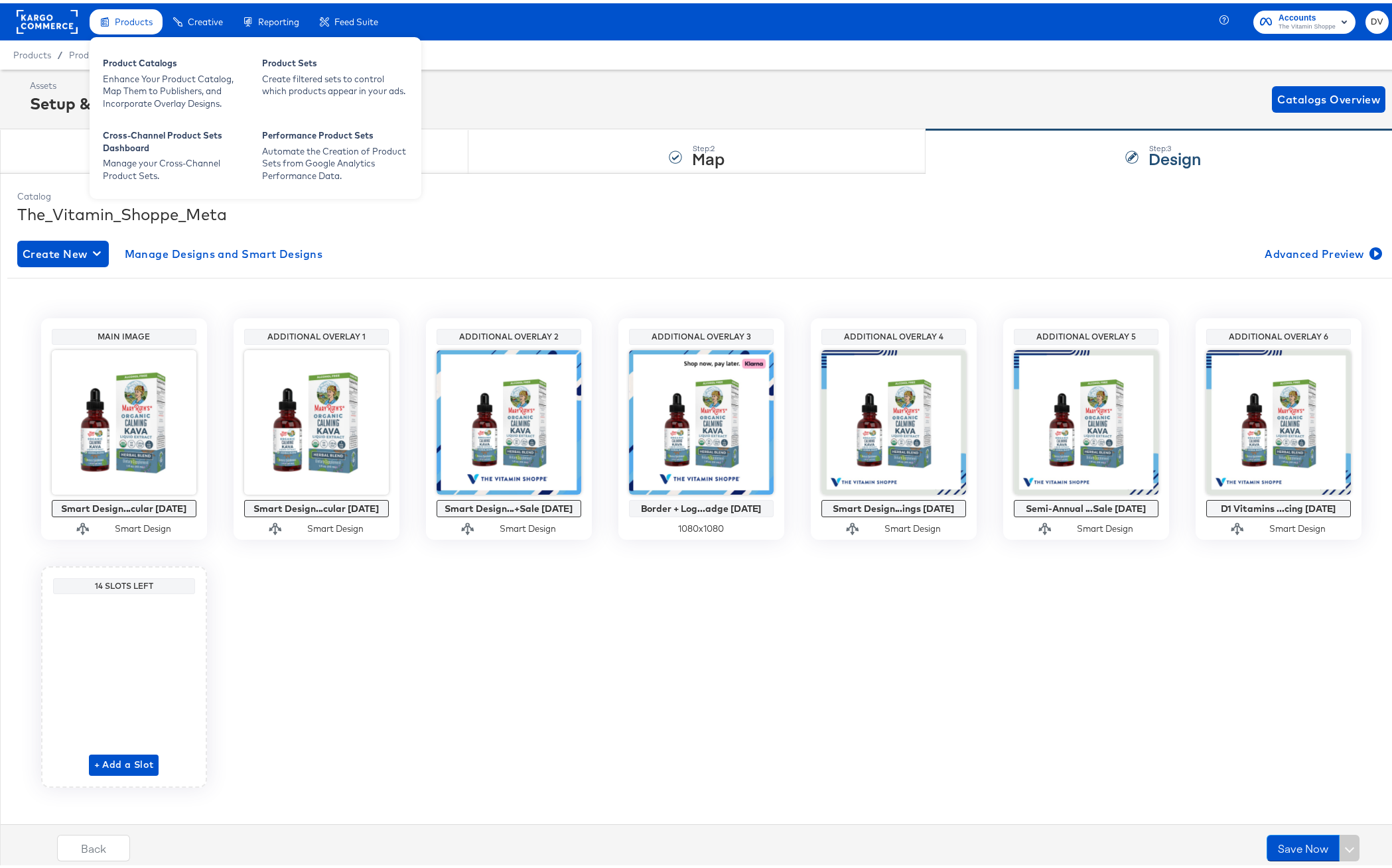
click at [130, 21] on span "Products" at bounding box center [133, 18] width 37 height 11
click at [127, 16] on span "Products" at bounding box center [133, 18] width 37 height 11
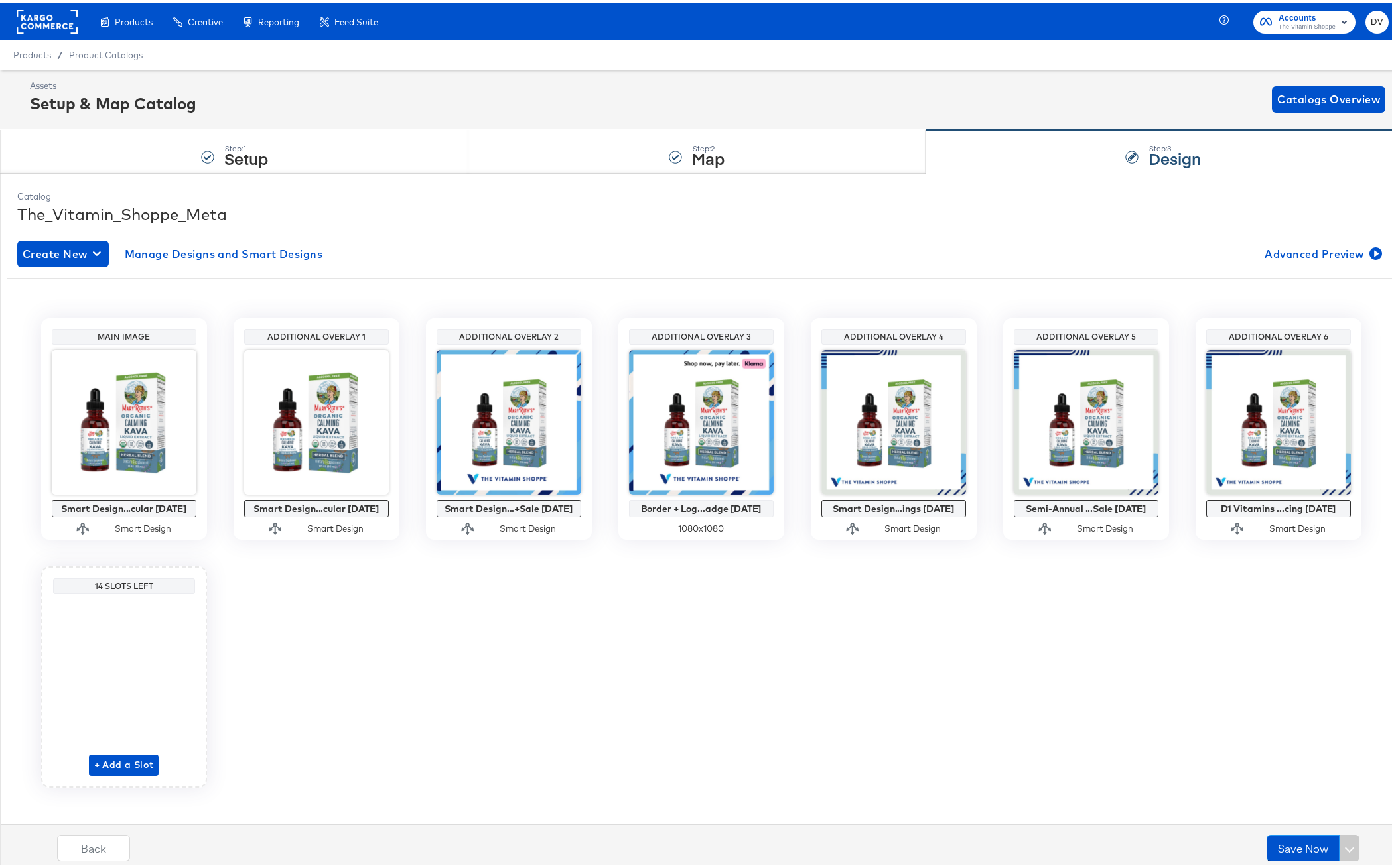
click at [52, 15] on rect at bounding box center [47, 18] width 61 height 24
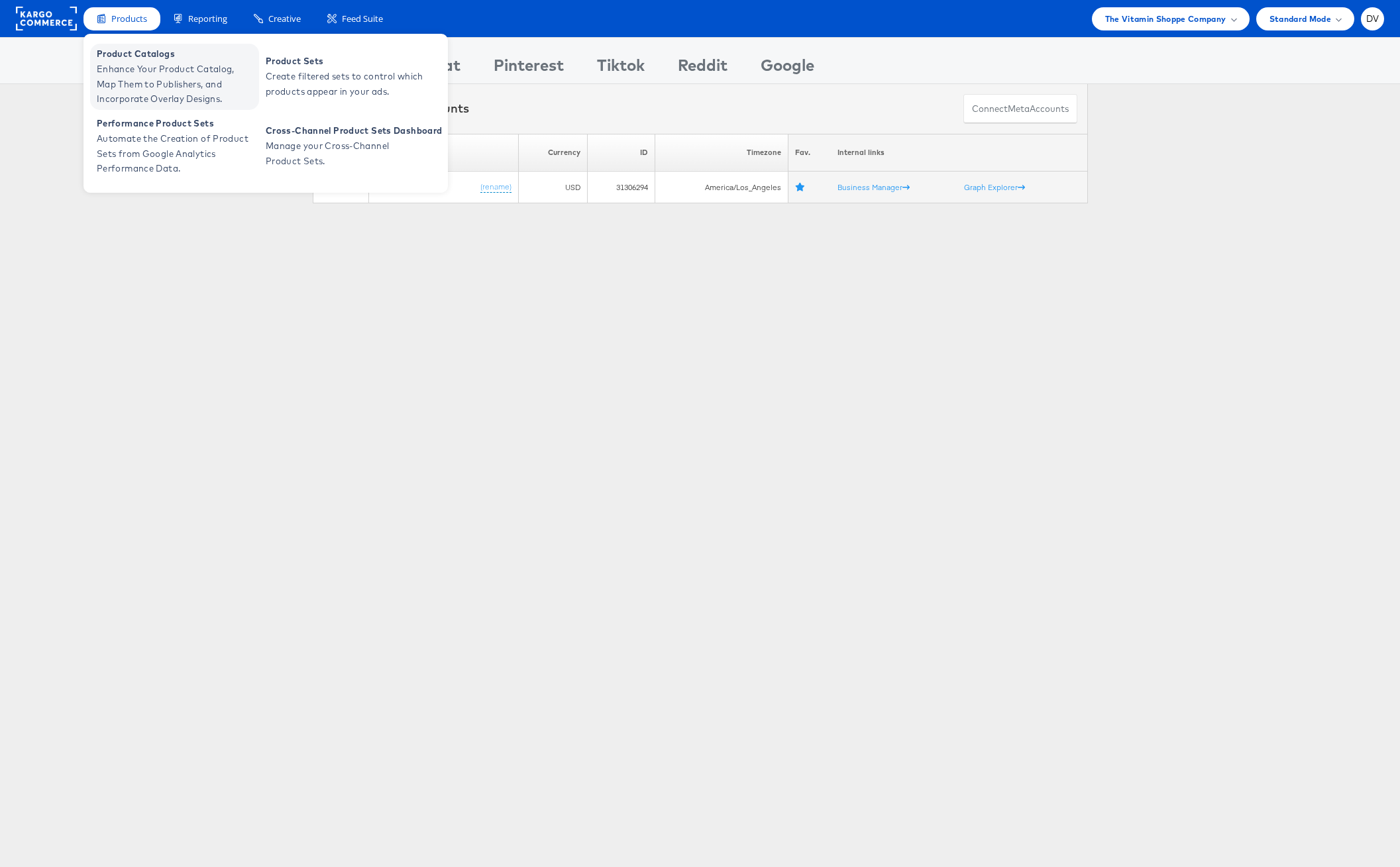
click at [136, 60] on span "Product Catalogs" at bounding box center [175, 54] width 159 height 15
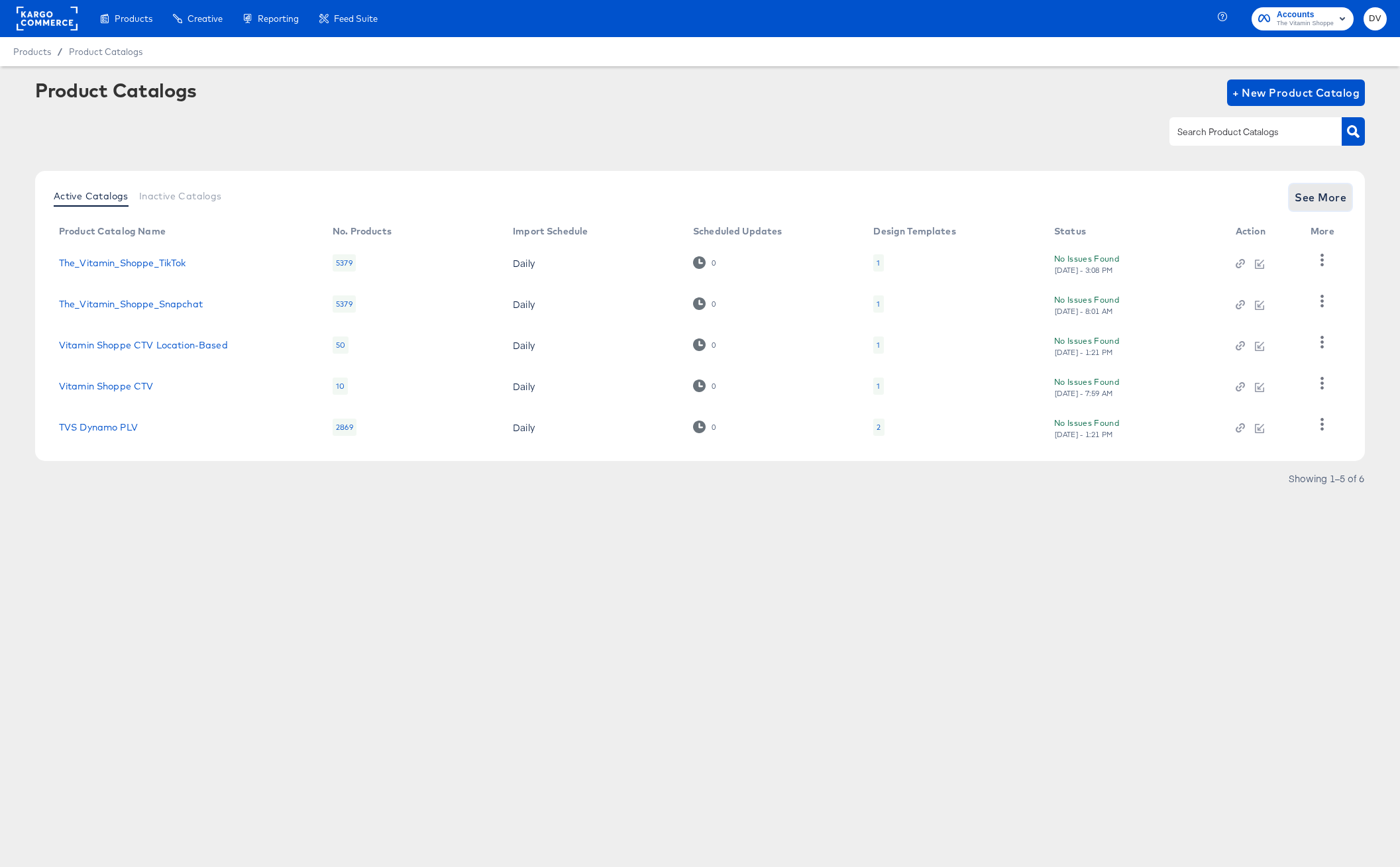
click at [1318, 201] on span "See More" at bounding box center [1320, 197] width 52 height 18
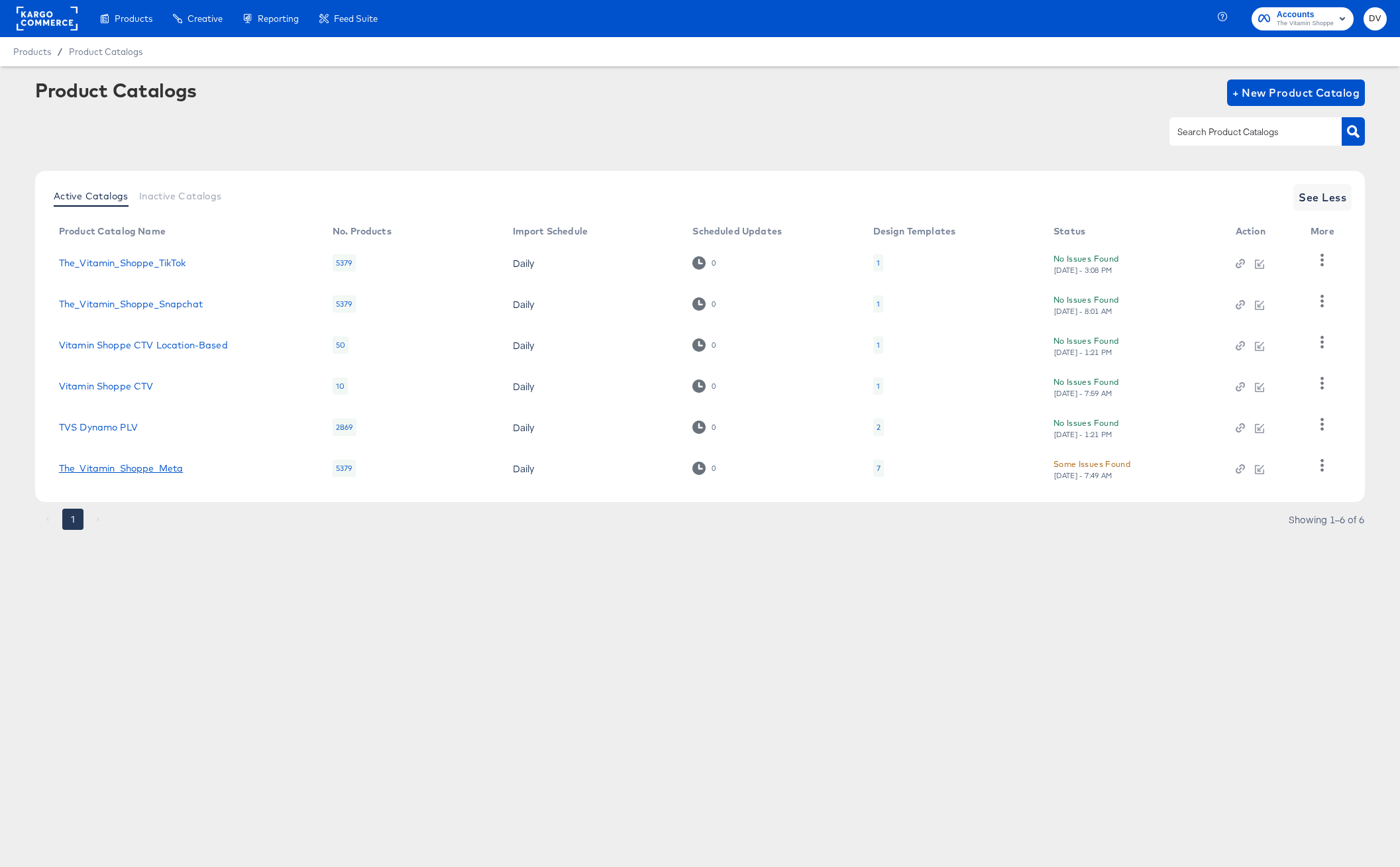
click at [175, 470] on link "The_Vitamin_Shoppe_Meta" at bounding box center [121, 468] width 124 height 11
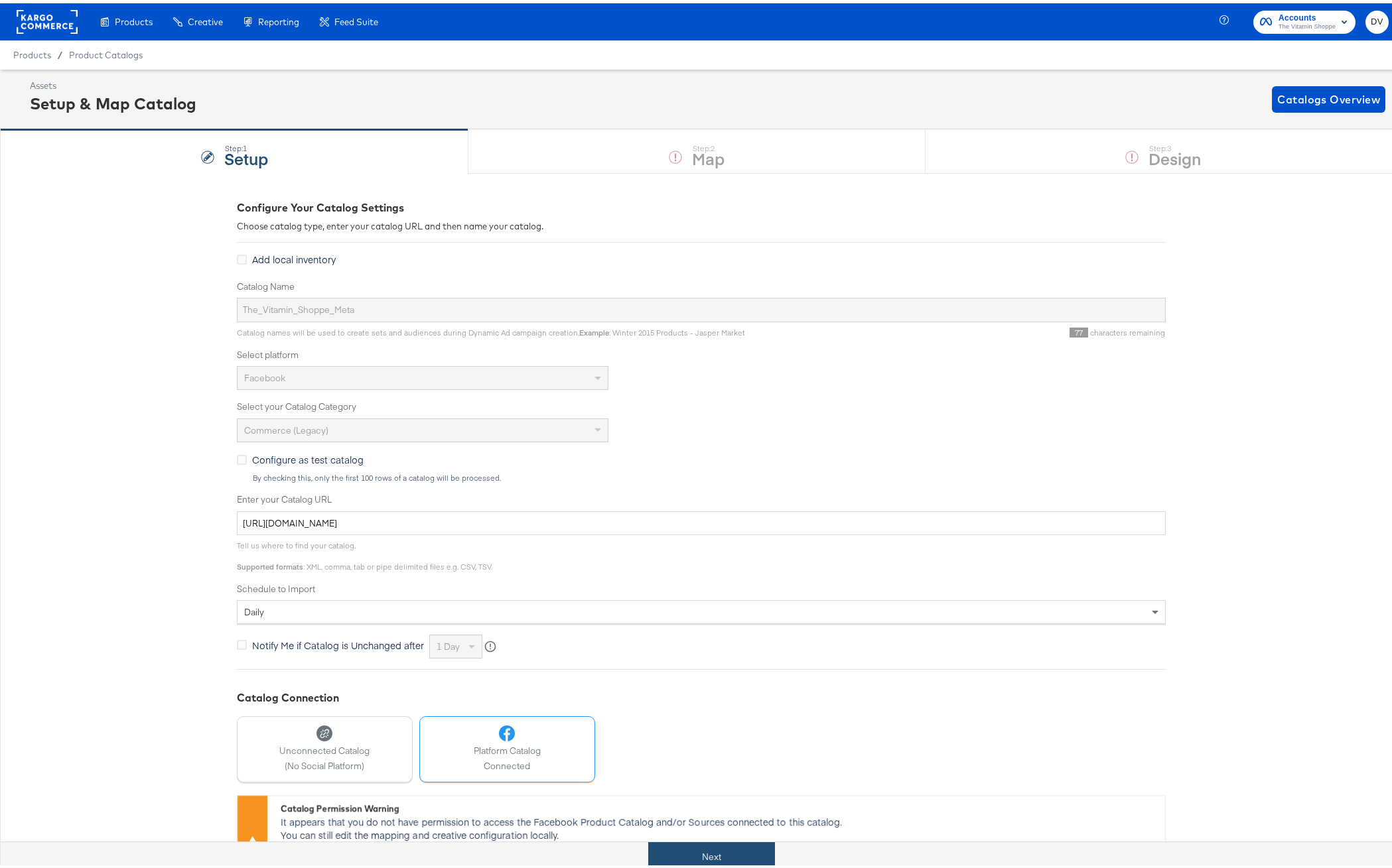
click at [679, 843] on button "Next" at bounding box center [712, 854] width 127 height 30
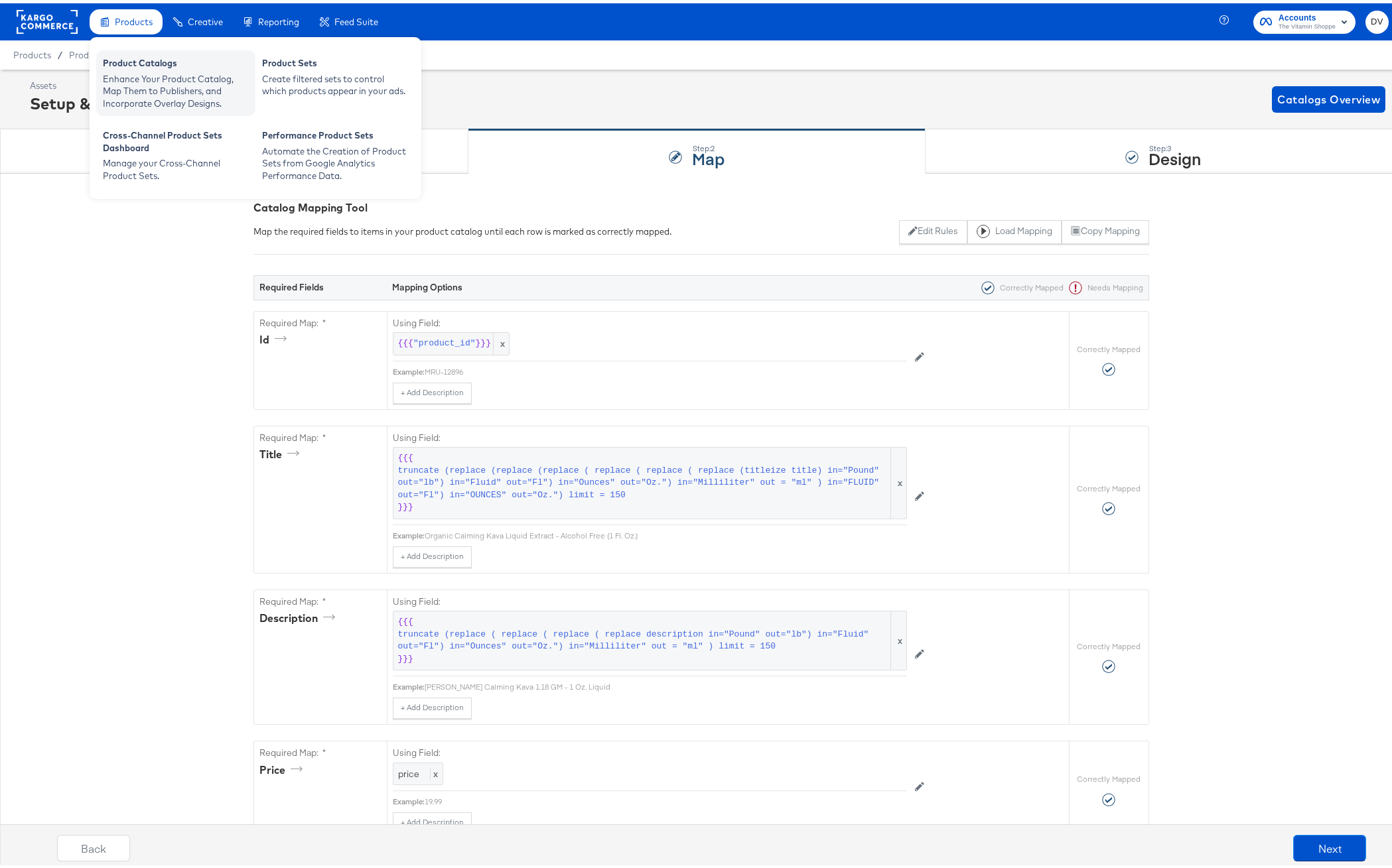
click at [137, 67] on div "Product Catalogs" at bounding box center [176, 62] width 146 height 16
